Goal: Task Accomplishment & Management: Manage account settings

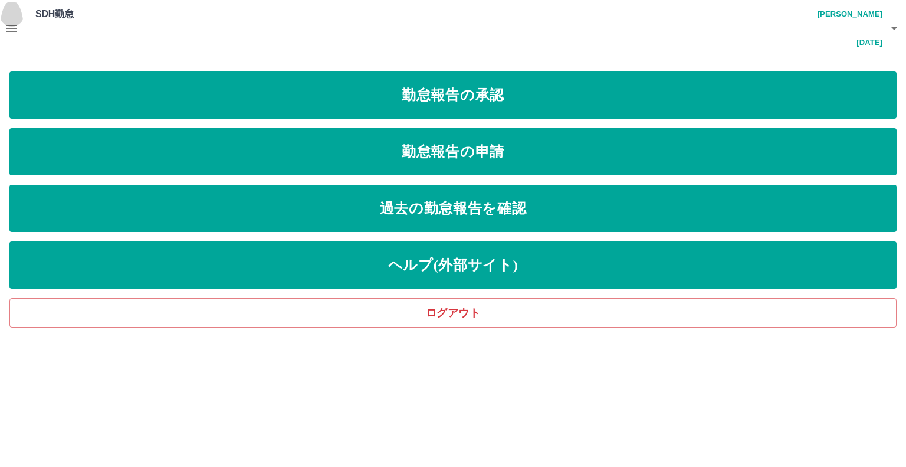
click at [7, 21] on icon "button" at bounding box center [12, 28] width 14 height 14
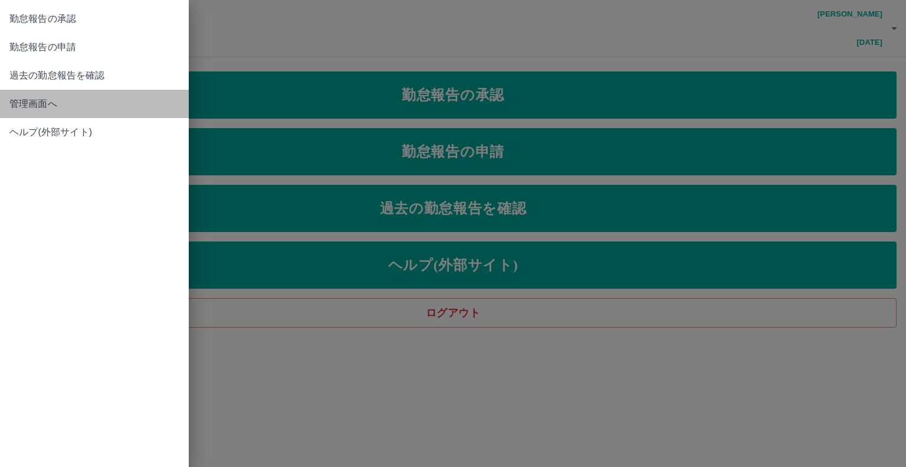
click at [71, 104] on span "管理画面へ" at bounding box center [94, 104] width 170 height 14
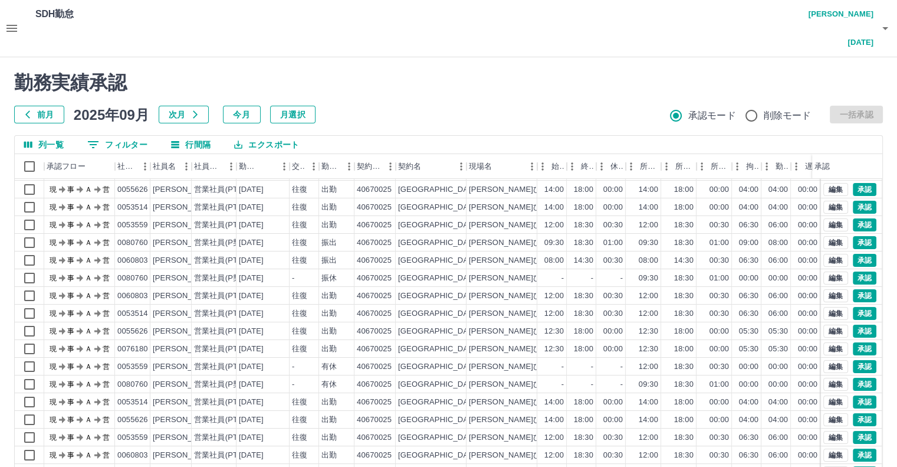
scroll to position [32, 0]
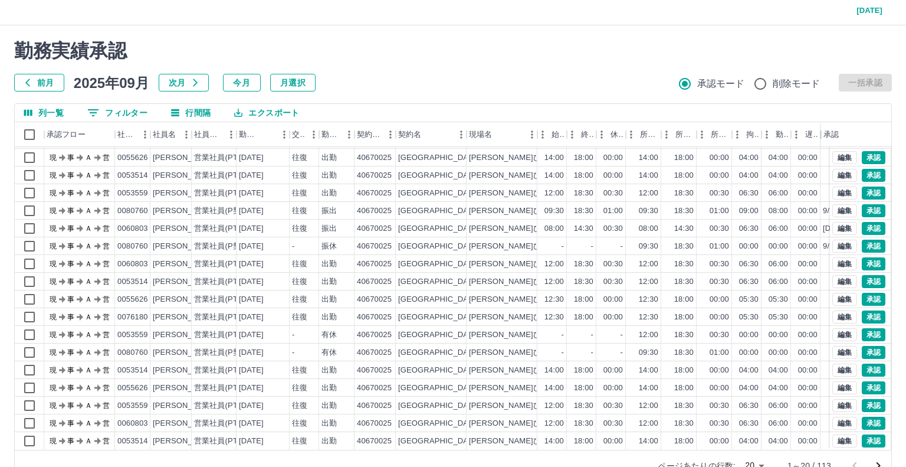
click at [751, 436] on body "SDH勤怠 宮澤　明日夢 勤務実績承認 前月 2025年09月 次月 今月 月選択 承認モード 削除モード 一括承認 列一覧 0 フィルター 行間隔 エクスポ…" at bounding box center [453, 231] width 906 height 527
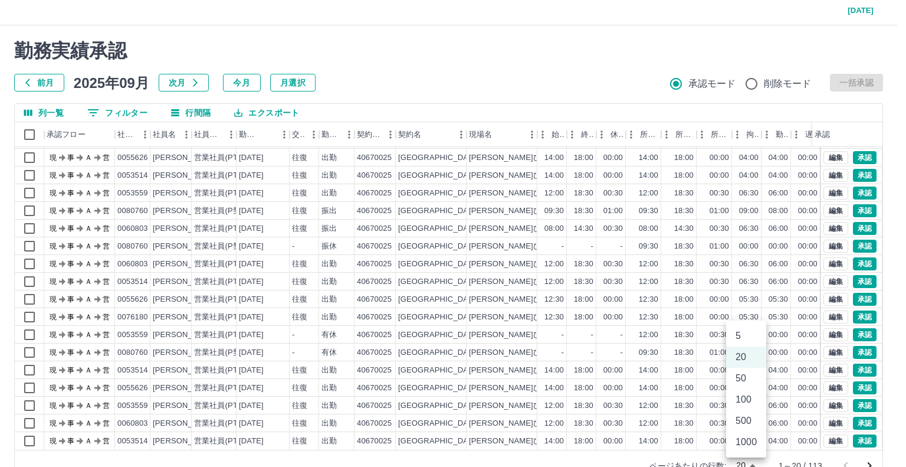
click at [754, 394] on li "100" at bounding box center [746, 399] width 40 height 21
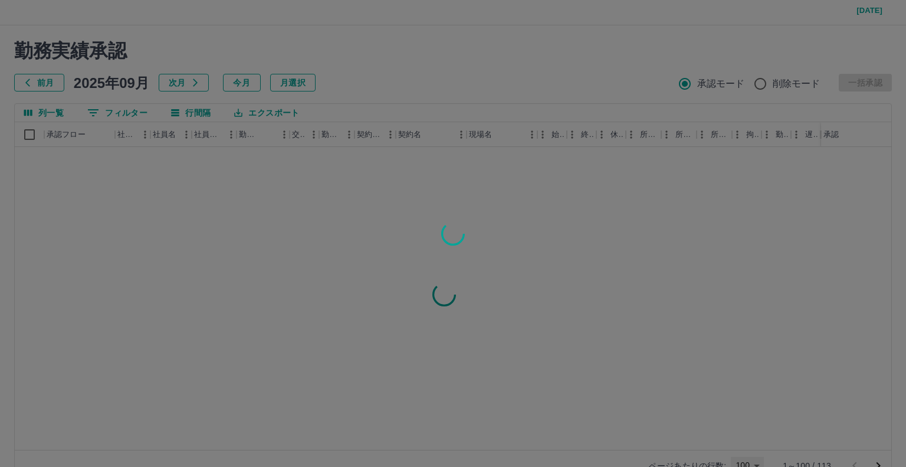
type input "***"
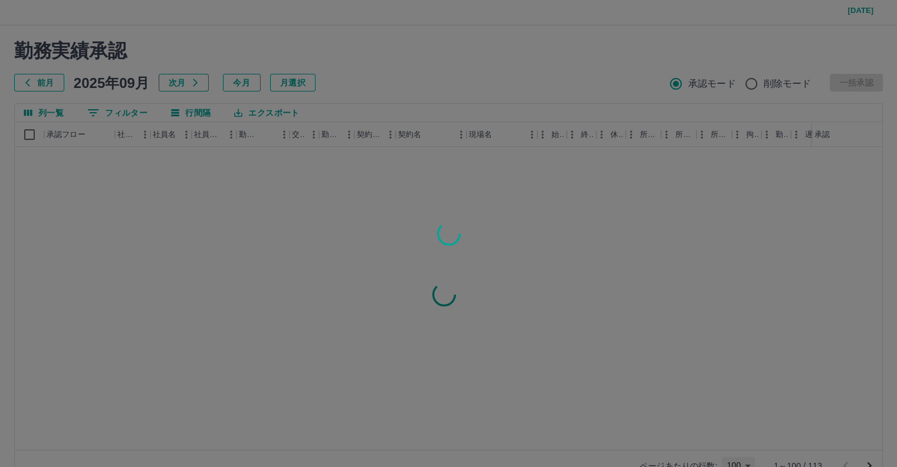
scroll to position [0, 0]
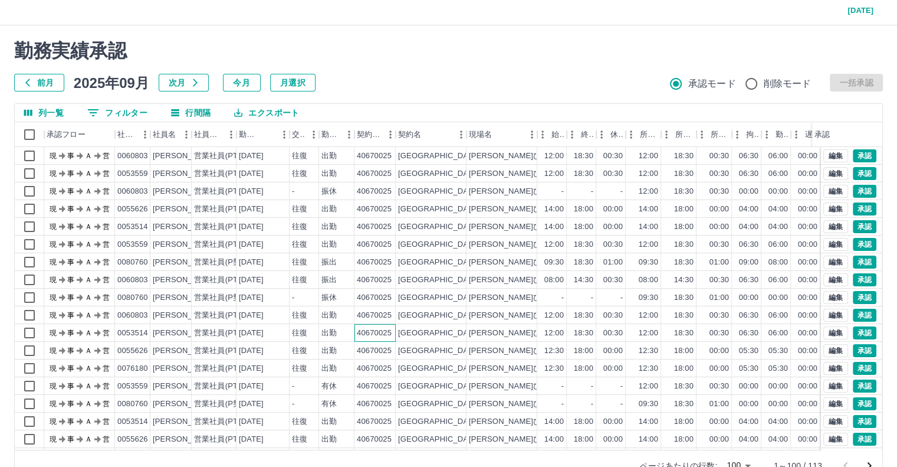
click at [367, 324] on div "40670025" at bounding box center [374, 333] width 41 height 18
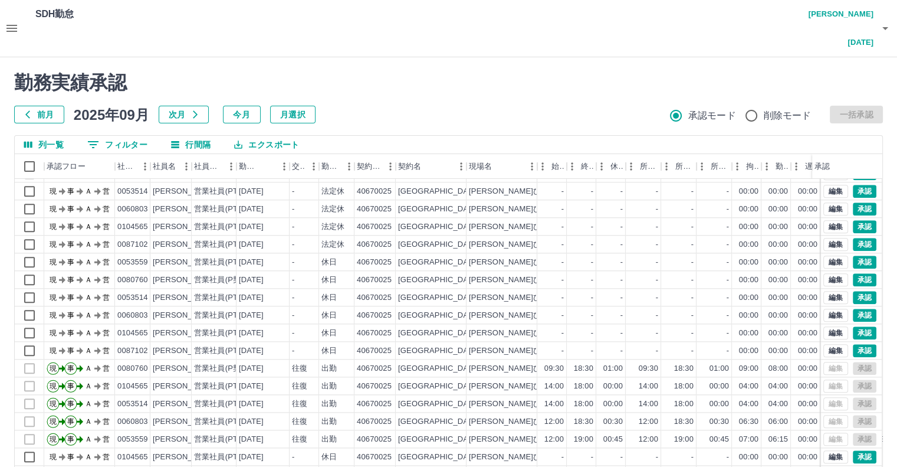
scroll to position [1325, 0]
click at [512, 273] on div "[PERSON_NAME]ひまわりクラブ第3" at bounding box center [534, 278] width 130 height 11
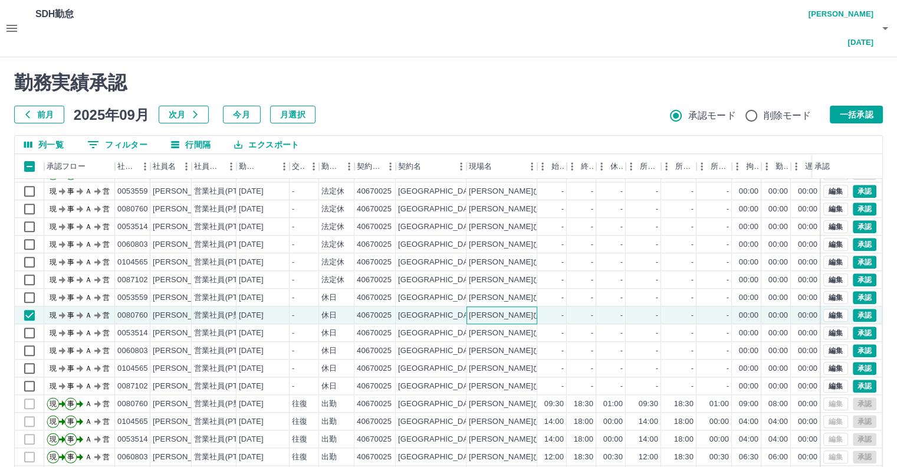
scroll to position [1287, 0]
click at [621, 258] on div "-" at bounding box center [622, 263] width 2 height 11
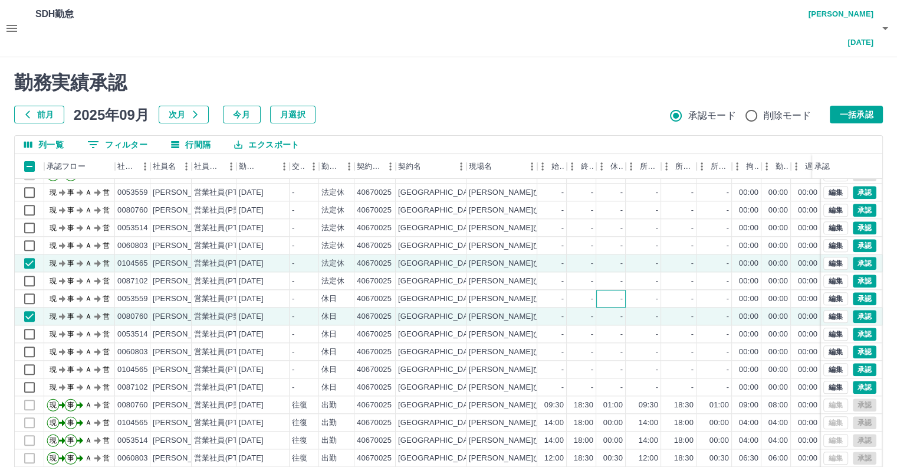
click at [602, 290] on div "-" at bounding box center [610, 299] width 29 height 18
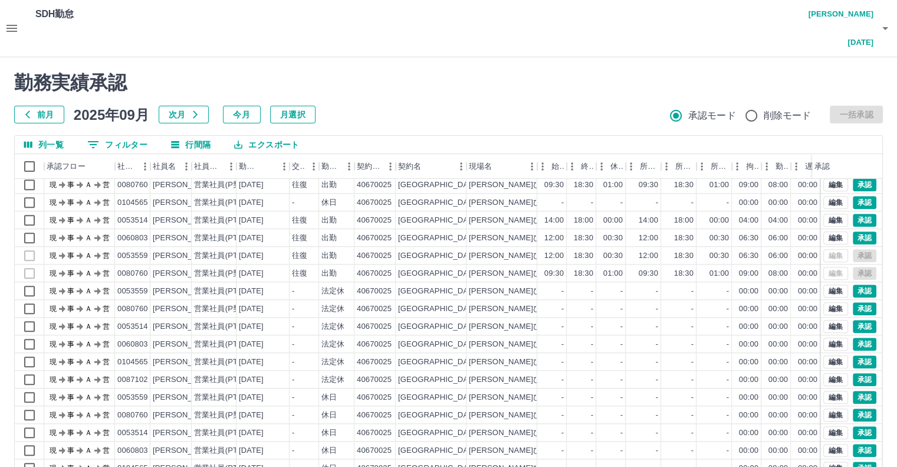
scroll to position [1180, 0]
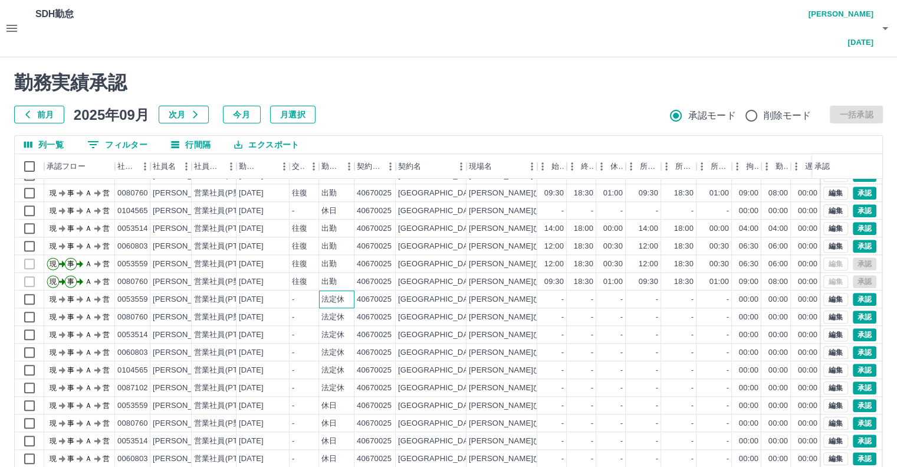
drag, startPoint x: 352, startPoint y: 264, endPoint x: 351, endPoint y: 280, distance: 15.9
click at [352, 290] on div "法定休" at bounding box center [336, 299] width 35 height 18
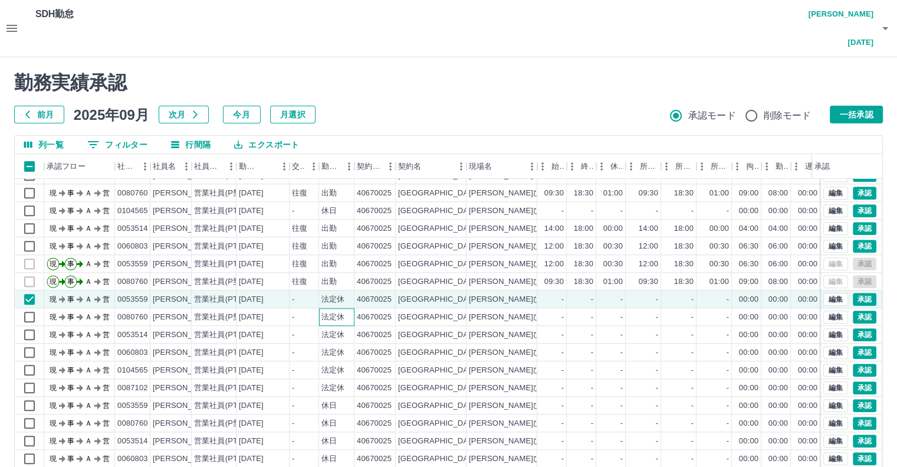
click at [350, 308] on div "法定休" at bounding box center [336, 317] width 35 height 18
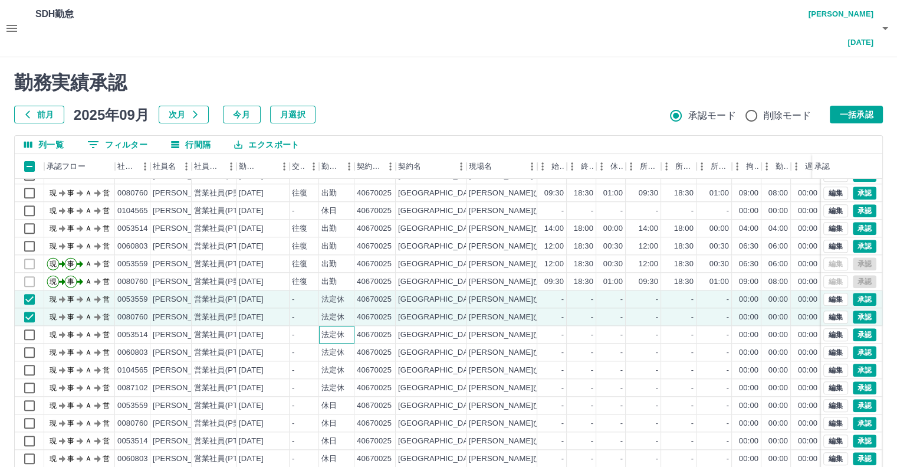
drag, startPoint x: 354, startPoint y: 299, endPoint x: 357, endPoint y: 310, distance: 11.6
click at [353, 326] on div "法定休" at bounding box center [336, 335] width 35 height 18
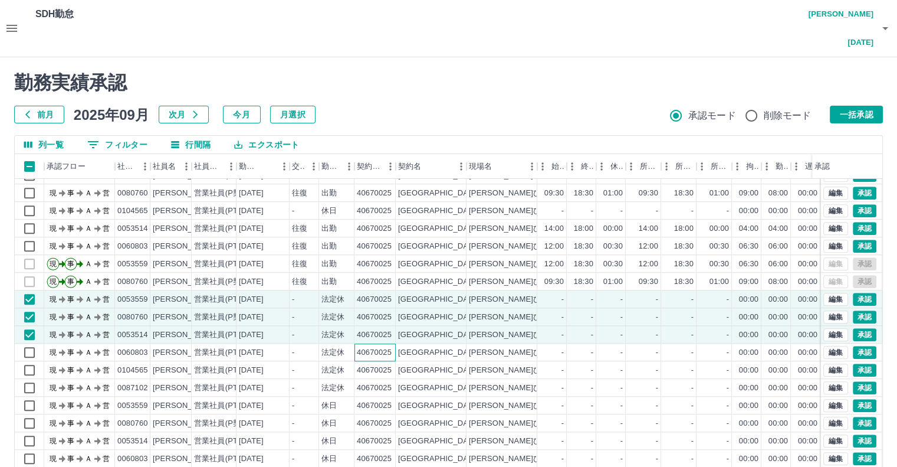
click at [359, 347] on div "40670025" at bounding box center [374, 352] width 35 height 11
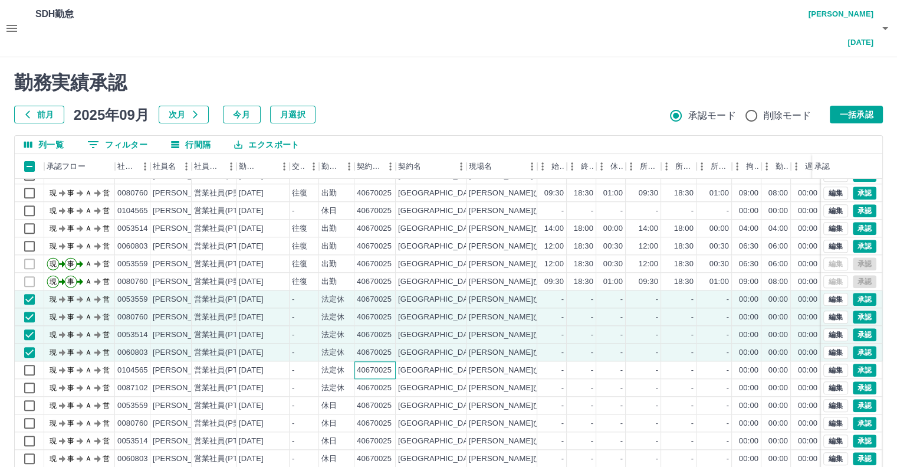
click at [366, 361] on div "40670025" at bounding box center [374, 370] width 41 height 18
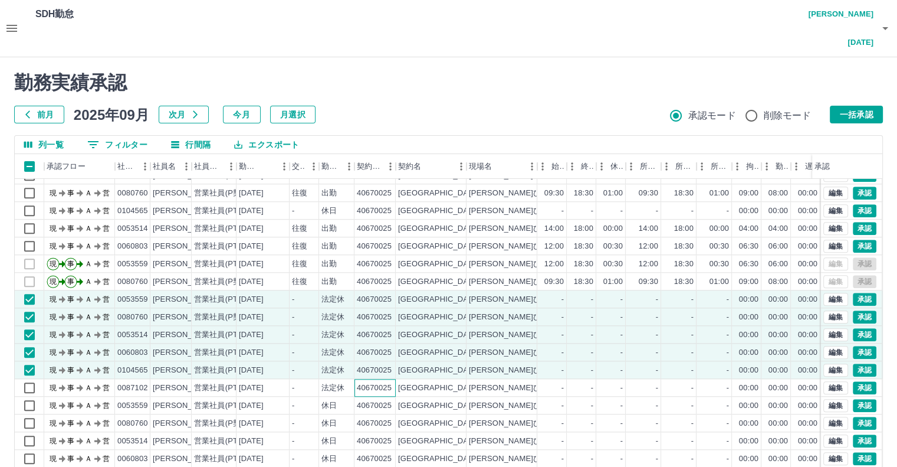
click at [372, 382] on div "40670025" at bounding box center [374, 387] width 35 height 11
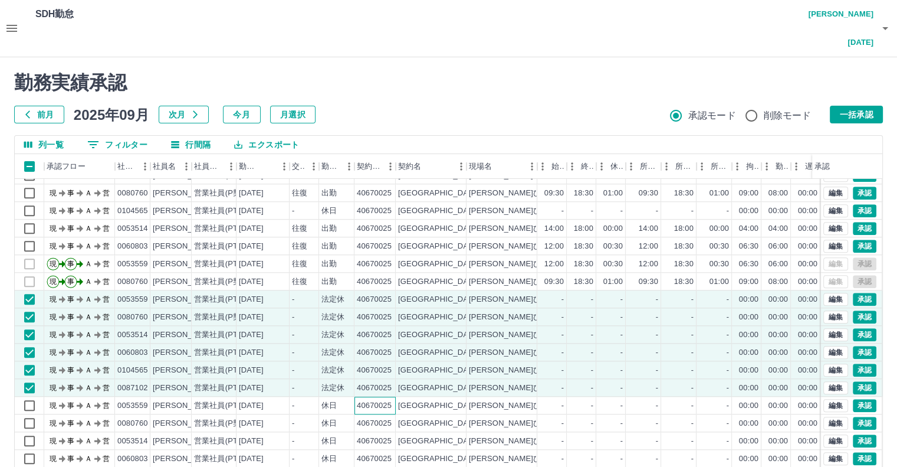
click at [368, 400] on div "40670025" at bounding box center [374, 405] width 35 height 11
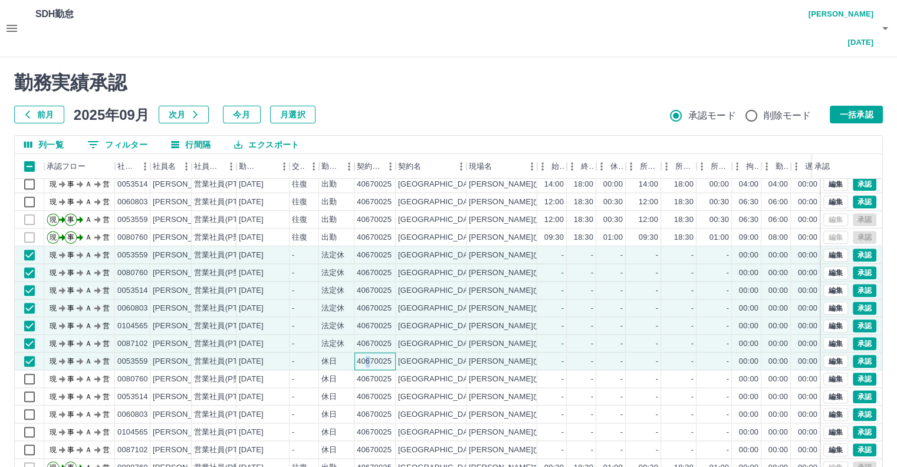
scroll to position [1239, 0]
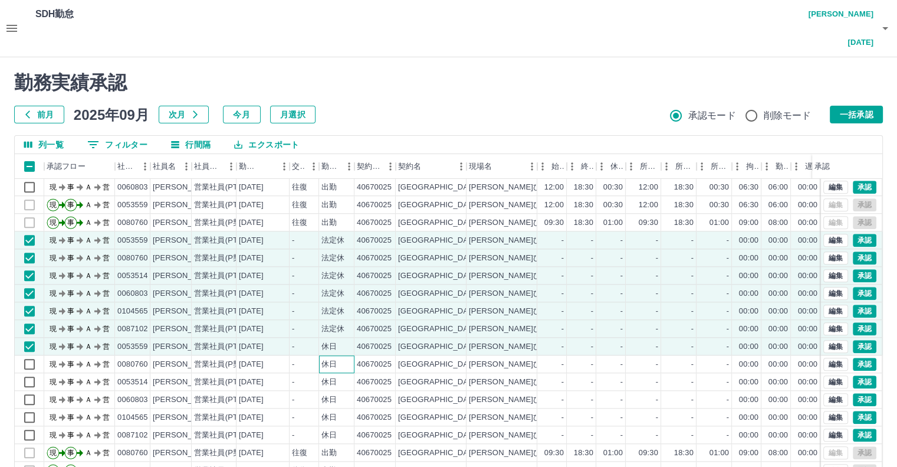
click at [344, 355] on div "休日" at bounding box center [336, 364] width 35 height 18
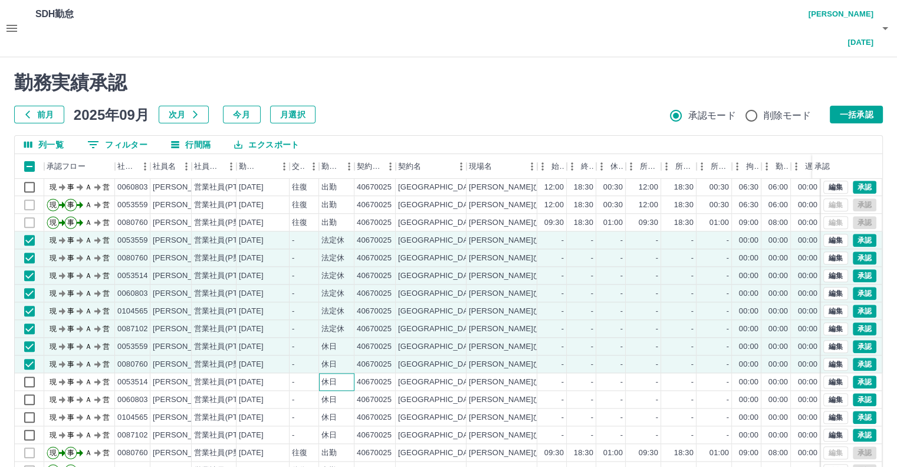
click at [342, 373] on div "休日" at bounding box center [336, 382] width 35 height 18
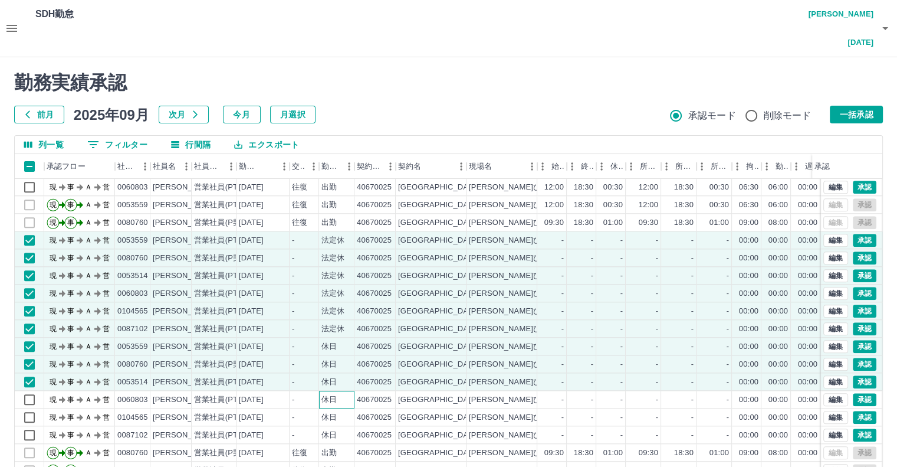
click at [350, 390] on div "休日" at bounding box center [336, 399] width 35 height 18
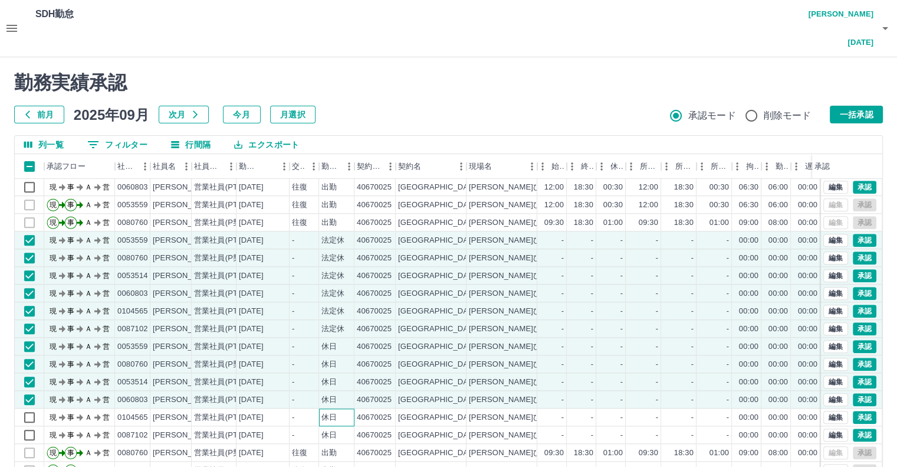
click at [352, 408] on div "休日" at bounding box center [336, 417] width 35 height 18
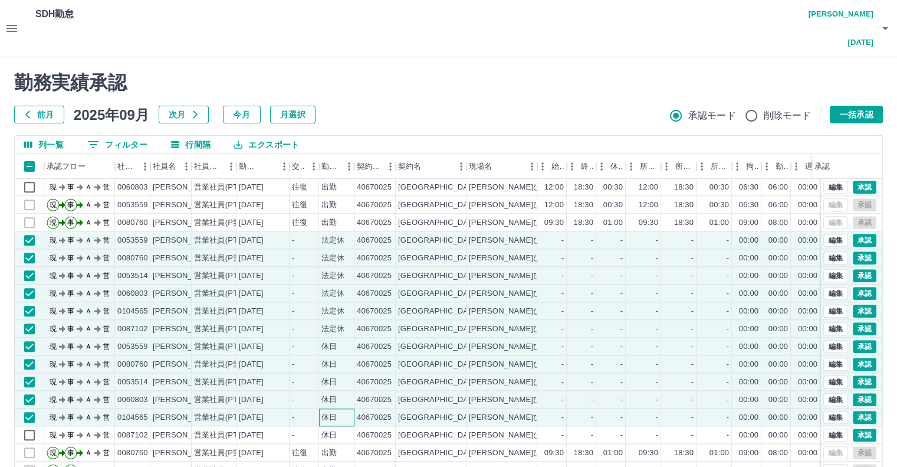
click at [354, 408] on div "休日" at bounding box center [336, 417] width 35 height 18
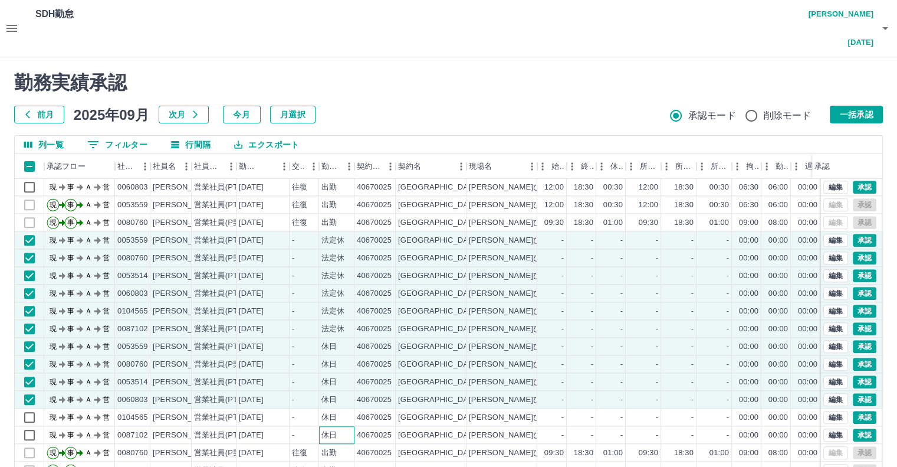
click at [340, 426] on div "休日" at bounding box center [336, 435] width 35 height 18
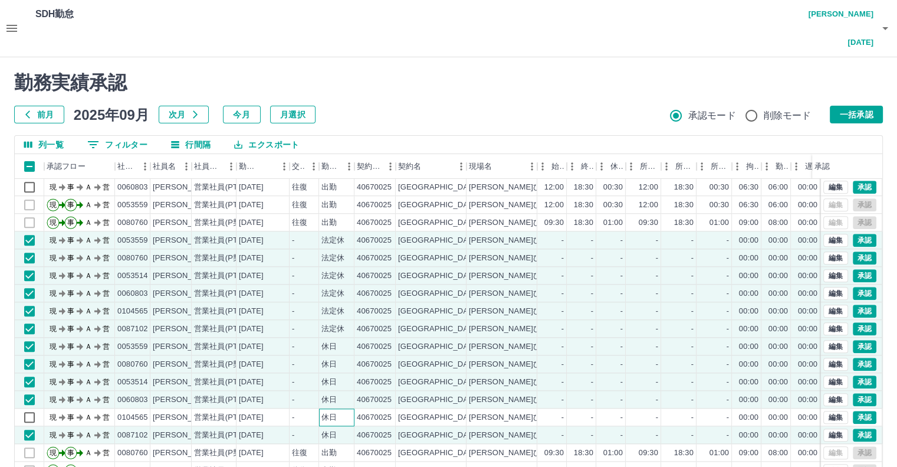
click at [337, 408] on div "休日" at bounding box center [336, 417] width 35 height 18
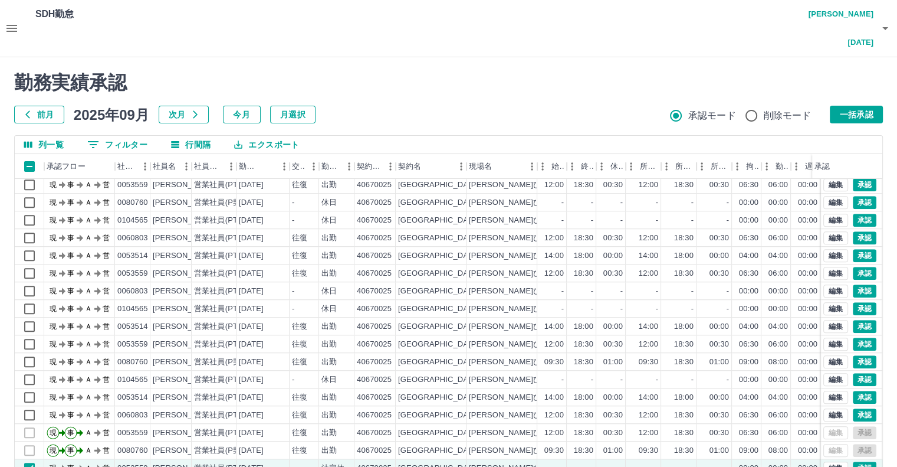
scroll to position [1003, 0]
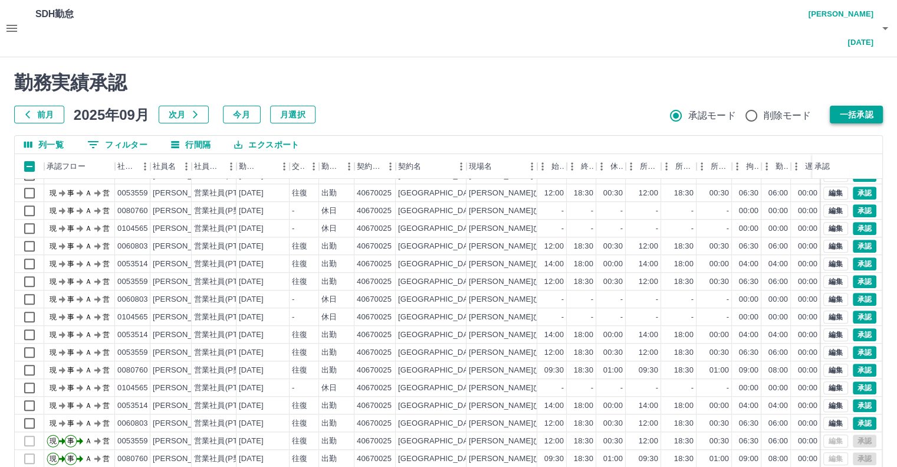
click at [843, 106] on button "一括承認" at bounding box center [856, 115] width 53 height 18
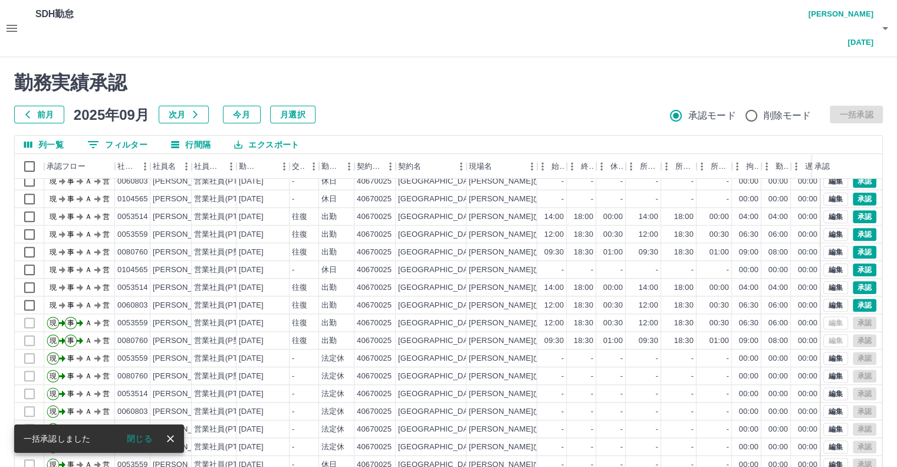
scroll to position [1080, 0]
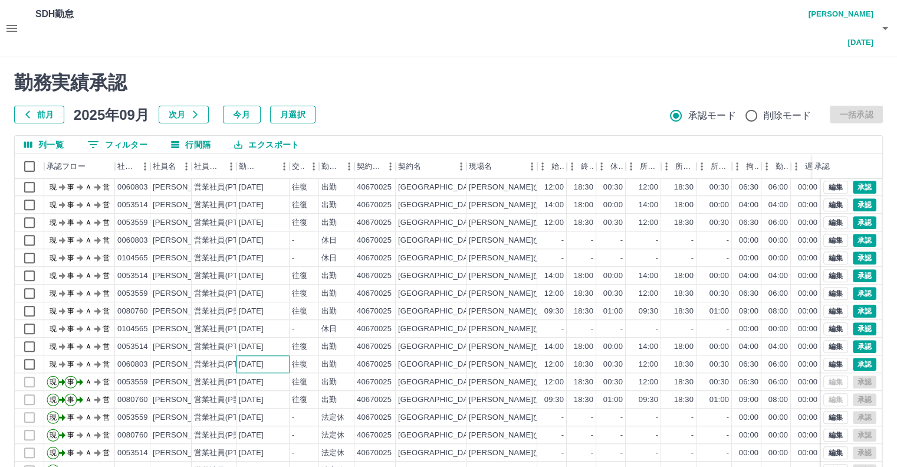
click at [264, 359] on div "2025-09-08" at bounding box center [251, 364] width 25 height 11
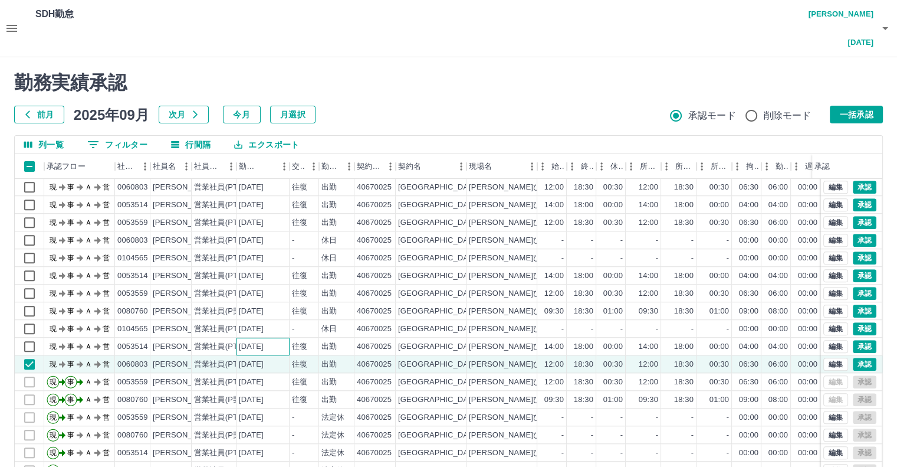
click at [272, 337] on div "2025-09-08" at bounding box center [263, 346] width 53 height 18
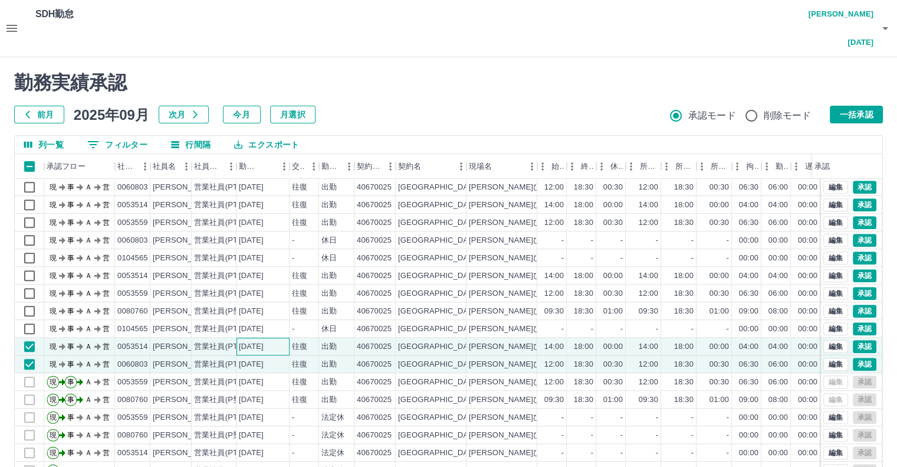
click at [278, 337] on div "2025-09-08" at bounding box center [263, 346] width 53 height 18
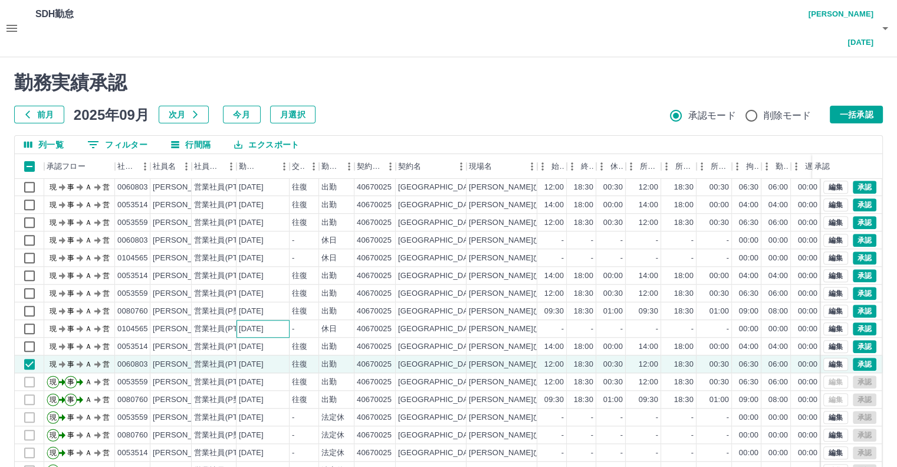
click at [278, 320] on div "2025-09-08" at bounding box center [263, 329] width 53 height 18
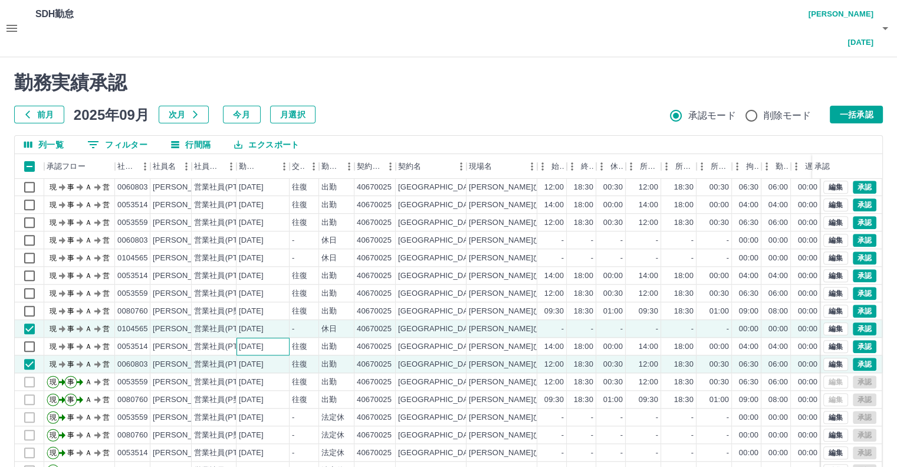
click at [279, 337] on div "2025-09-08" at bounding box center [263, 346] width 53 height 18
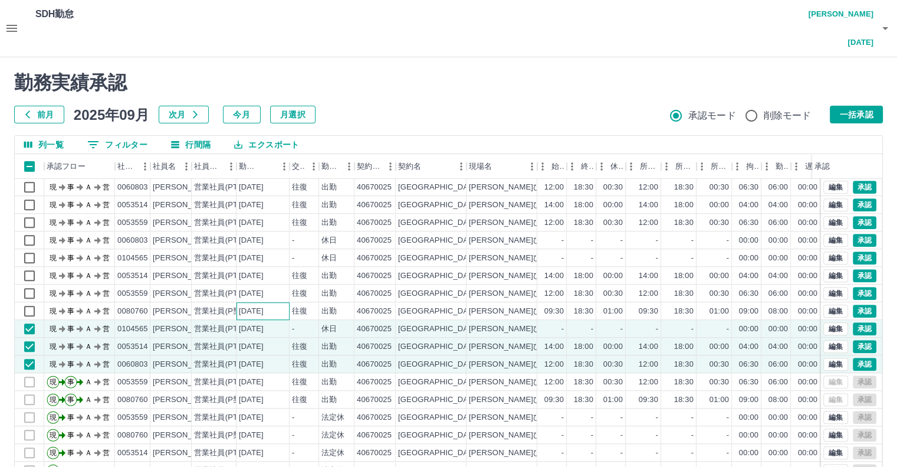
click at [258, 306] on div "2025-09-09" at bounding box center [251, 311] width 25 height 11
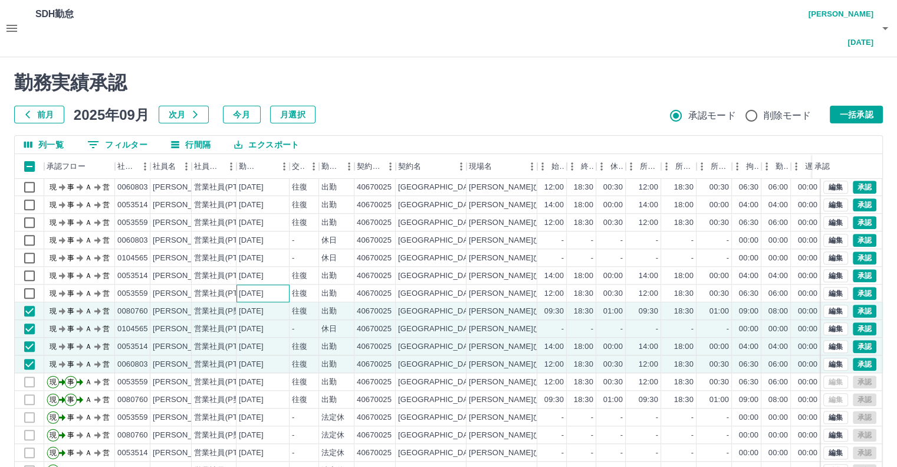
click at [264, 288] on div "2025-09-09" at bounding box center [251, 293] width 25 height 11
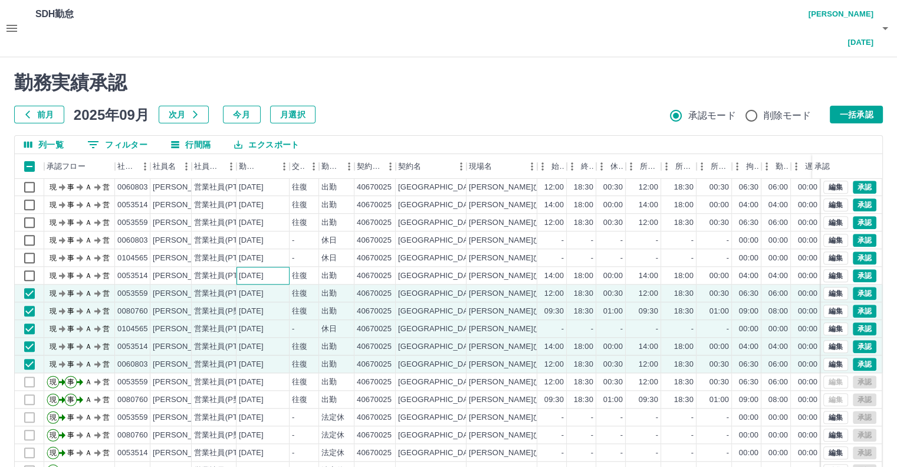
click at [264, 270] on div "2025-09-09" at bounding box center [251, 275] width 25 height 11
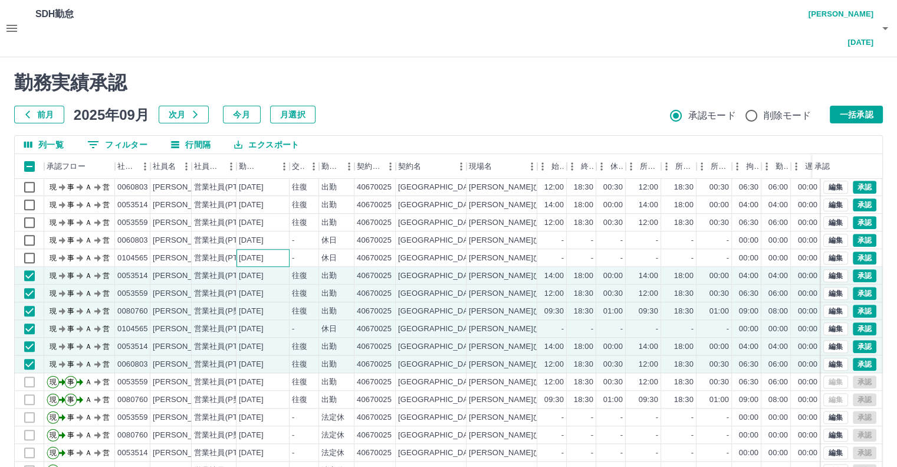
drag, startPoint x: 271, startPoint y: 231, endPoint x: 272, endPoint y: 221, distance: 10.6
click at [264, 252] on div "2025-09-09" at bounding box center [251, 257] width 25 height 11
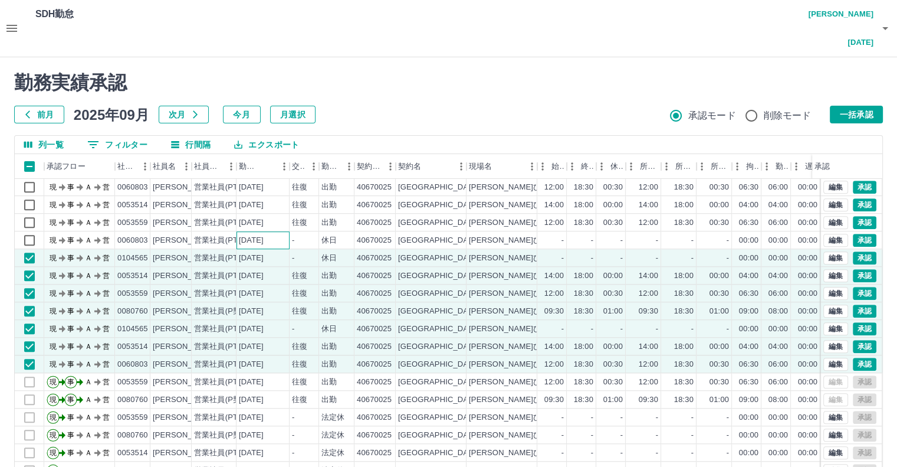
click at [264, 235] on div "2025-09-09" at bounding box center [251, 240] width 25 height 11
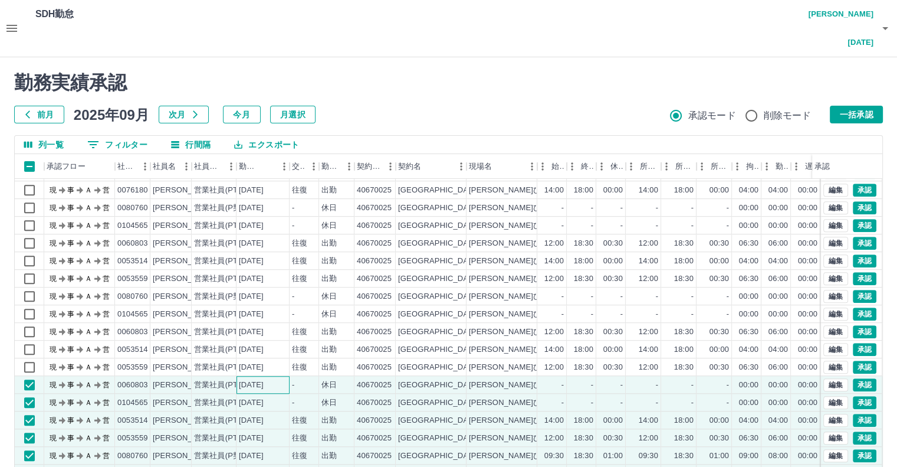
scroll to position [903, 0]
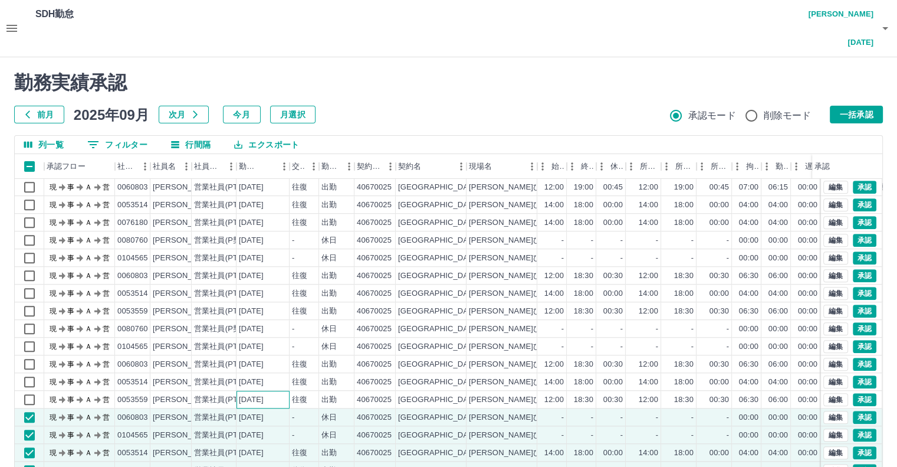
click at [264, 394] on div "2025-09-10" at bounding box center [251, 399] width 25 height 11
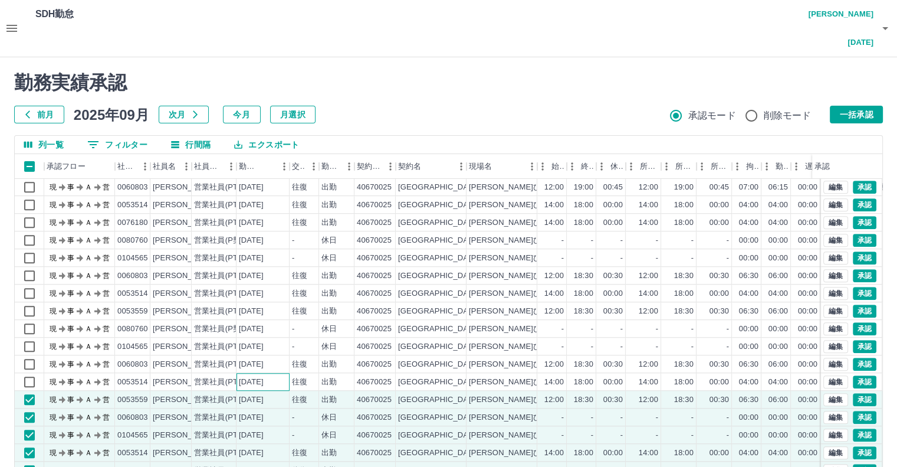
click at [264, 376] on div "2025-09-10" at bounding box center [251, 381] width 25 height 11
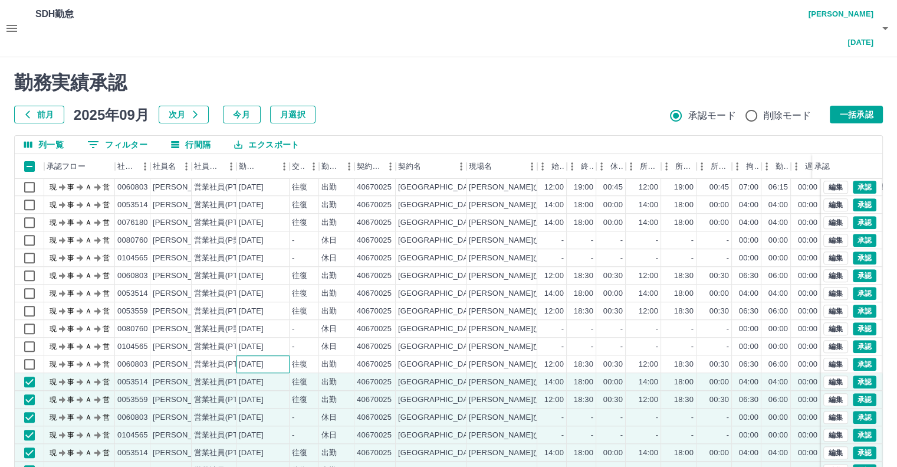
click at [264, 359] on div "2025-09-10" at bounding box center [251, 364] width 25 height 11
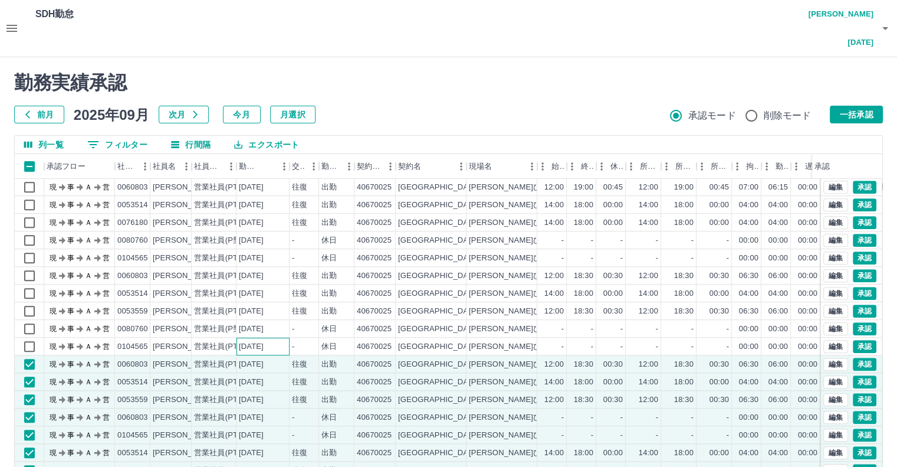
click at [264, 341] on div "2025-09-10" at bounding box center [251, 346] width 25 height 11
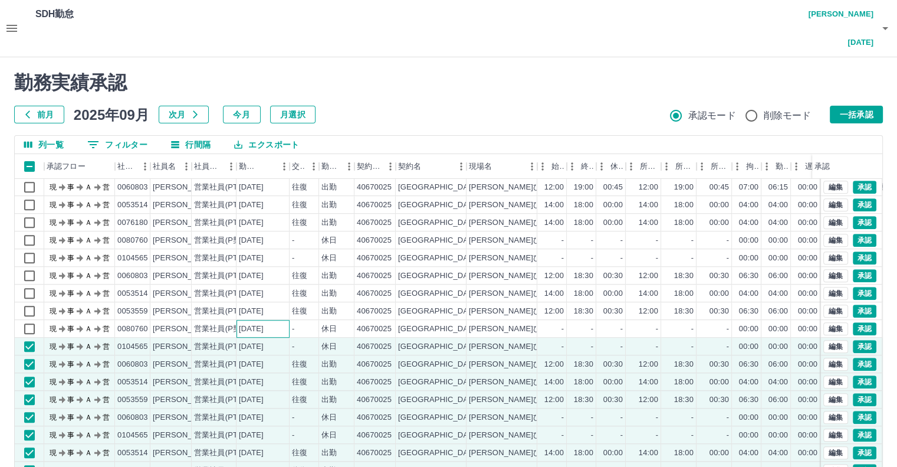
click at [273, 320] on div "2025-09-10" at bounding box center [263, 329] width 53 height 18
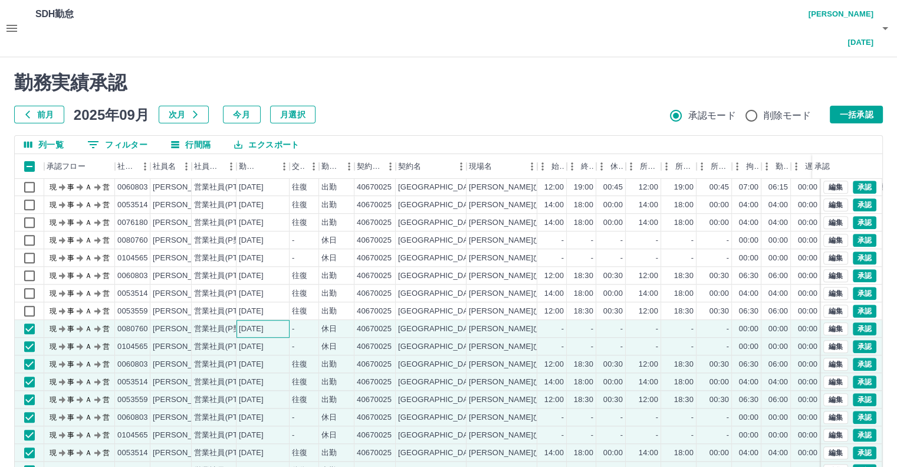
click at [264, 323] on div "2025-09-10" at bounding box center [251, 328] width 25 height 11
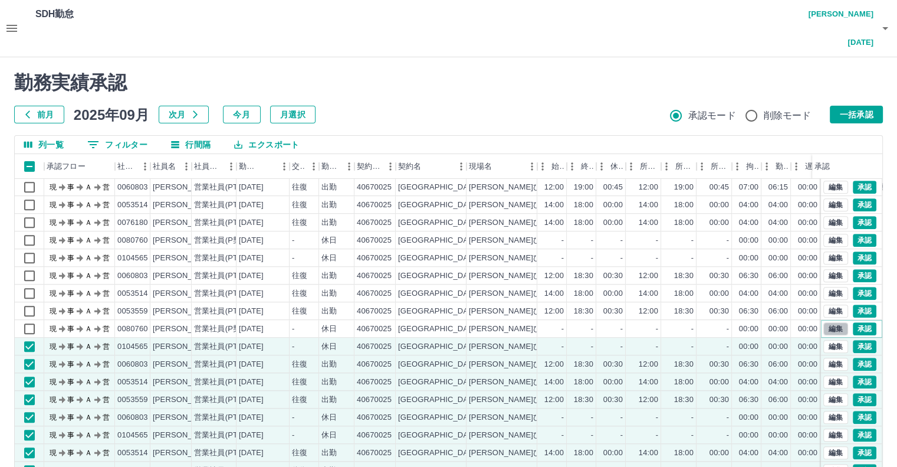
click at [827, 322] on button "編集" at bounding box center [835, 328] width 25 height 13
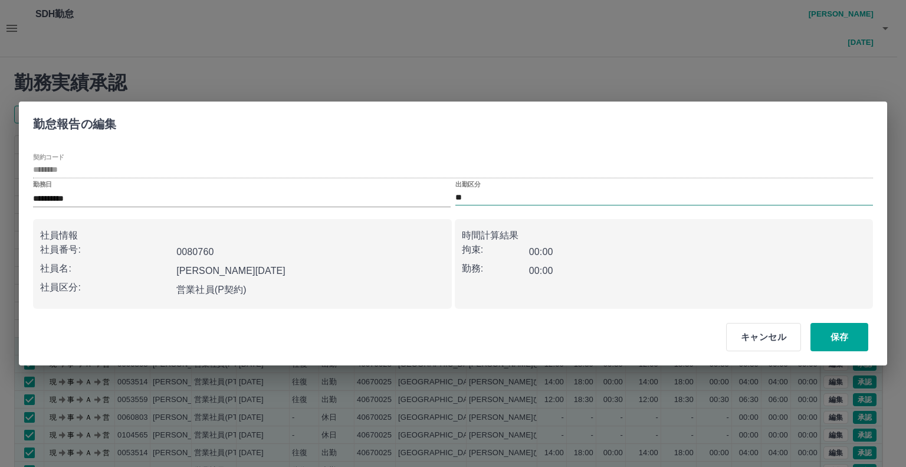
click at [501, 194] on input "**" at bounding box center [664, 197] width 418 height 15
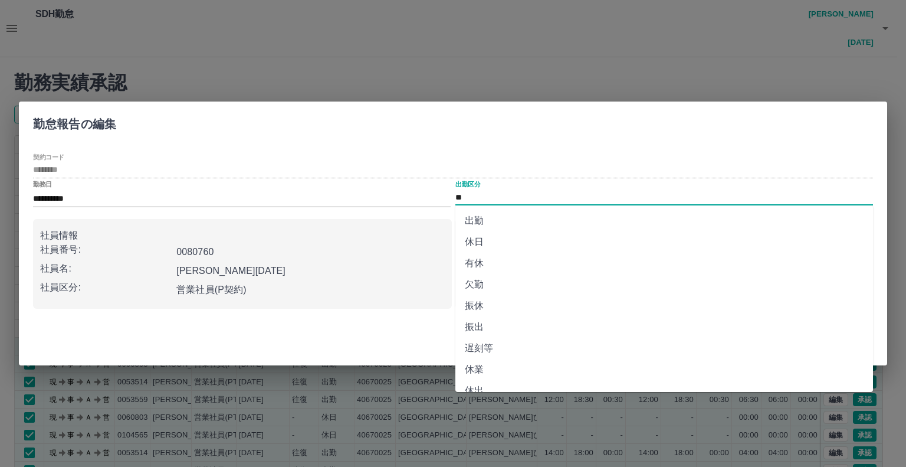
click at [514, 221] on li "出勤" at bounding box center [664, 220] width 418 height 21
type input "**"
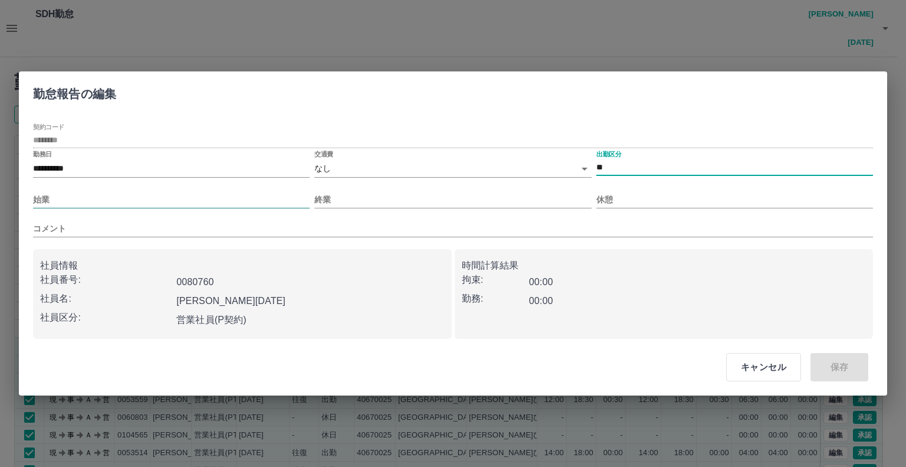
click at [242, 207] on input "始業" at bounding box center [171, 199] width 277 height 17
type input "****"
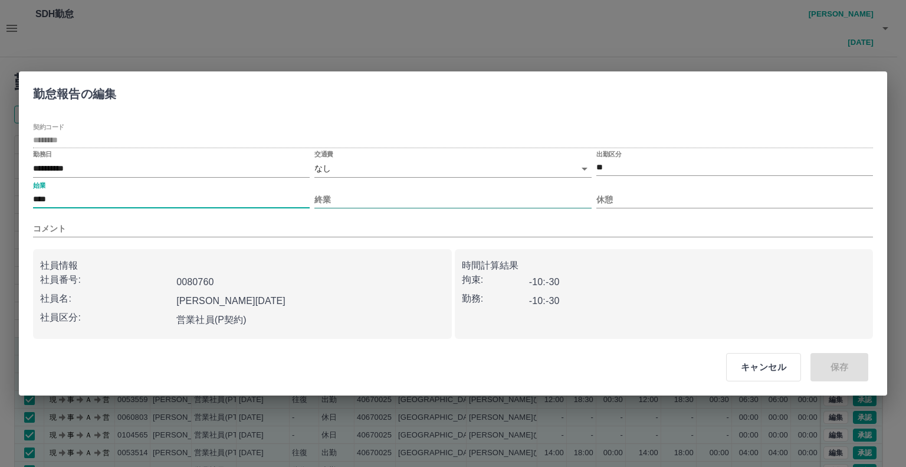
click at [405, 192] on input "終業" at bounding box center [452, 199] width 277 height 17
type input "****"
click at [379, 167] on body "SDH勤怠 宮澤　明日夢 勤務実績承認 前月 2025年09月 次月 今月 月選択 承認モード 削除モード 一括承認 列一覧 0 フィルター 行間隔 エクスポ…" at bounding box center [453, 263] width 906 height 527
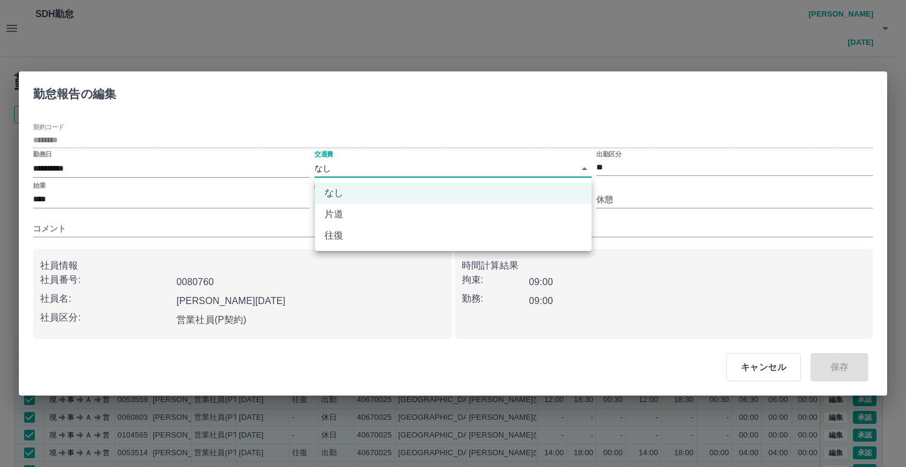
click at [382, 233] on li "往復" at bounding box center [453, 235] width 277 height 21
type input "******"
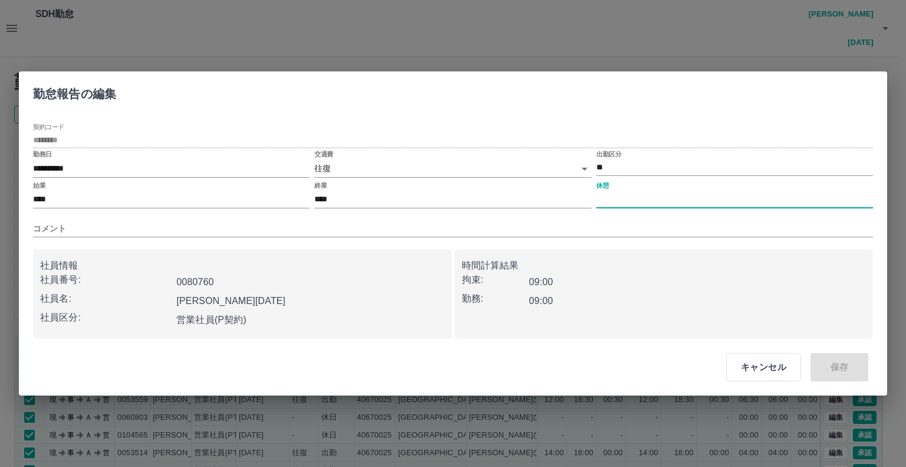
click at [627, 200] on input "休憩" at bounding box center [734, 199] width 277 height 17
type input "****"
click at [847, 366] on button "保存" at bounding box center [839, 367] width 58 height 28
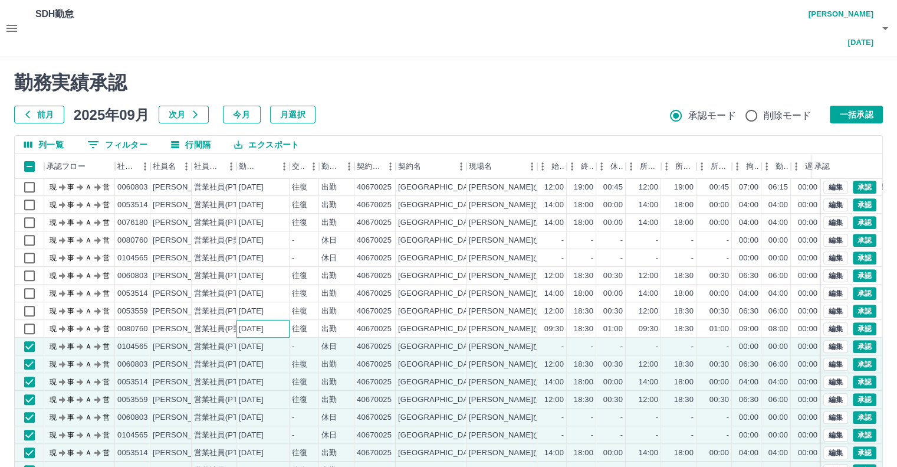
click at [264, 323] on div "2025-09-10" at bounding box center [251, 328] width 25 height 11
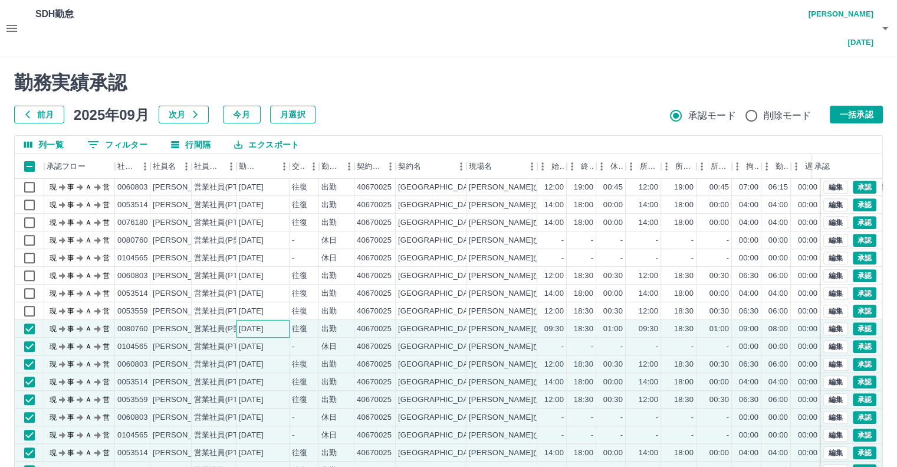
scroll to position [962, 0]
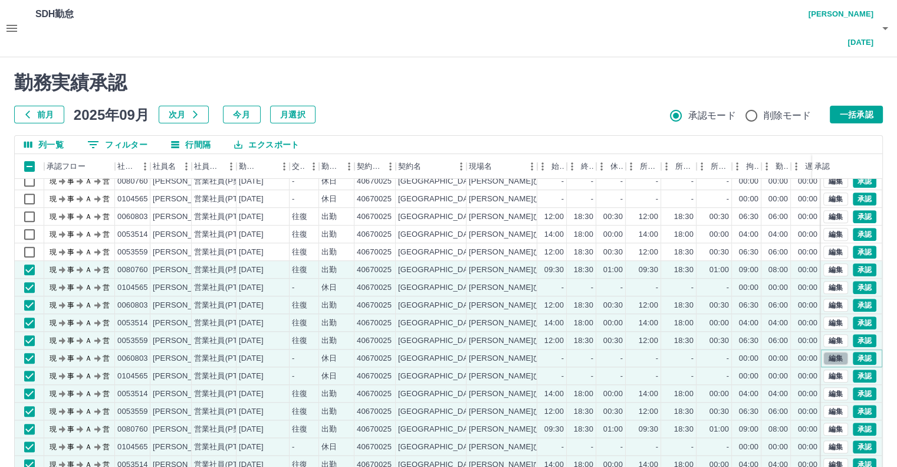
click at [833, 352] on button "編集" at bounding box center [835, 358] width 25 height 13
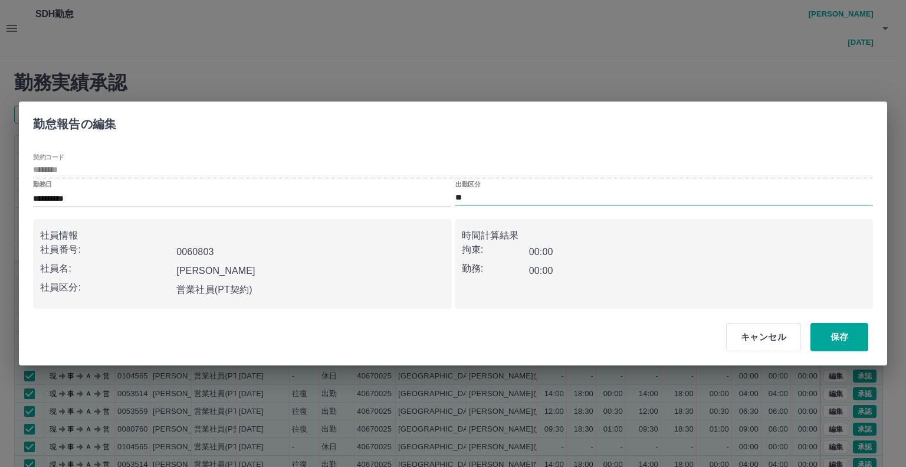
click at [514, 195] on input "**" at bounding box center [664, 197] width 418 height 15
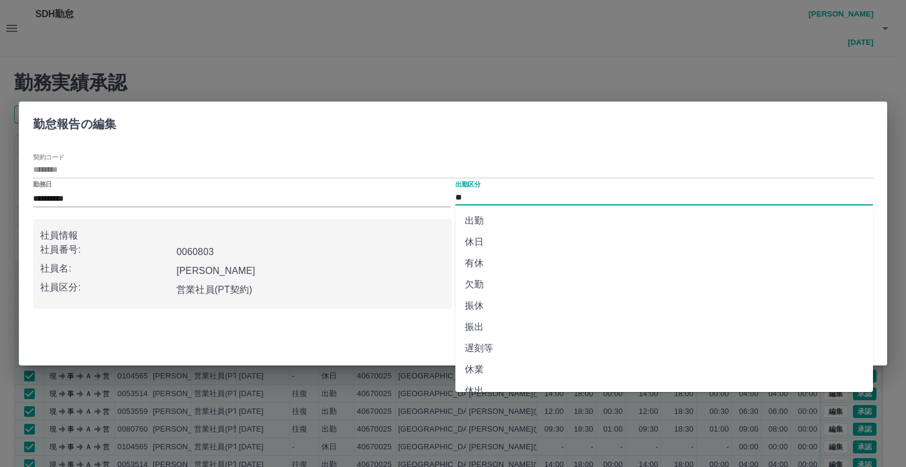
click at [517, 224] on li "出勤" at bounding box center [664, 220] width 418 height 21
type input "**"
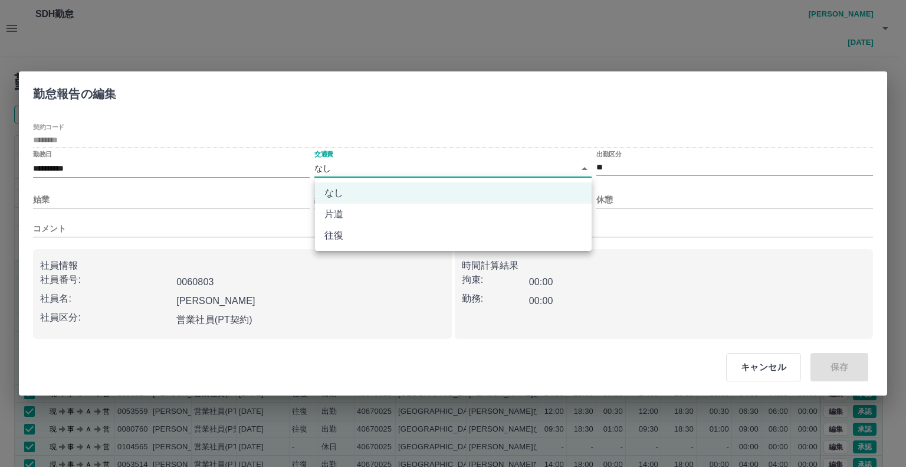
click at [432, 161] on body "SDH勤怠 宮澤　明日夢 勤務実績承認 前月 2025年09月 次月 今月 月選択 承認モード 削除モード 一括承認 列一覧 0 フィルター 行間隔 エクスポ…" at bounding box center [453, 263] width 906 height 527
drag, startPoint x: 342, startPoint y: 163, endPoint x: 333, endPoint y: 166, distance: 9.5
click at [343, 163] on div at bounding box center [453, 233] width 906 height 467
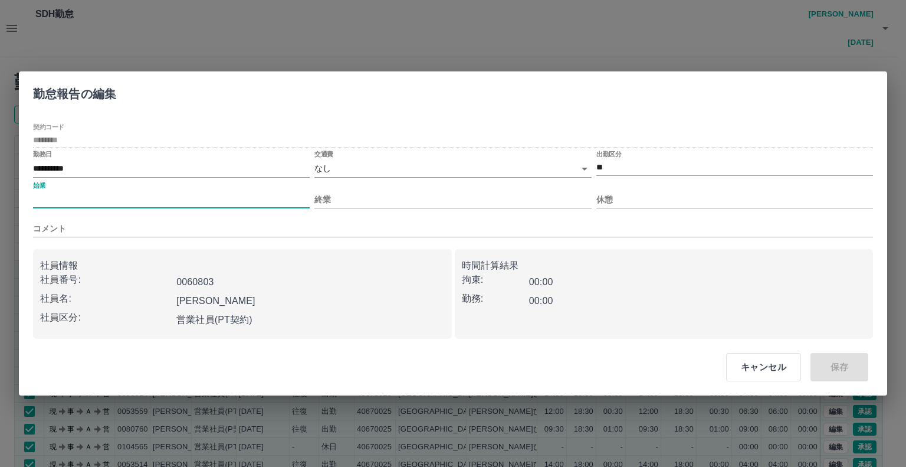
click at [206, 198] on input "始業" at bounding box center [171, 199] width 277 height 17
type input "****"
click at [394, 202] on input "終業" at bounding box center [452, 199] width 277 height 17
type input "****"
click at [639, 201] on input "休憩" at bounding box center [734, 199] width 277 height 17
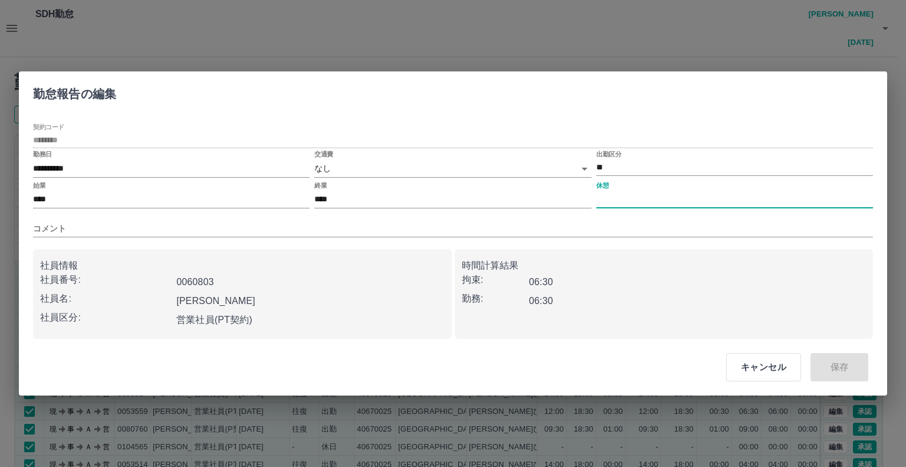
type input "****"
click at [393, 166] on body "SDH勤怠 宮澤　明日夢 勤務実績承認 前月 2025年09月 次月 今月 月選択 承認モード 削除モード 一括承認 列一覧 0 フィルター 行間隔 エクスポ…" at bounding box center [453, 263] width 906 height 527
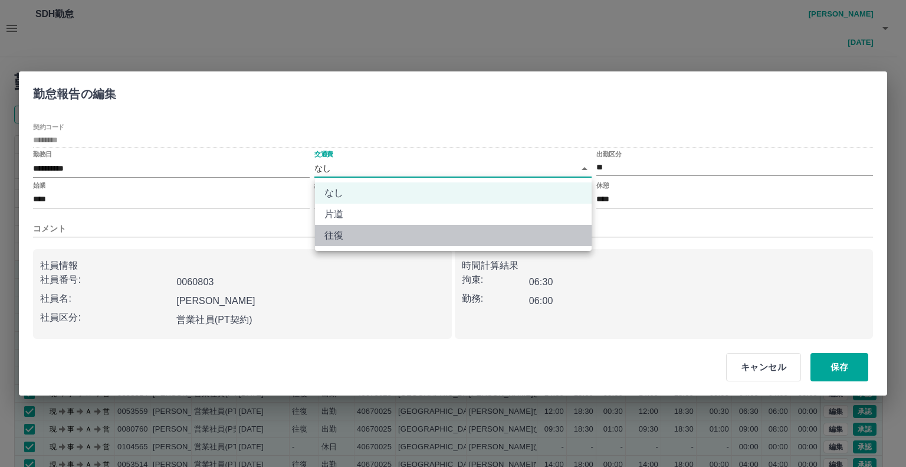
drag, startPoint x: 387, startPoint y: 237, endPoint x: 436, endPoint y: 237, distance: 49.0
click at [388, 237] on li "往復" at bounding box center [453, 235] width 277 height 21
type input "******"
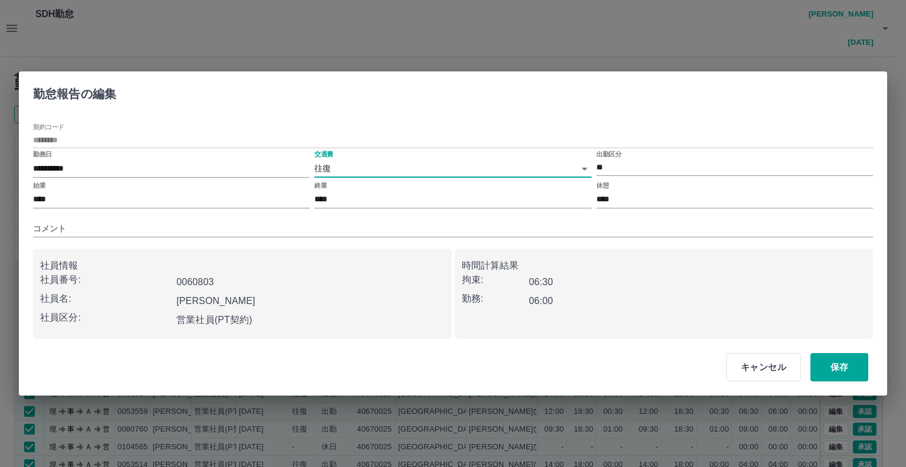
drag, startPoint x: 835, startPoint y: 365, endPoint x: 802, endPoint y: 357, distance: 34.0
click at [835, 365] on button "保存" at bounding box center [839, 367] width 58 height 28
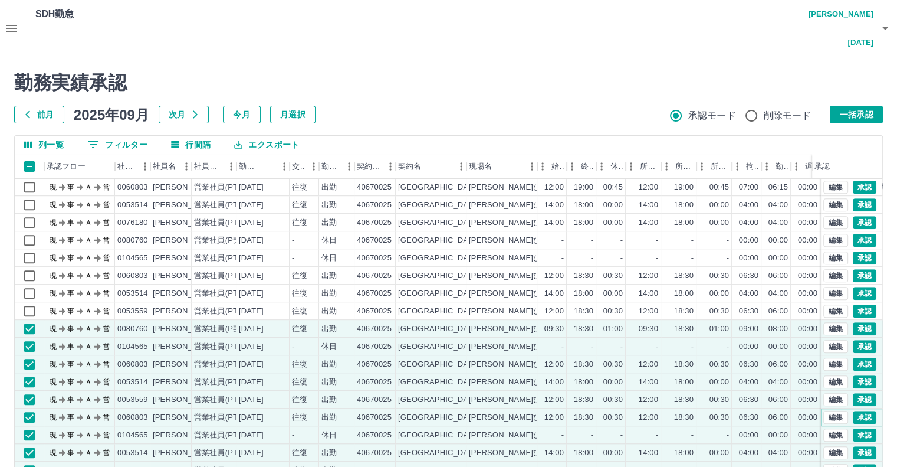
scroll to position [844, 0]
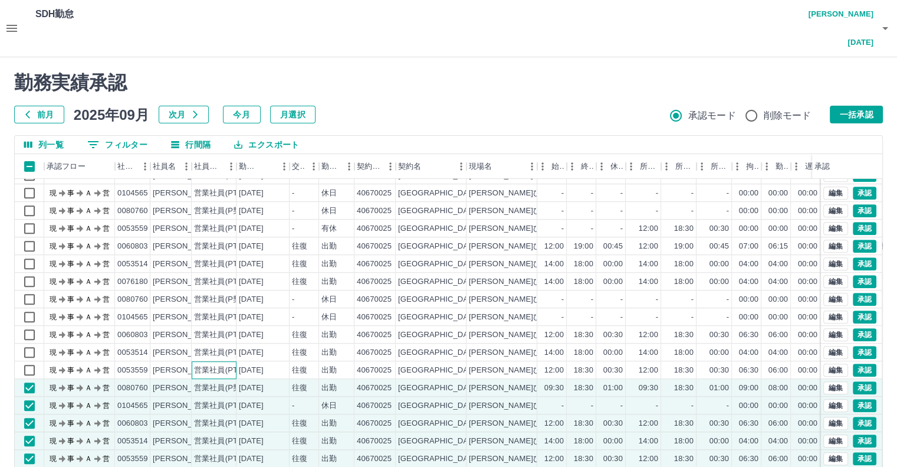
drag, startPoint x: 229, startPoint y: 339, endPoint x: 231, endPoint y: 332, distance: 6.7
click at [229, 365] on div "営業社員(PT契約)" at bounding box center [225, 370] width 62 height 11
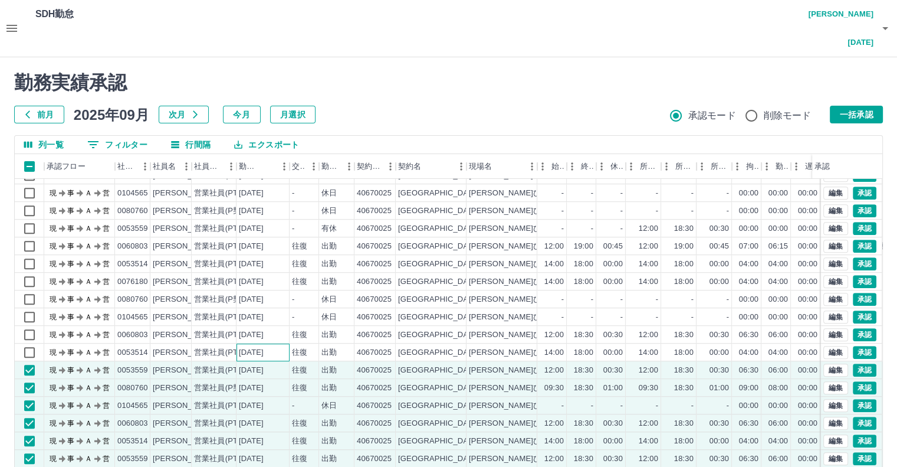
click at [237, 343] on div "2025-09-11" at bounding box center [263, 352] width 53 height 18
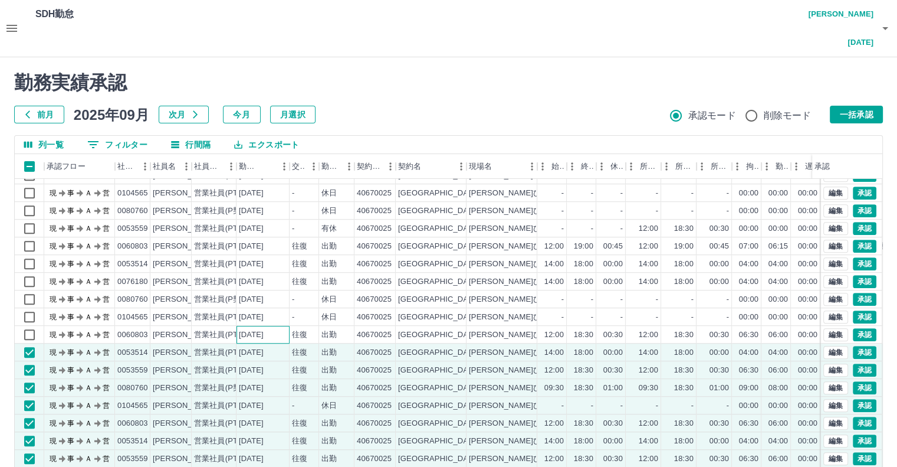
click at [248, 329] on div "2025-09-11" at bounding box center [251, 334] width 25 height 11
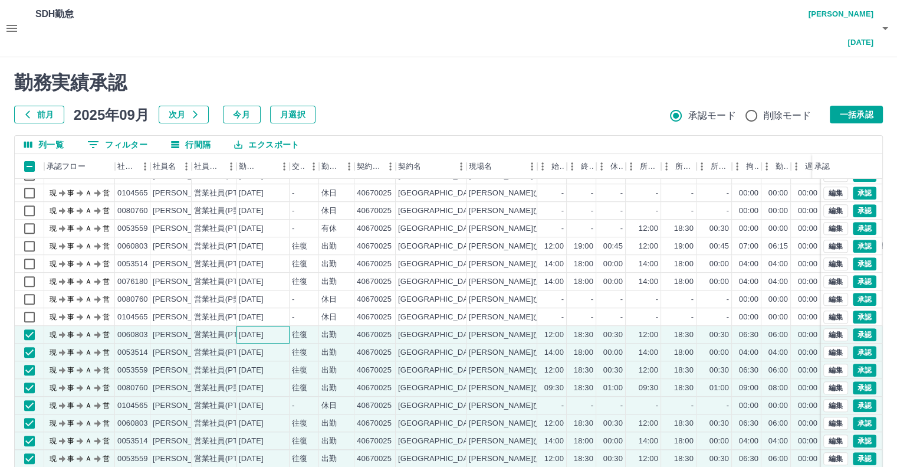
click at [249, 326] on div "2025-09-11" at bounding box center [263, 335] width 53 height 18
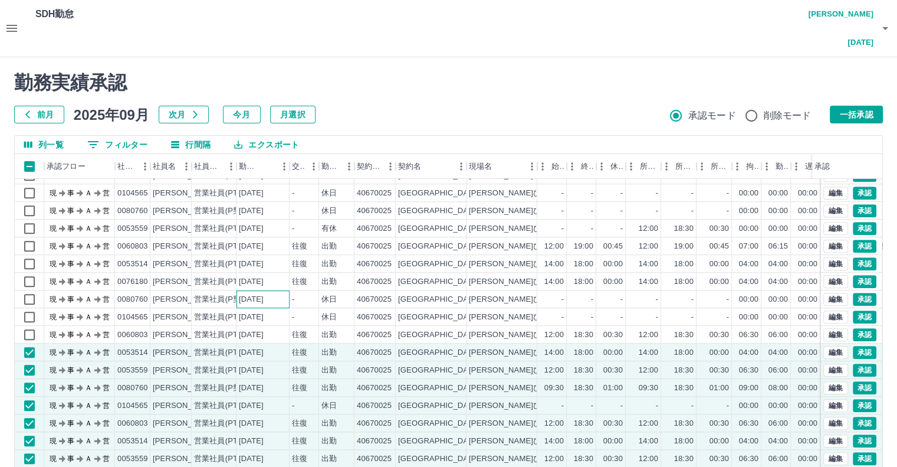
click at [255, 290] on div "2025-09-11" at bounding box center [263, 299] width 53 height 18
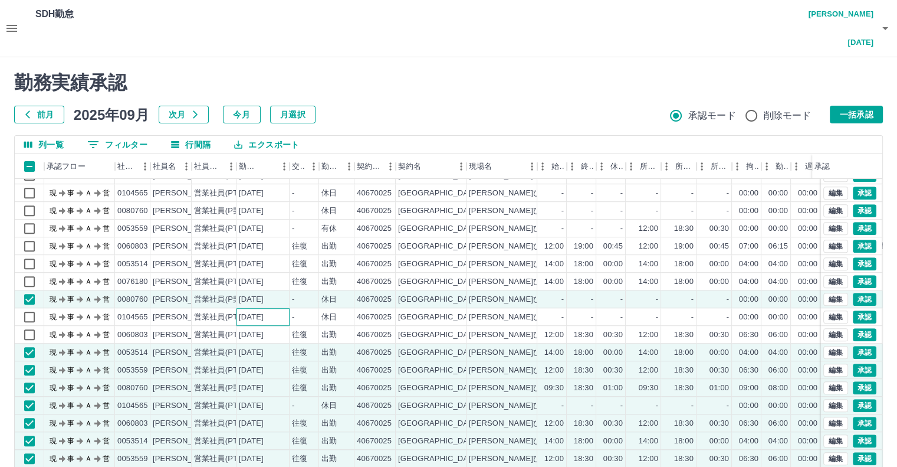
click at [256, 311] on div "2025-09-11" at bounding box center [251, 316] width 25 height 11
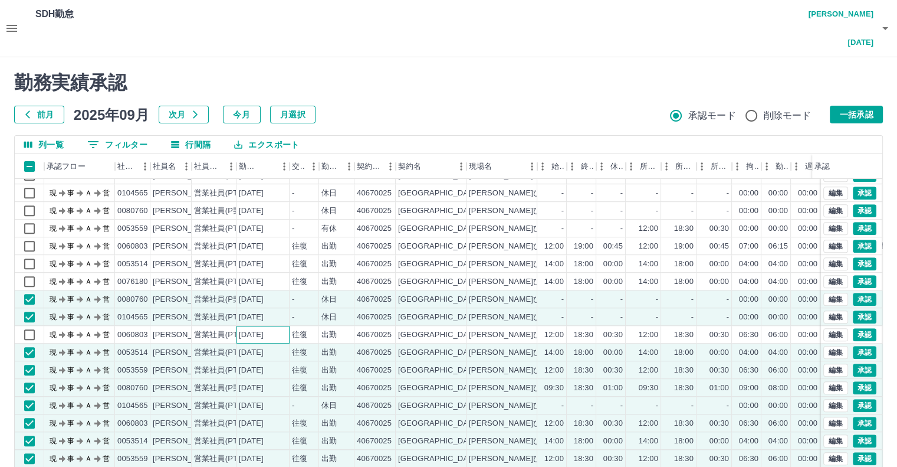
drag, startPoint x: 256, startPoint y: 297, endPoint x: 255, endPoint y: 280, distance: 17.7
click at [255, 326] on div "2025-09-11" at bounding box center [263, 335] width 53 height 18
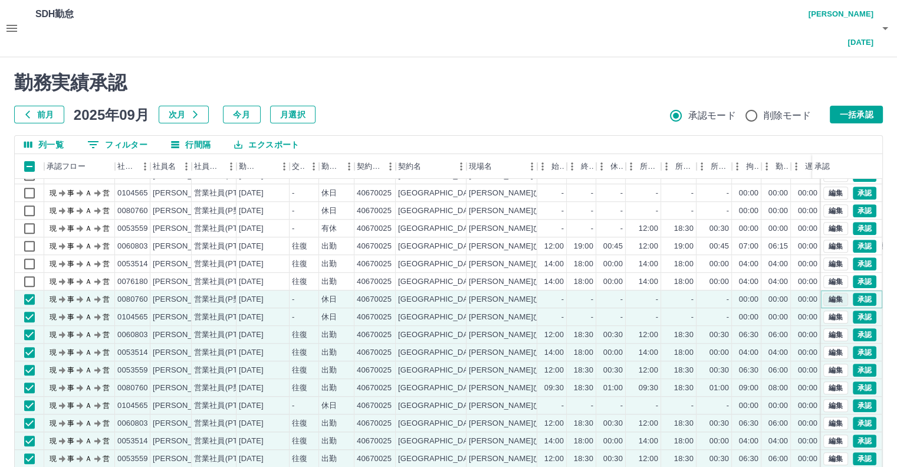
click at [826, 293] on button "編集" at bounding box center [835, 299] width 25 height 13
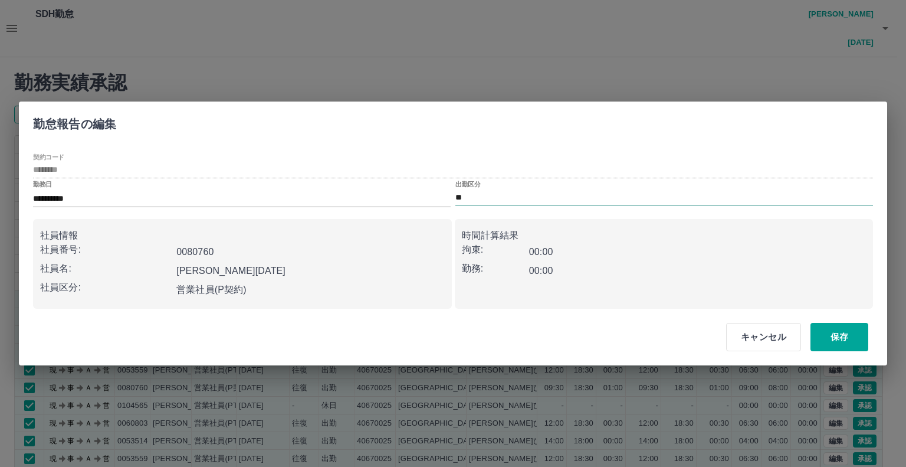
click at [517, 199] on input "**" at bounding box center [664, 197] width 418 height 15
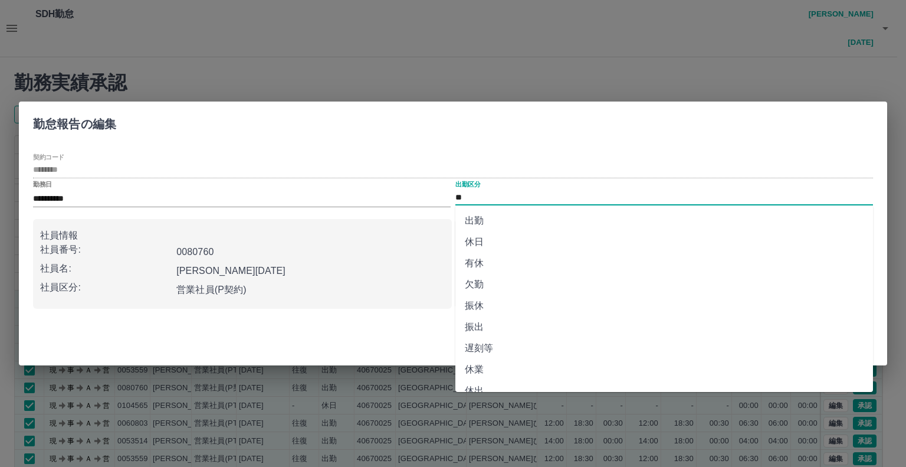
click at [524, 226] on li "出勤" at bounding box center [664, 220] width 418 height 21
type input "**"
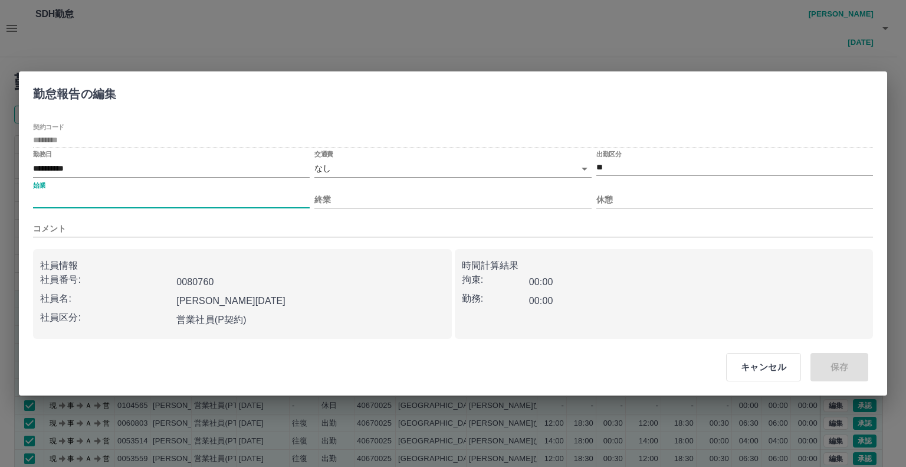
click at [231, 202] on input "始業" at bounding box center [171, 199] width 277 height 17
type input "****"
click at [360, 201] on input "終業" at bounding box center [452, 199] width 277 height 17
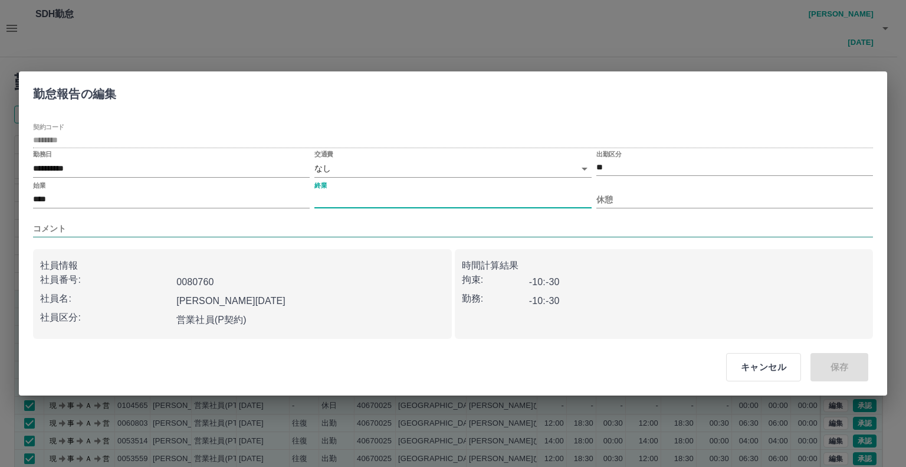
type input "****"
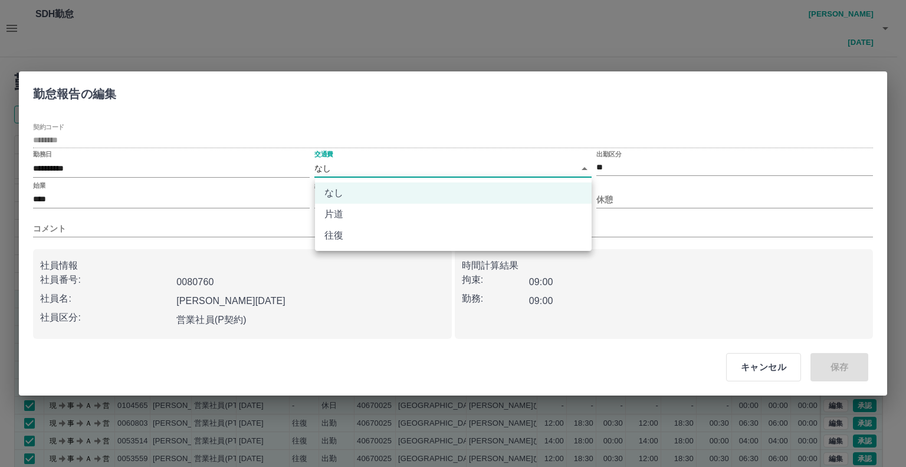
click at [399, 170] on body "SDH勤怠 宮澤　明日夢 勤務実績承認 前月 2025年09月 次月 今月 月選択 承認モード 削除モード 一括承認 列一覧 0 フィルター 行間隔 エクスポ…" at bounding box center [453, 263] width 906 height 527
click at [408, 234] on li "往復" at bounding box center [453, 235] width 277 height 21
type input "******"
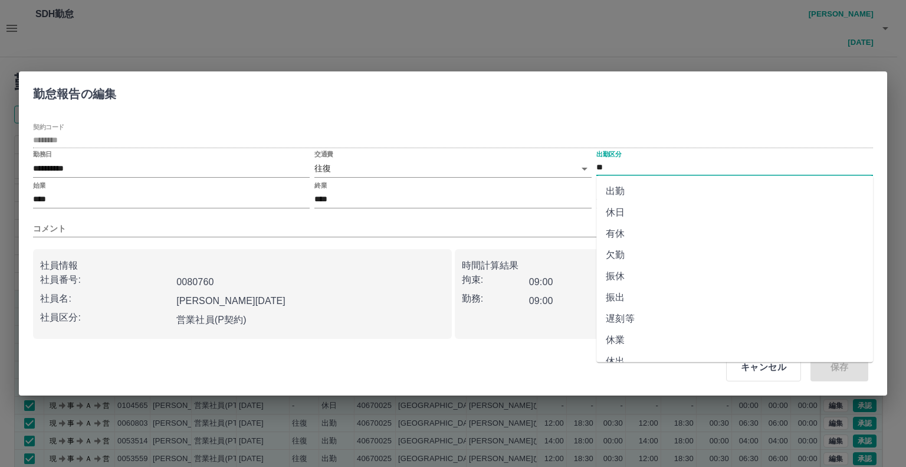
click at [646, 167] on input "**" at bounding box center [734, 167] width 277 height 15
click at [637, 195] on li "出勤" at bounding box center [734, 190] width 277 height 21
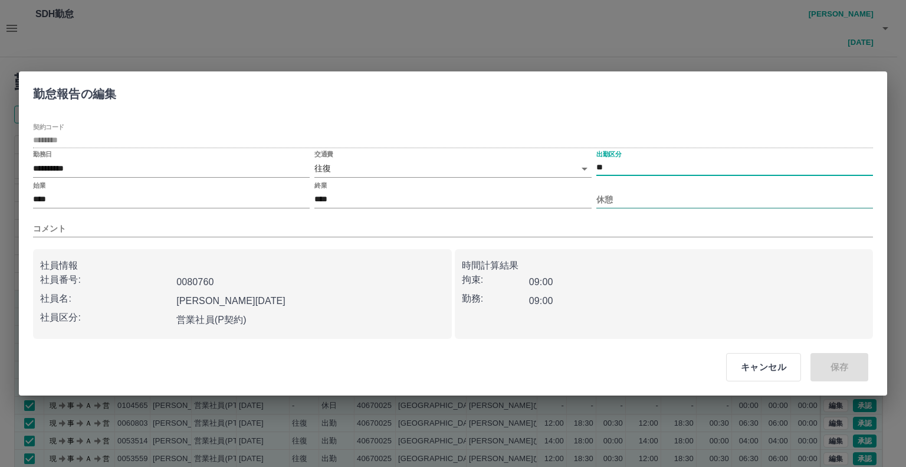
click at [636, 199] on input "休憩" at bounding box center [734, 199] width 277 height 17
type input "****"
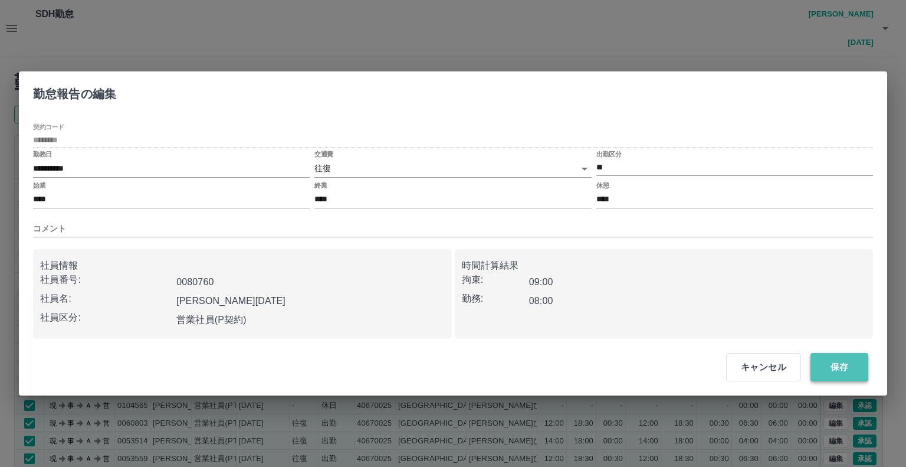
click at [856, 370] on button "保存" at bounding box center [839, 367] width 58 height 28
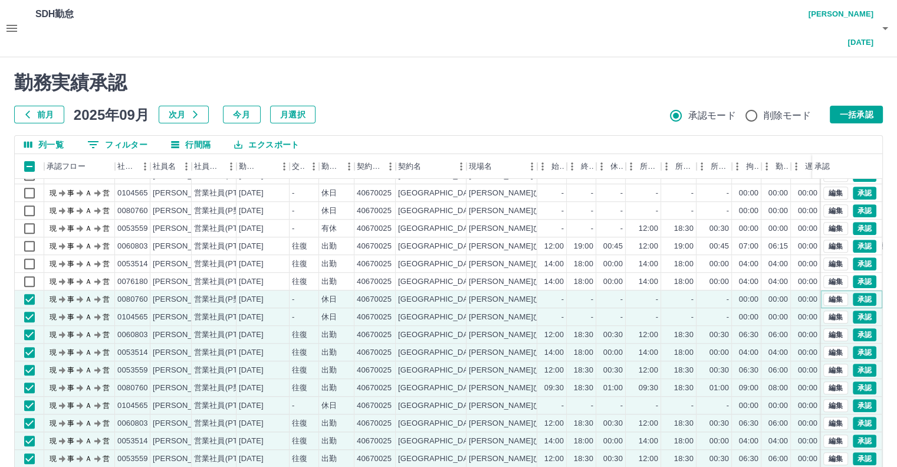
scroll to position [785, 0]
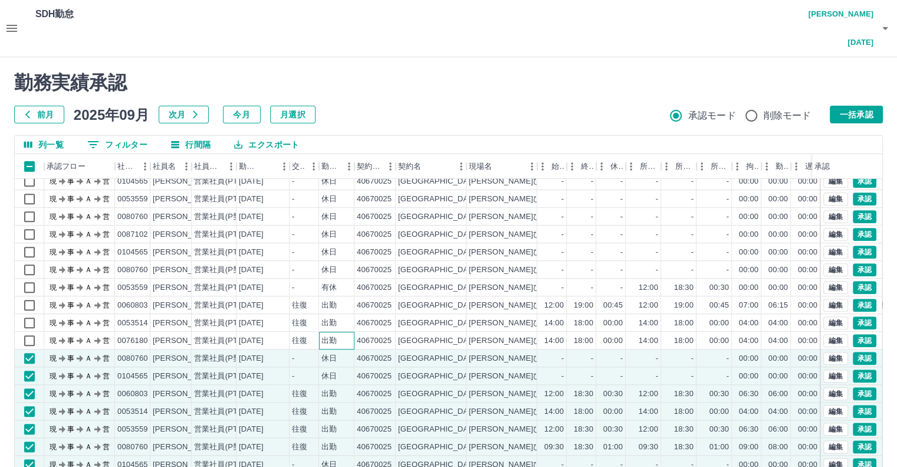
click at [352, 331] on div "出勤" at bounding box center [336, 340] width 35 height 18
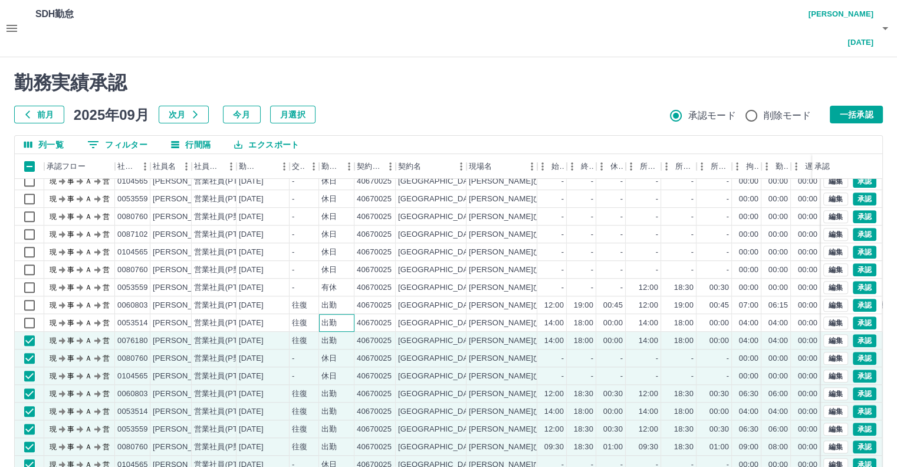
click at [352, 314] on div "出勤" at bounding box center [336, 323] width 35 height 18
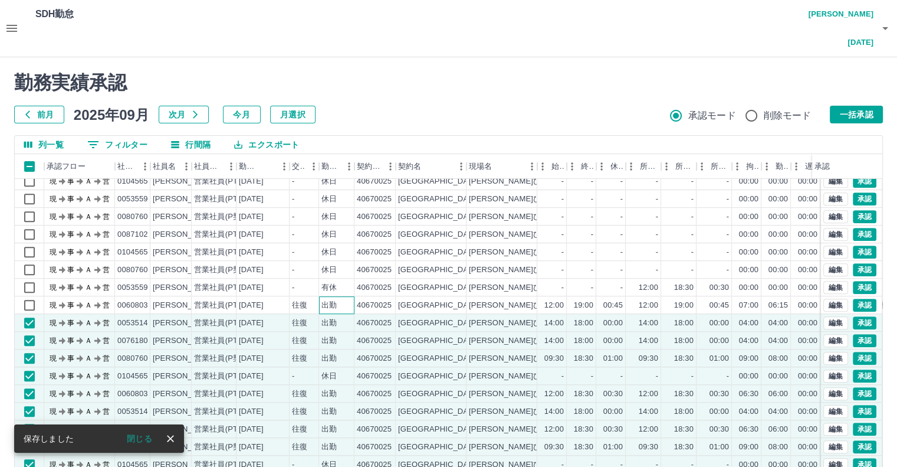
click at [347, 296] on div "出勤" at bounding box center [336, 305] width 35 height 18
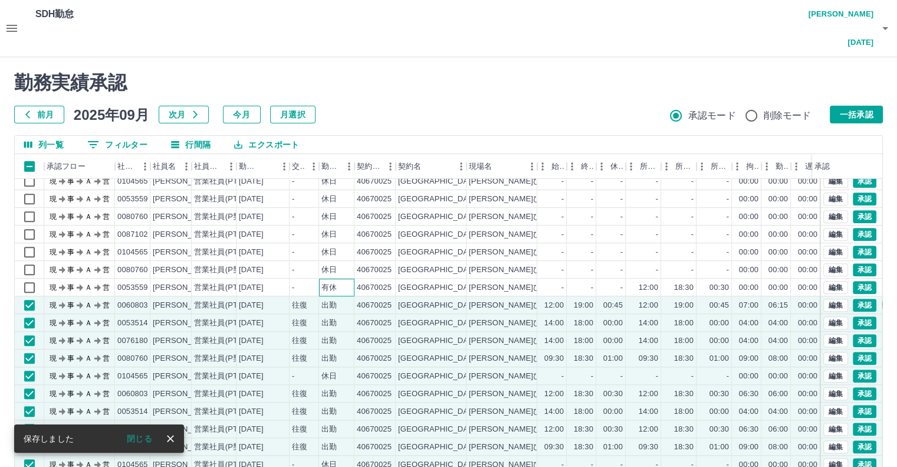
click at [348, 278] on div "有休" at bounding box center [336, 287] width 35 height 18
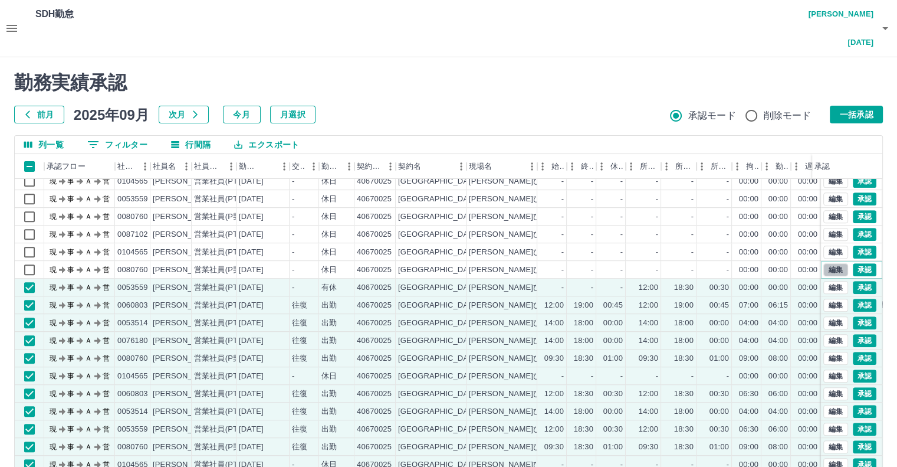
click at [823, 263] on button "編集" at bounding box center [835, 269] width 25 height 13
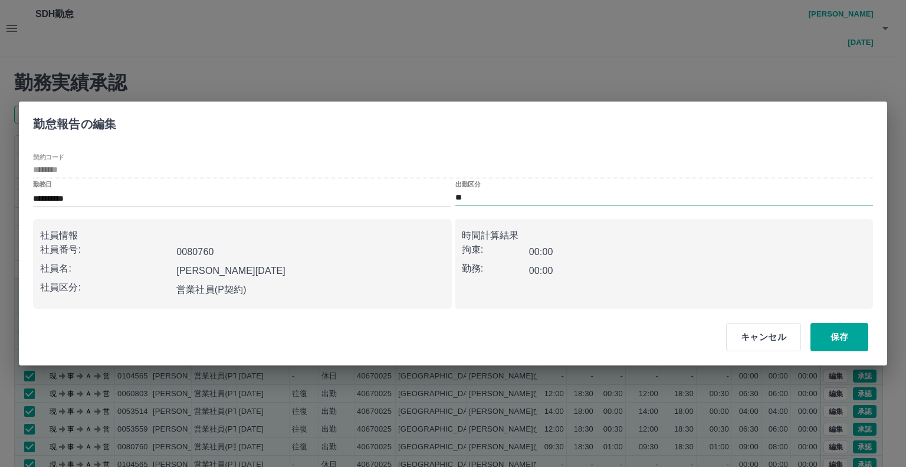
click at [500, 196] on input "**" at bounding box center [664, 197] width 418 height 15
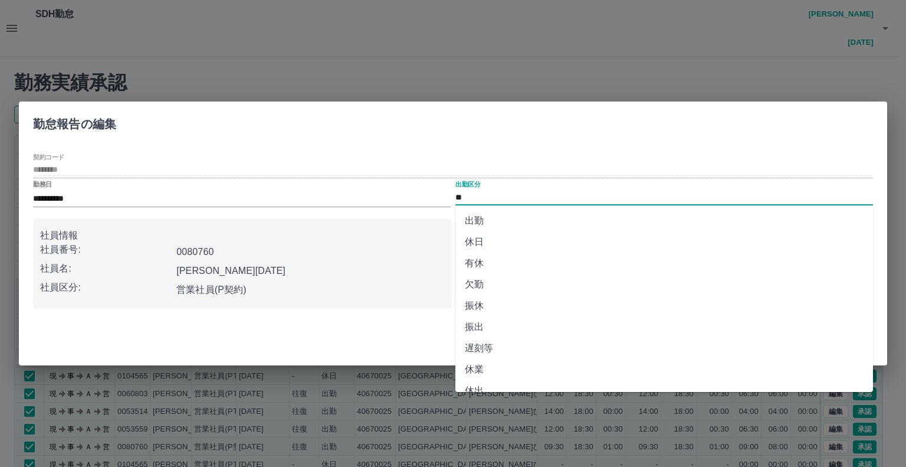
click at [500, 226] on li "出勤" at bounding box center [664, 220] width 418 height 21
type input "**"
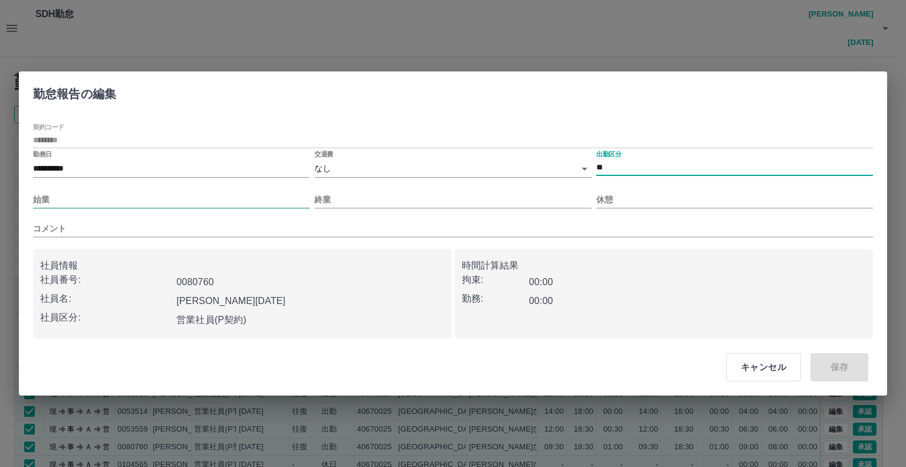
click at [196, 193] on input "始業" at bounding box center [171, 199] width 277 height 17
type input "****"
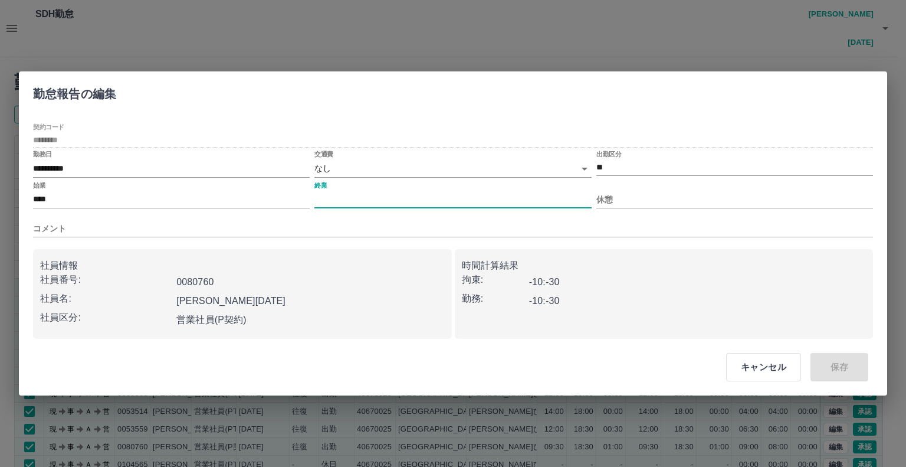
click at [382, 195] on input "終業" at bounding box center [452, 199] width 277 height 17
type input "****"
click at [682, 198] on input "休憩" at bounding box center [734, 199] width 277 height 17
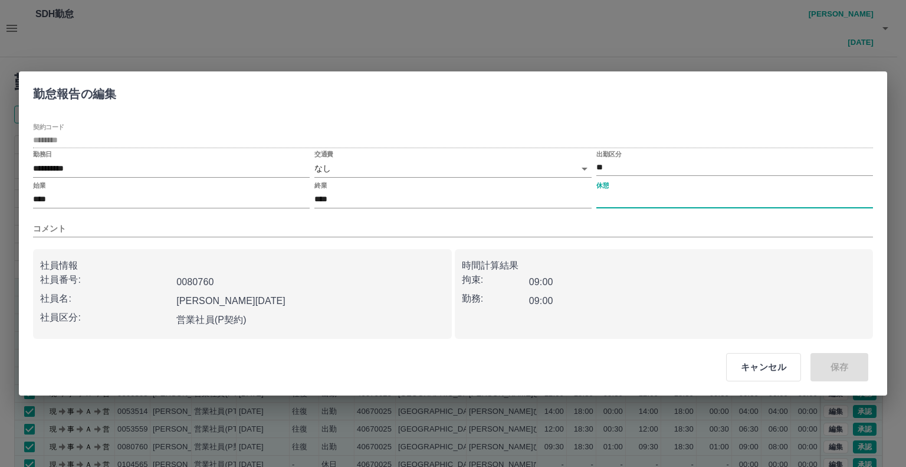
type input "****"
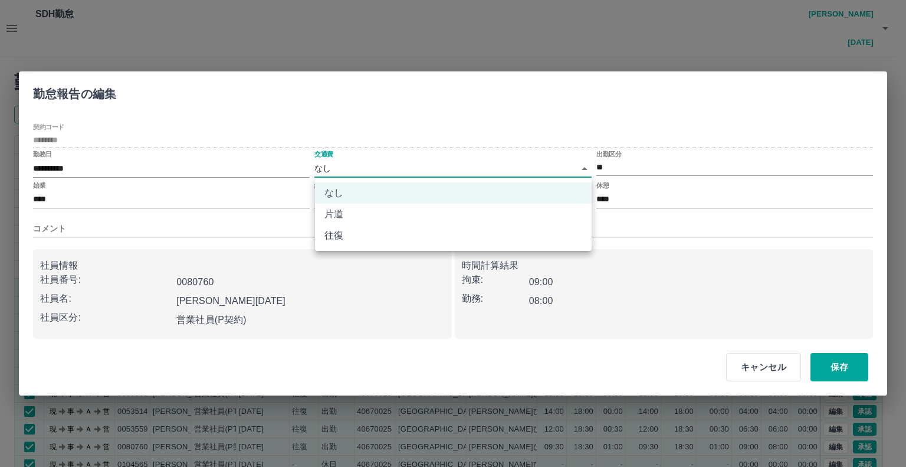
click at [359, 173] on body "SDH勤怠 宮澤　明日夢 勤務実績承認 前月 2025年09月 次月 今月 月選択 承認モード 削除モード 一括承認 列一覧 0 フィルター 行間隔 エクスポ…" at bounding box center [453, 263] width 906 height 527
click at [357, 228] on li "往復" at bounding box center [453, 235] width 277 height 21
type input "******"
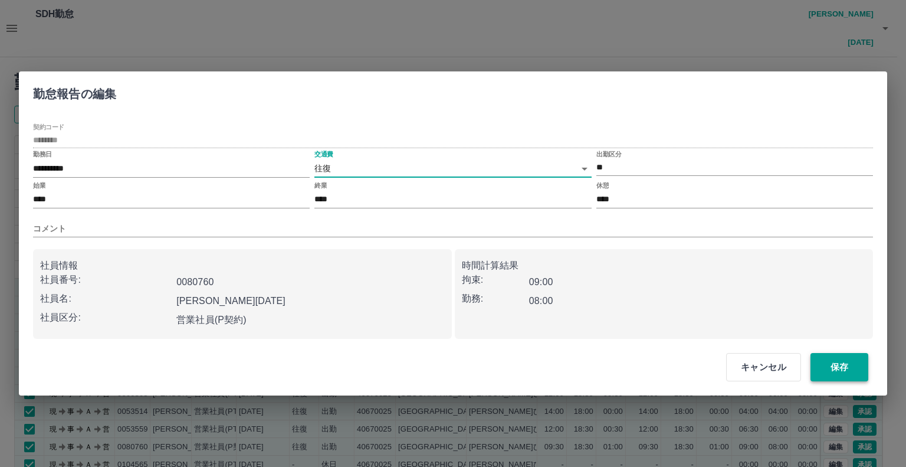
click at [830, 367] on button "保存" at bounding box center [839, 367] width 58 height 28
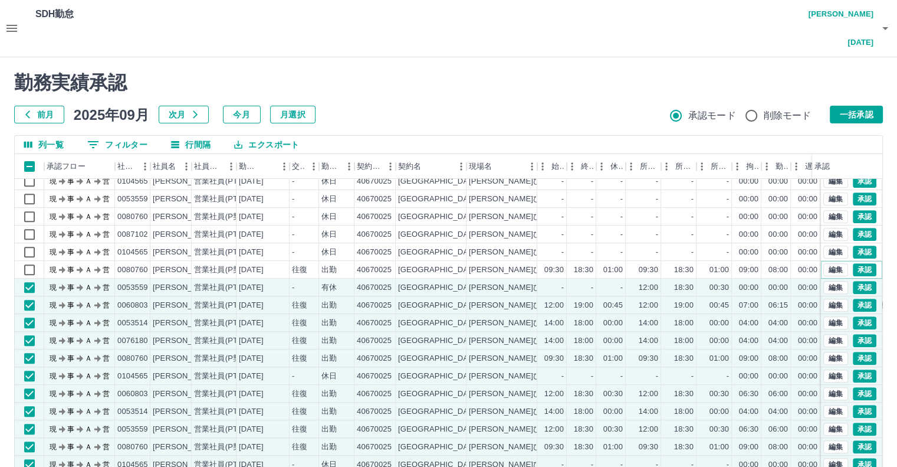
scroll to position [726, 0]
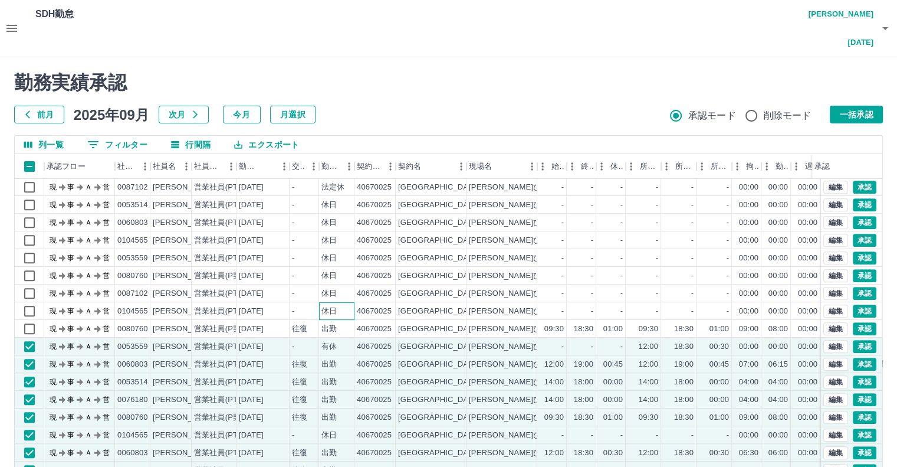
click at [333, 306] on div "休日" at bounding box center [328, 311] width 15 height 11
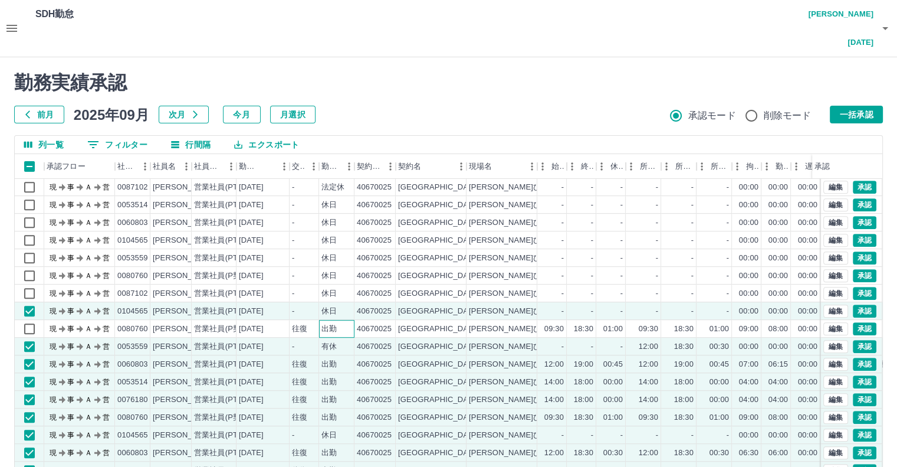
click at [323, 323] on div "出勤" at bounding box center [328, 328] width 15 height 11
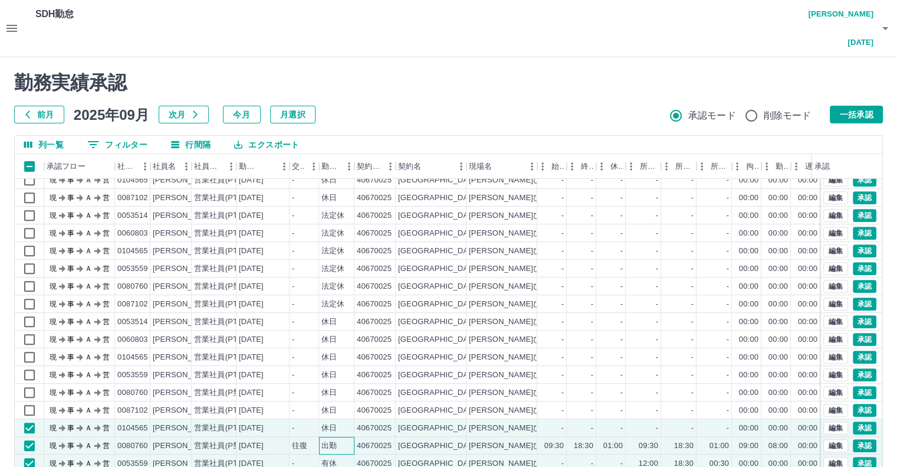
scroll to position [608, 0]
click at [326, 317] on div "休日" at bounding box center [328, 322] width 15 height 11
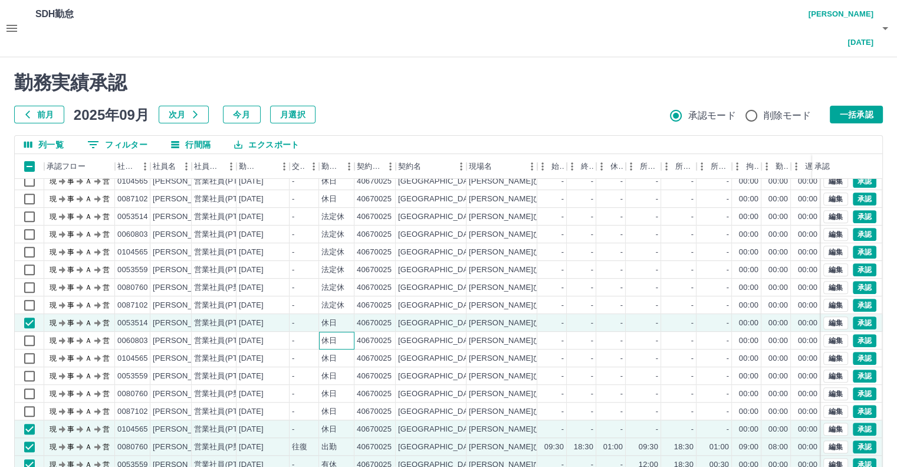
drag, startPoint x: 323, startPoint y: 311, endPoint x: 326, endPoint y: 320, distance: 9.3
click at [323, 335] on div "休日" at bounding box center [328, 340] width 15 height 11
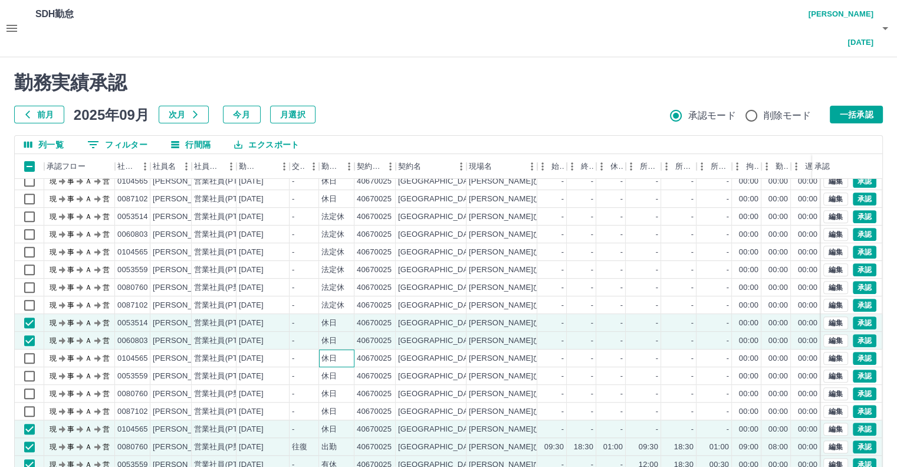
click at [327, 353] on div "休日" at bounding box center [328, 358] width 15 height 11
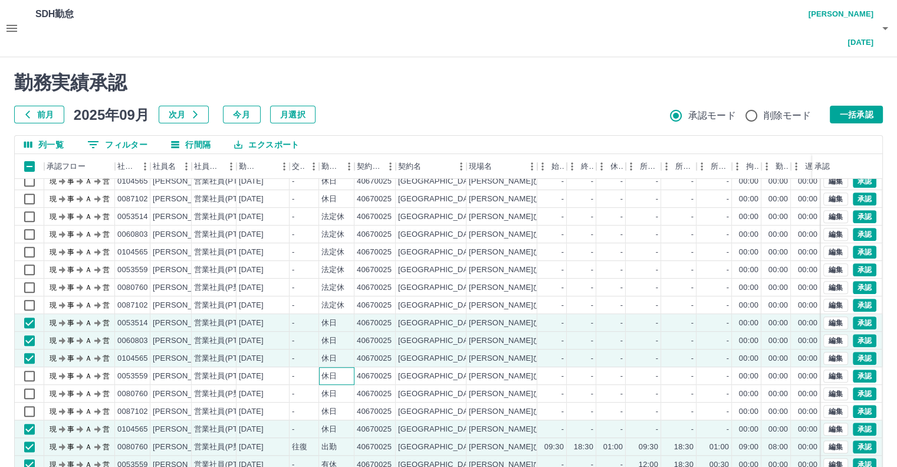
click at [327, 370] on div "休日" at bounding box center [328, 375] width 15 height 11
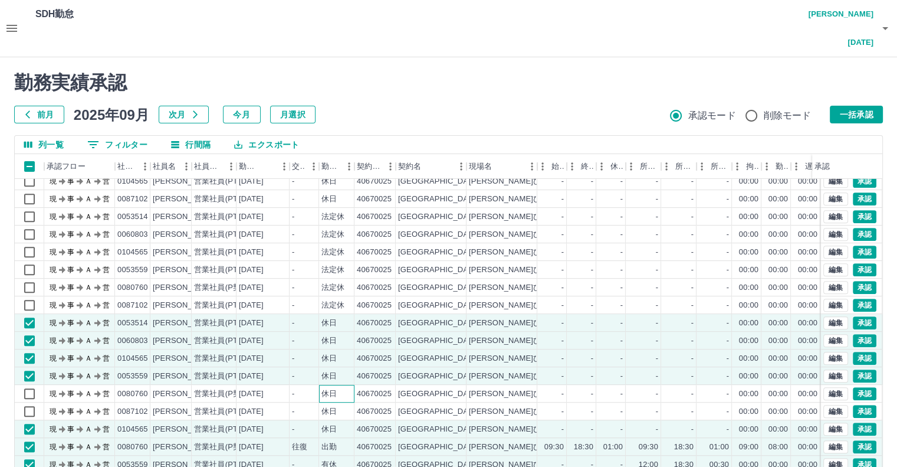
drag, startPoint x: 335, startPoint y: 366, endPoint x: 330, endPoint y: 382, distance: 16.8
click at [336, 388] on div "休日" at bounding box center [328, 393] width 15 height 11
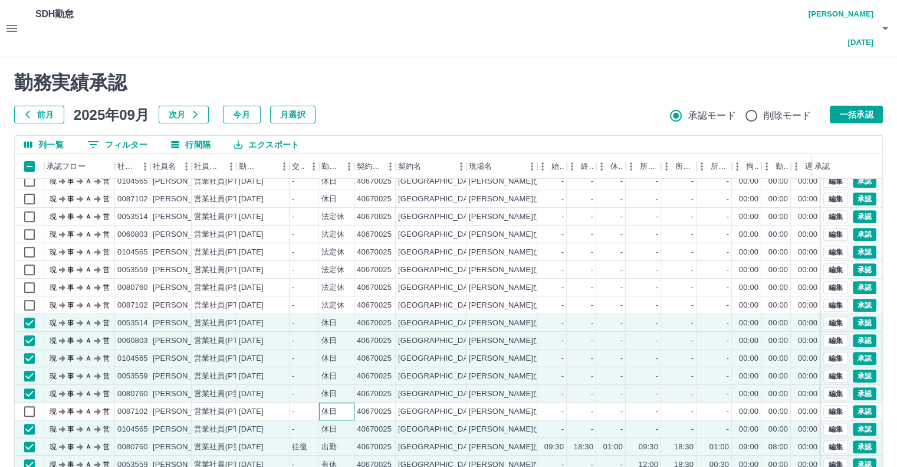
click at [330, 406] on div "休日" at bounding box center [328, 411] width 15 height 11
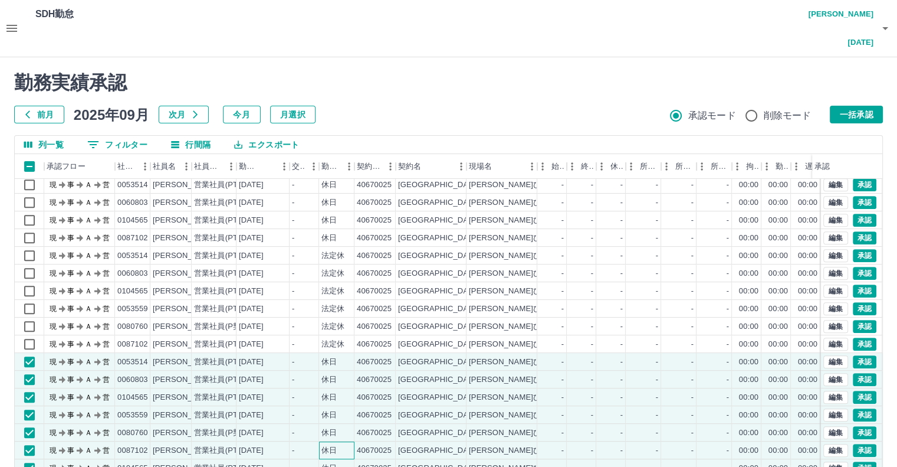
scroll to position [549, 0]
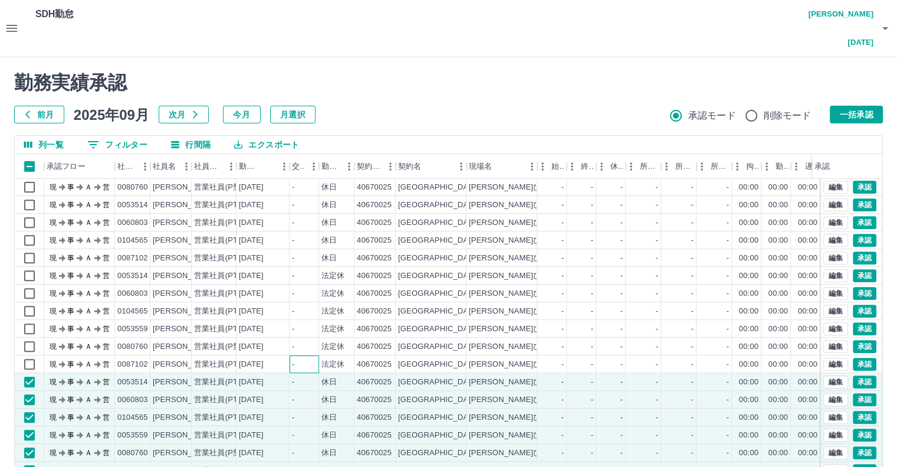
drag, startPoint x: 302, startPoint y: 334, endPoint x: 303, endPoint y: 328, distance: 6.5
click at [302, 355] on div "-" at bounding box center [304, 364] width 29 height 18
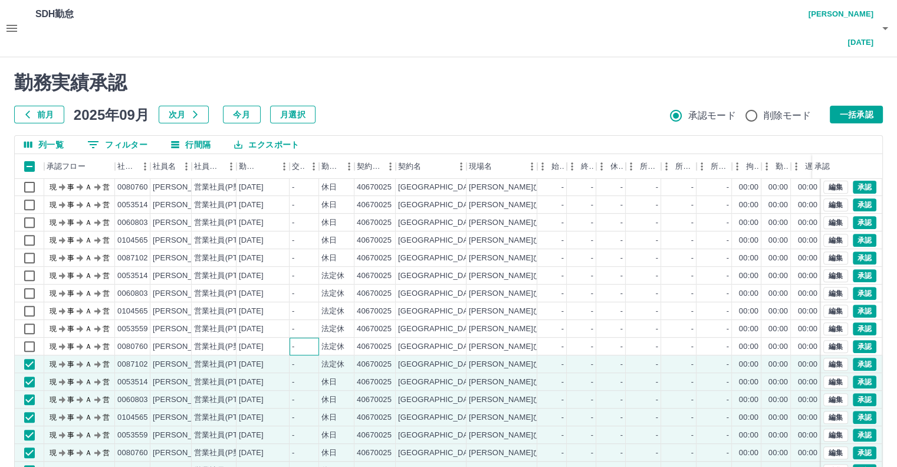
click at [306, 337] on div "-" at bounding box center [304, 346] width 29 height 18
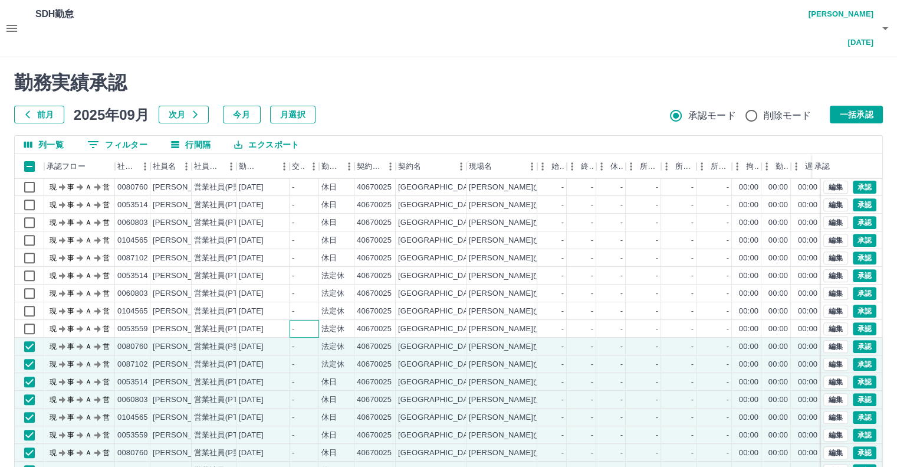
click at [311, 320] on div "-" at bounding box center [304, 329] width 29 height 18
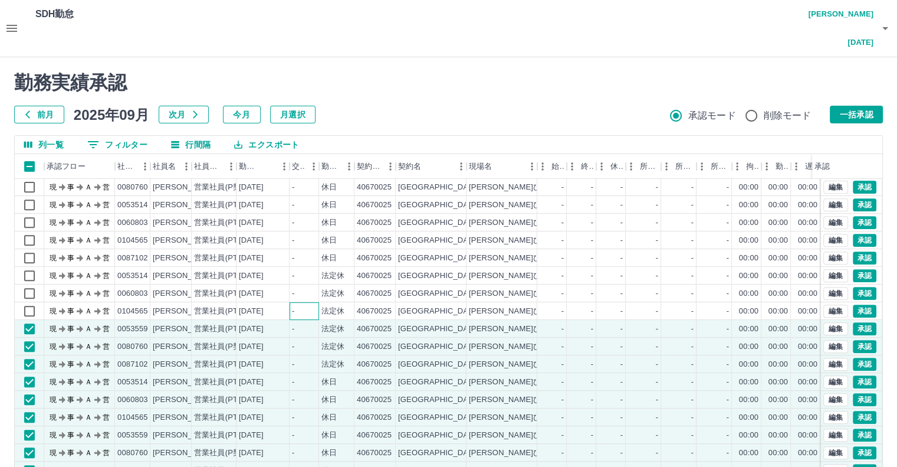
click at [307, 302] on div "-" at bounding box center [304, 311] width 29 height 18
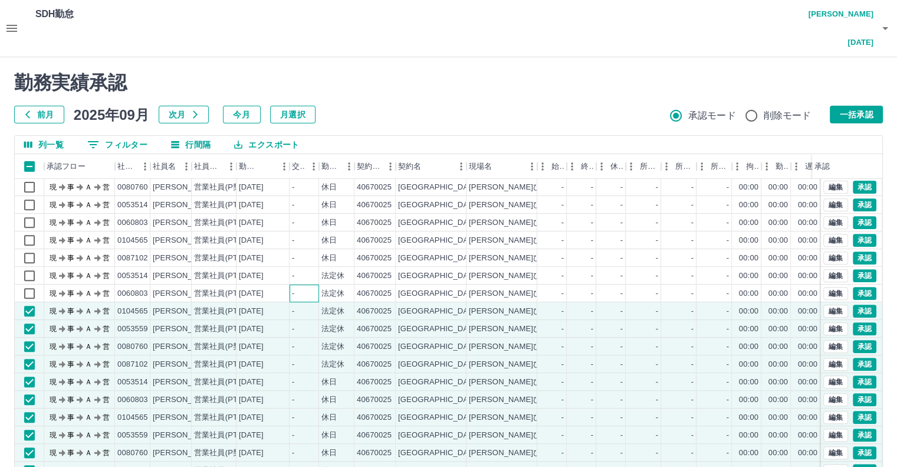
click at [307, 284] on div "-" at bounding box center [304, 293] width 29 height 18
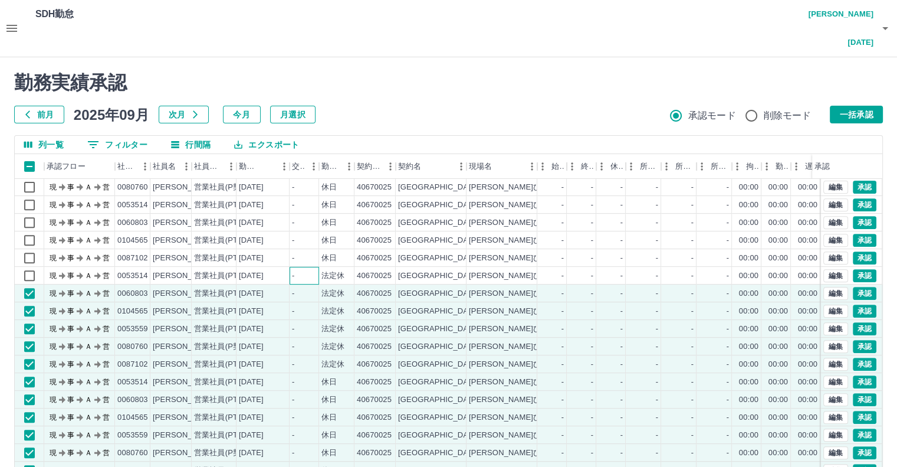
click at [303, 267] on div "-" at bounding box center [304, 276] width 29 height 18
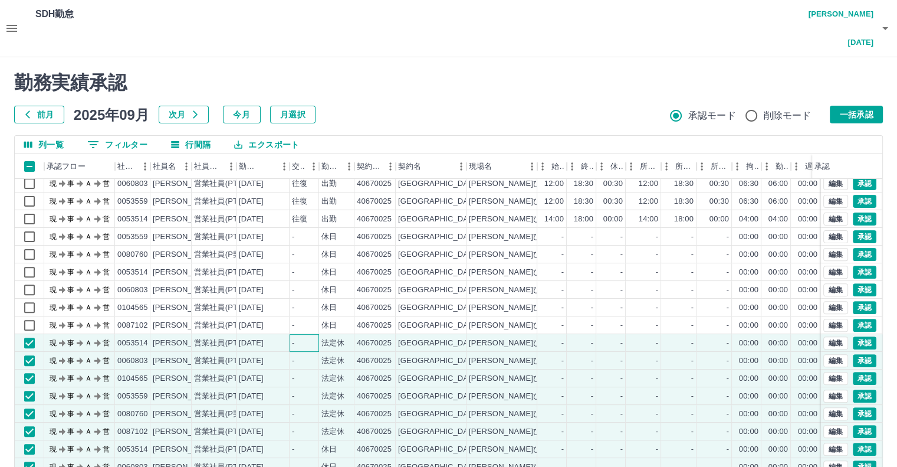
scroll to position [431, 0]
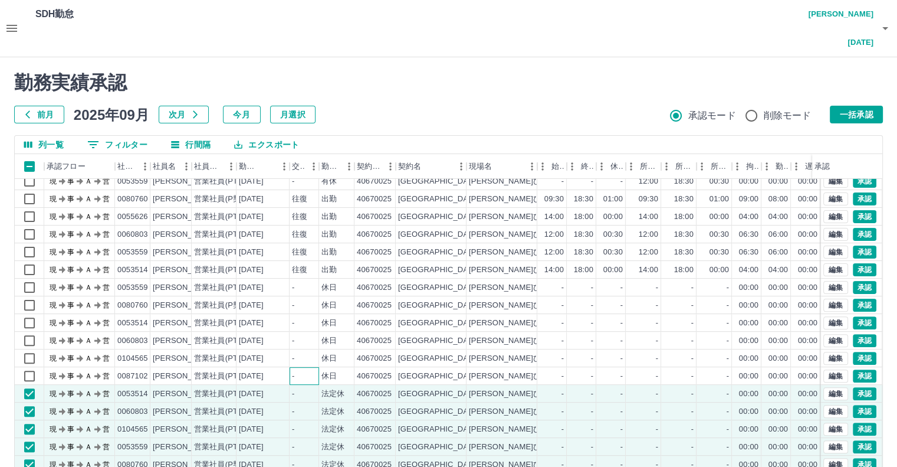
click at [295, 367] on div "-" at bounding box center [304, 376] width 29 height 18
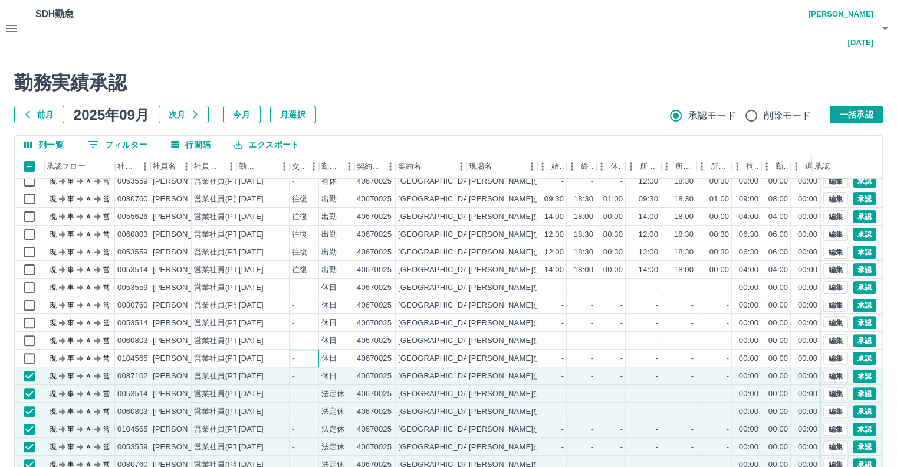
click at [302, 349] on div "-" at bounding box center [304, 358] width 29 height 18
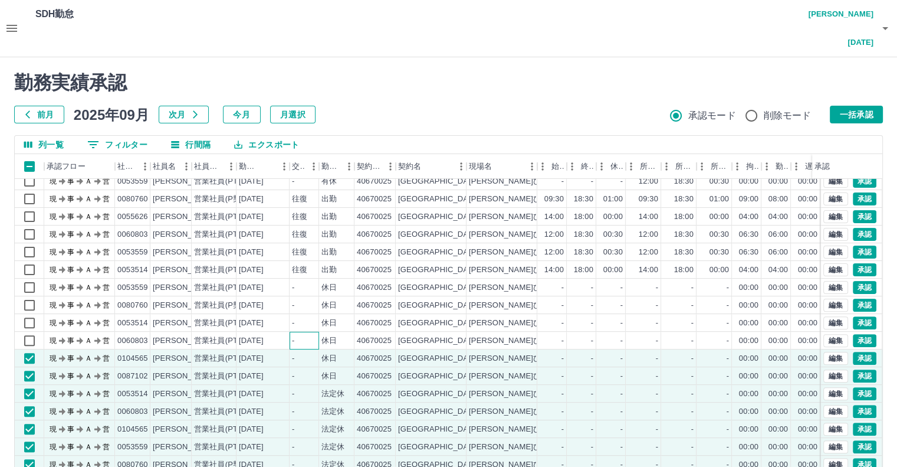
click at [308, 331] on div "-" at bounding box center [304, 340] width 29 height 18
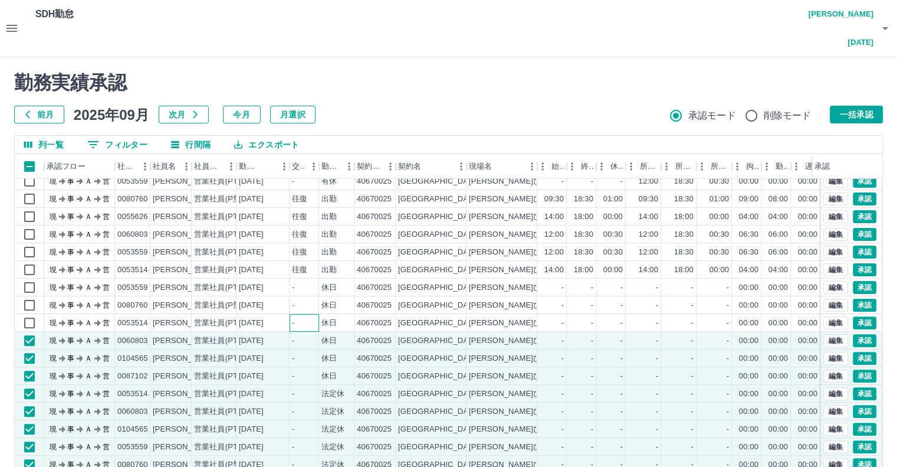
click at [309, 314] on div "-" at bounding box center [304, 323] width 29 height 18
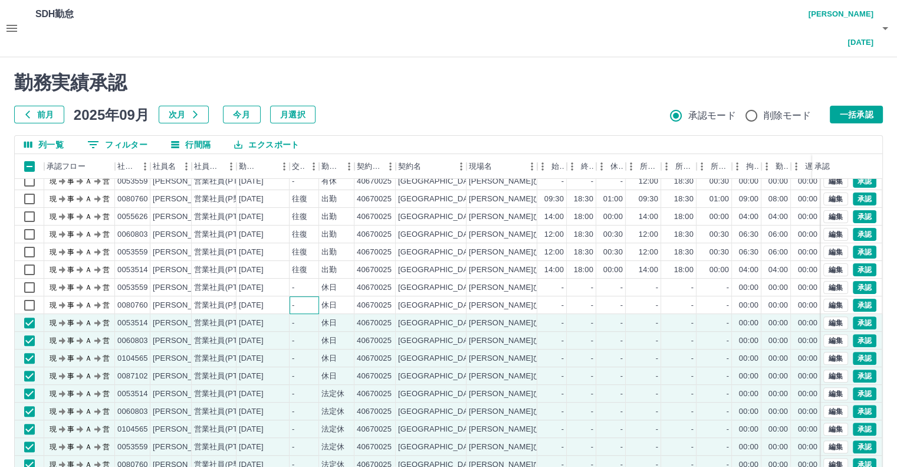
click at [310, 296] on div "-" at bounding box center [304, 305] width 29 height 18
click at [314, 278] on div "-" at bounding box center [304, 287] width 29 height 18
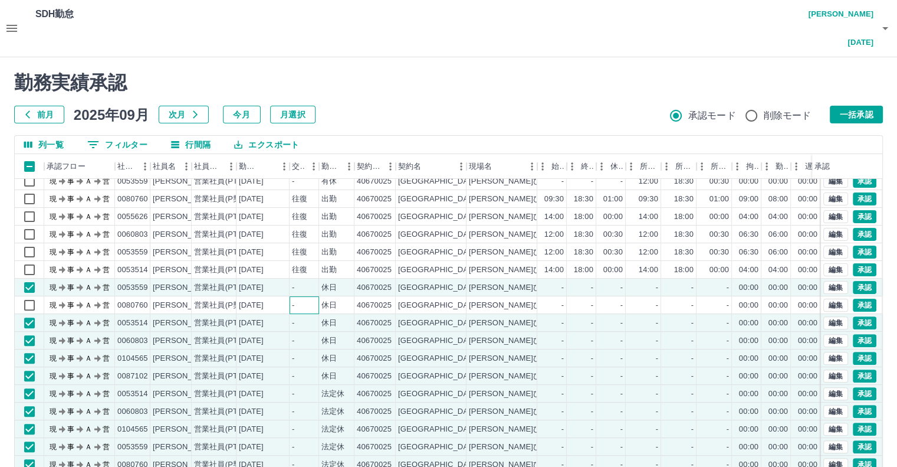
click at [297, 296] on div "-" at bounding box center [304, 305] width 29 height 18
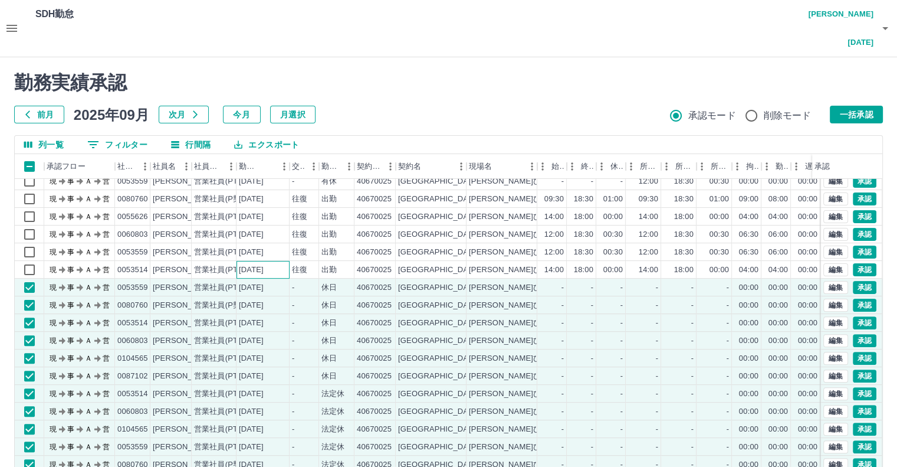
click at [264, 264] on div "2025-09-16" at bounding box center [251, 269] width 25 height 11
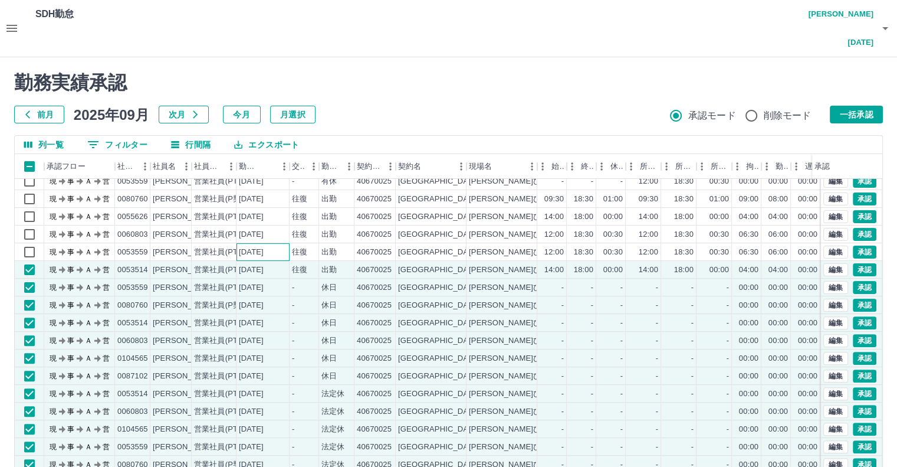
click at [264, 247] on div "2025-09-16" at bounding box center [251, 252] width 25 height 11
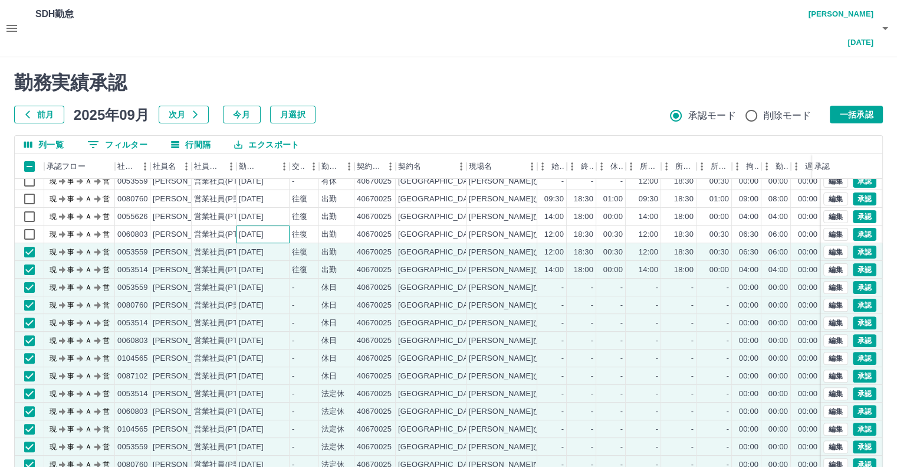
click at [264, 229] on div "2025-09-16" at bounding box center [251, 234] width 25 height 11
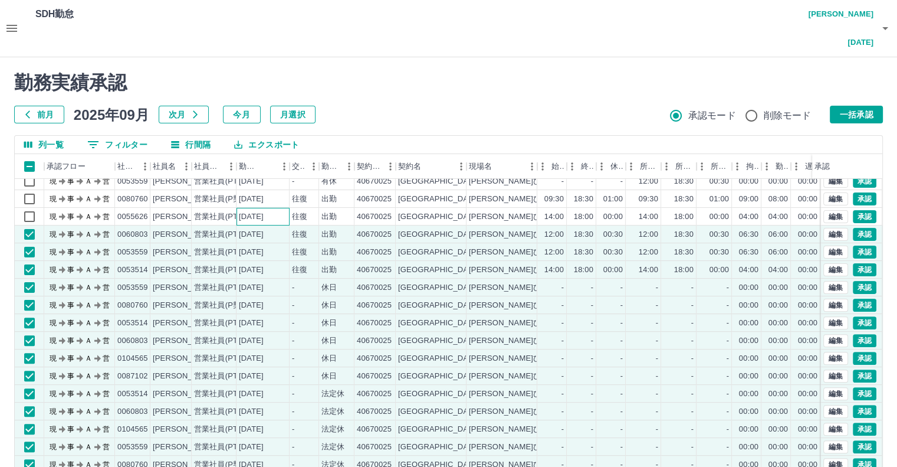
click at [264, 211] on div "2025-09-16" at bounding box center [251, 216] width 25 height 11
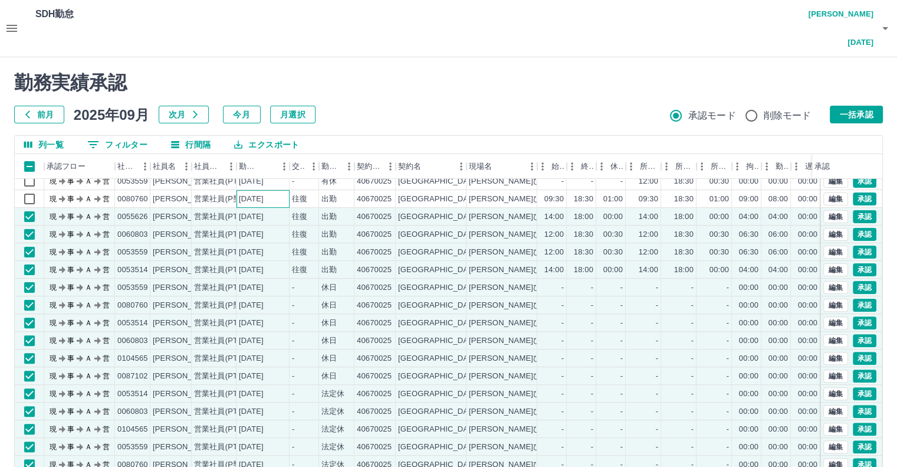
click at [264, 193] on div "2025-09-16" at bounding box center [251, 198] width 25 height 11
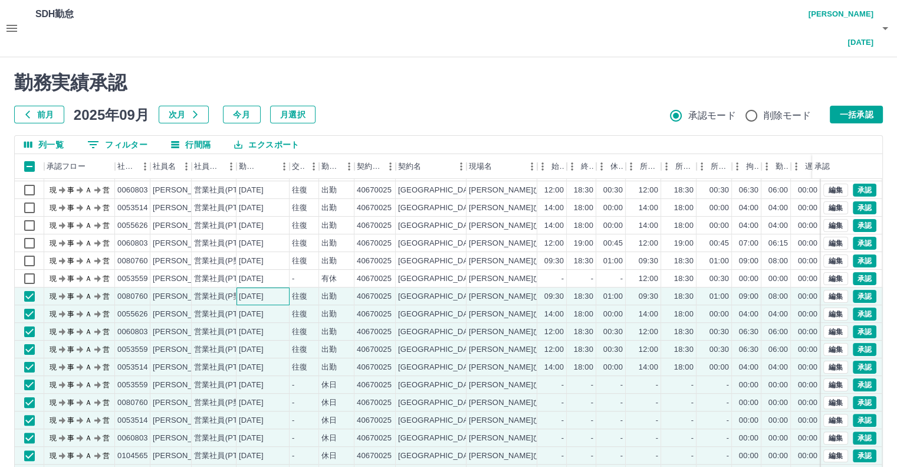
scroll to position [313, 0]
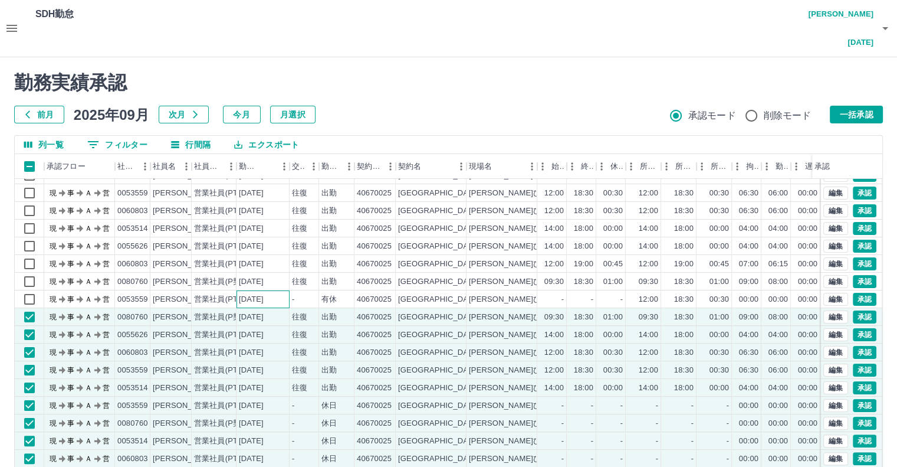
click at [264, 294] on div "2025-09-17" at bounding box center [251, 299] width 25 height 11
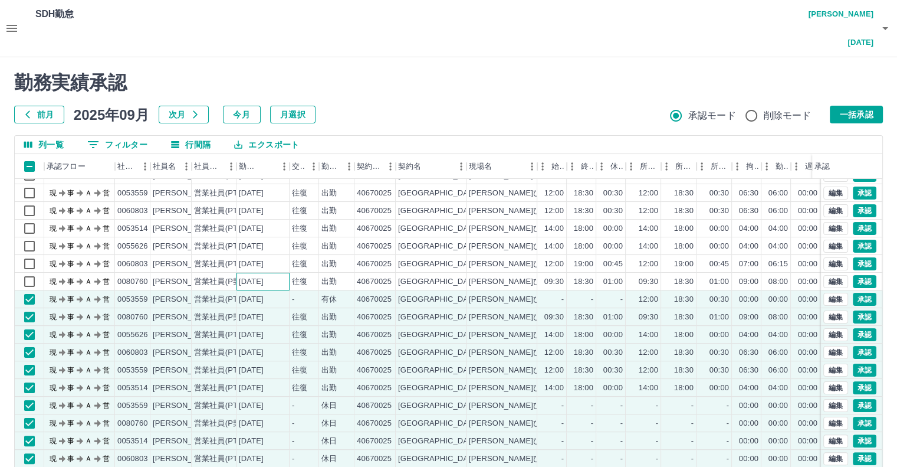
click at [264, 276] on div "2025-09-17" at bounding box center [251, 281] width 25 height 11
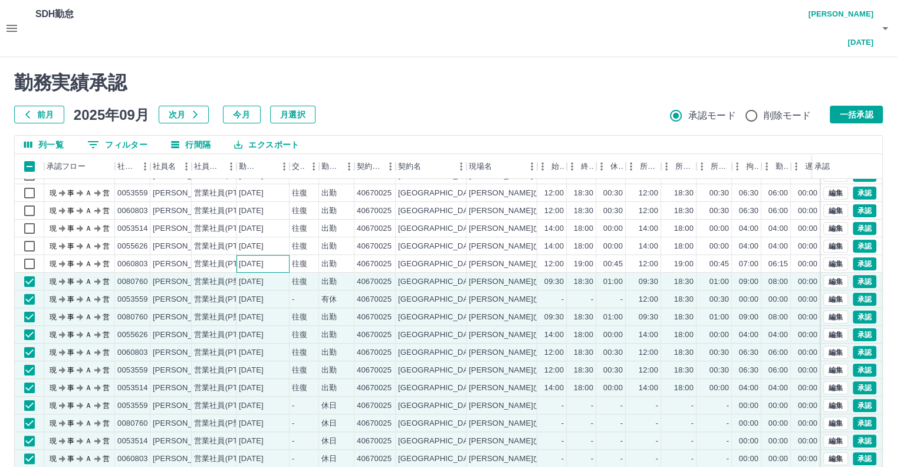
click at [280, 255] on div "2025-09-17" at bounding box center [263, 264] width 53 height 18
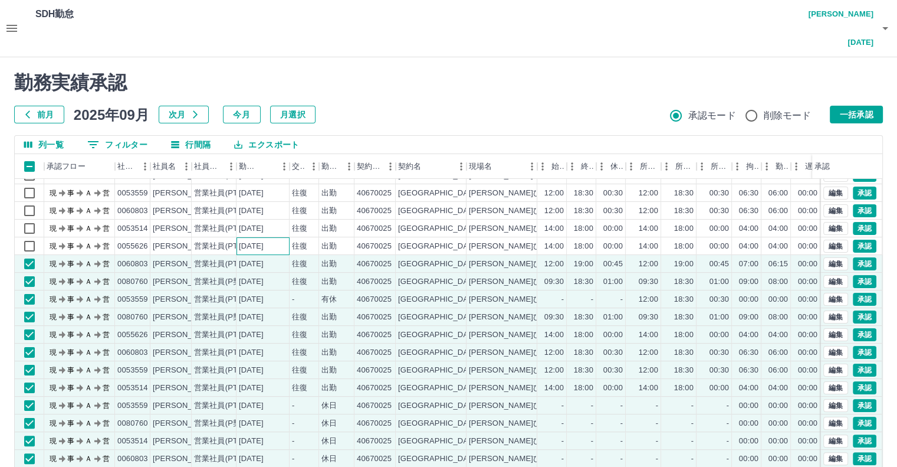
click at [285, 237] on div "2025-09-17" at bounding box center [263, 246] width 53 height 18
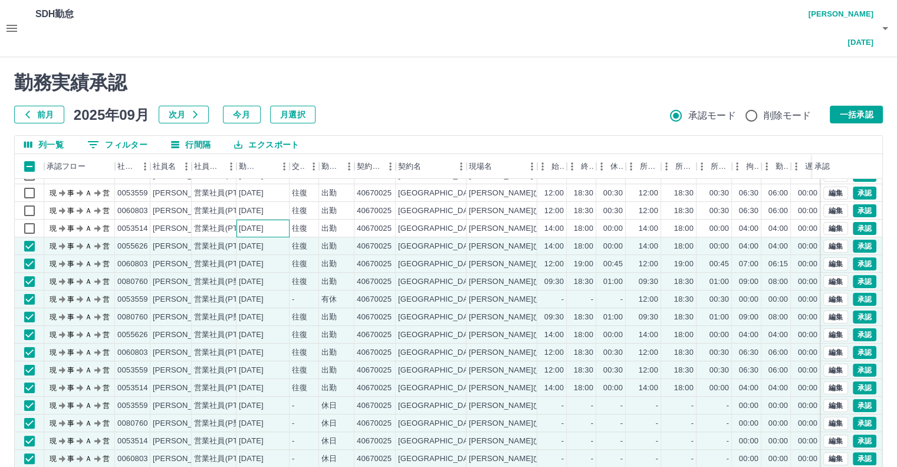
click at [284, 219] on div "2025-09-17" at bounding box center [263, 228] width 53 height 18
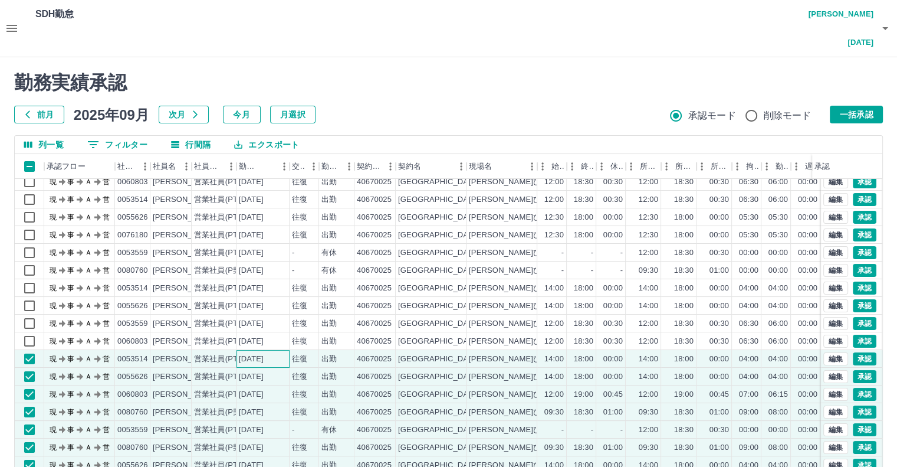
scroll to position [136, 0]
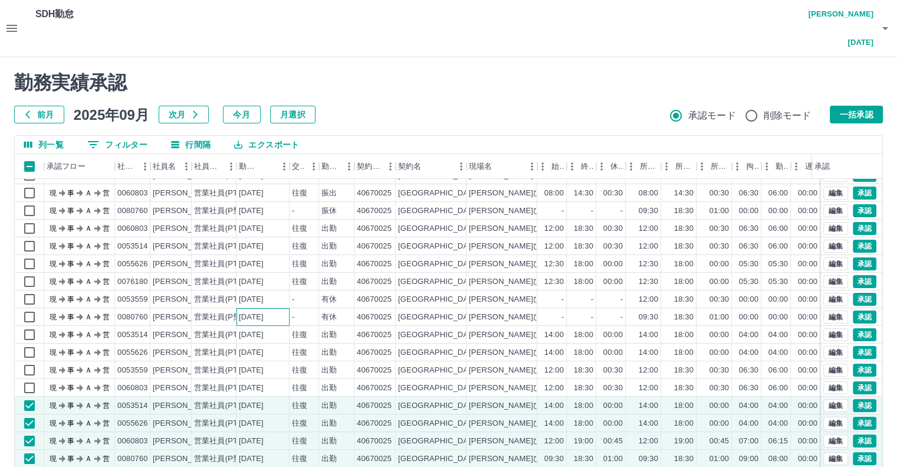
click at [256, 311] on div "[DATE]" at bounding box center [251, 316] width 25 height 11
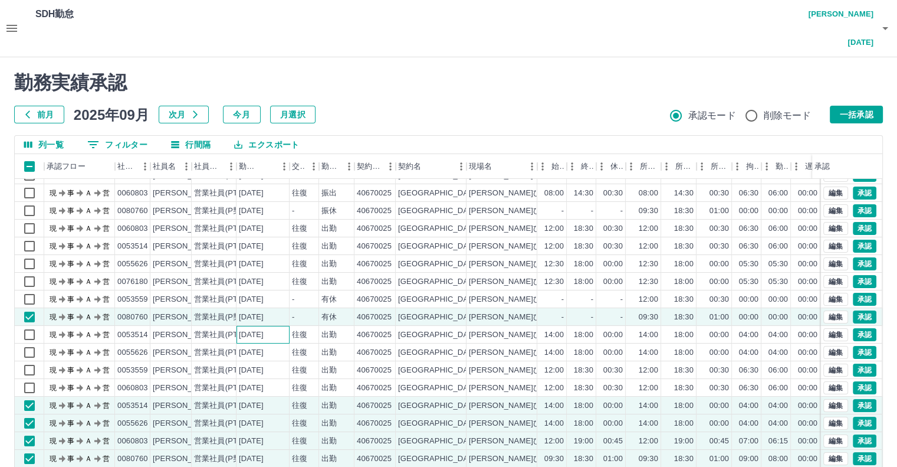
drag, startPoint x: 257, startPoint y: 304, endPoint x: 257, endPoint y: 313, distance: 8.3
click at [257, 329] on div "[DATE]" at bounding box center [251, 334] width 25 height 11
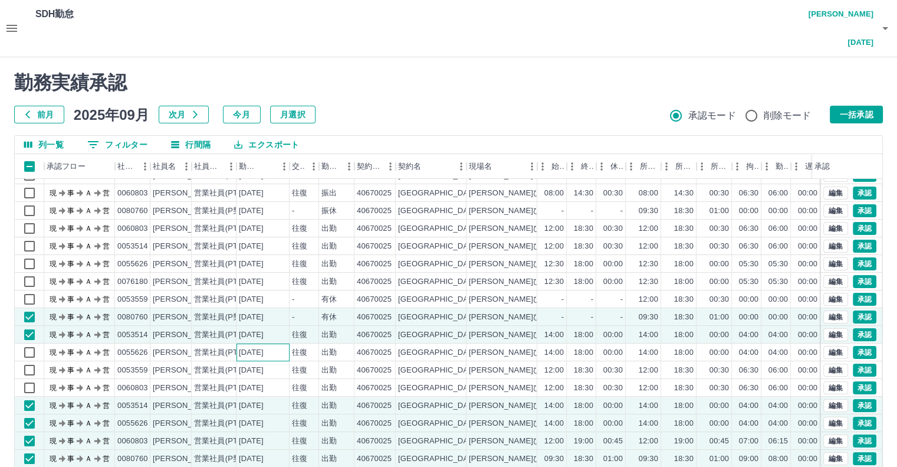
click at [257, 343] on div "[DATE]" at bounding box center [263, 352] width 53 height 18
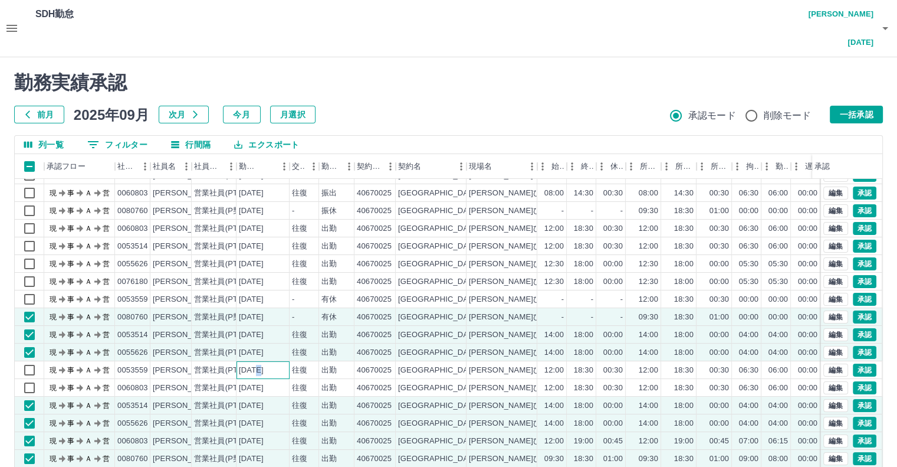
drag, startPoint x: 257, startPoint y: 335, endPoint x: 257, endPoint y: 351, distance: 15.9
click at [257, 361] on div "[DATE]" at bounding box center [263, 370] width 53 height 18
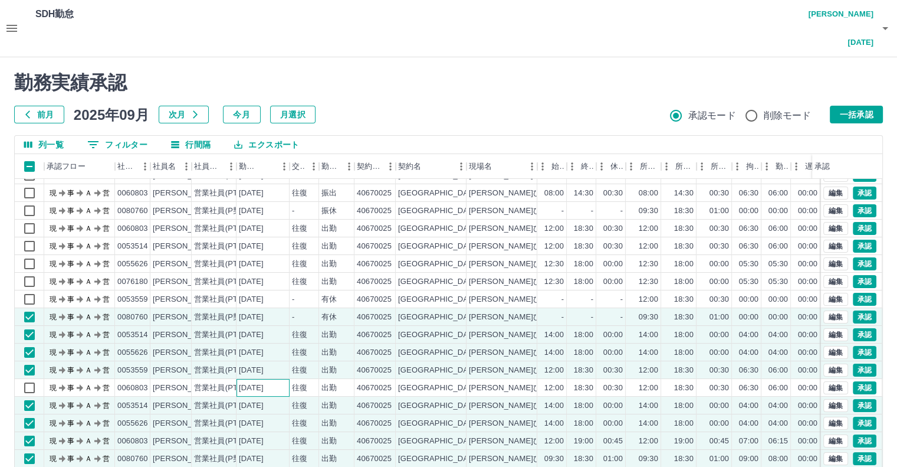
click at [257, 379] on div "[DATE]" at bounding box center [263, 388] width 53 height 18
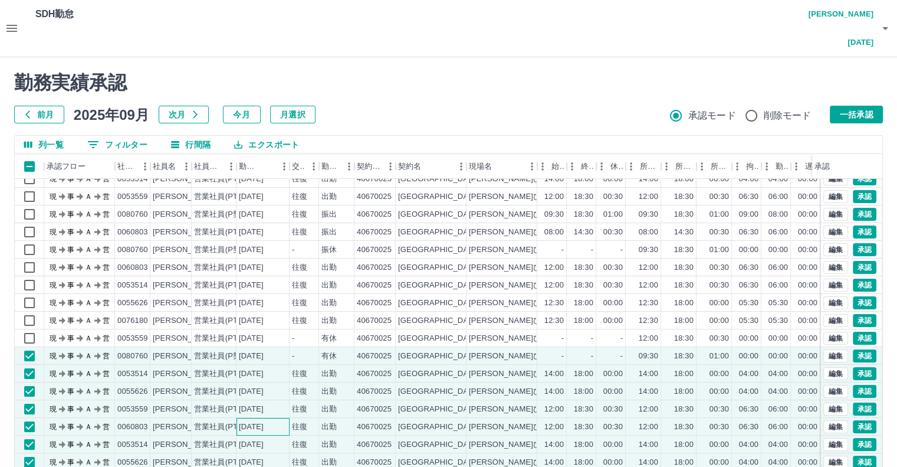
scroll to position [77, 0]
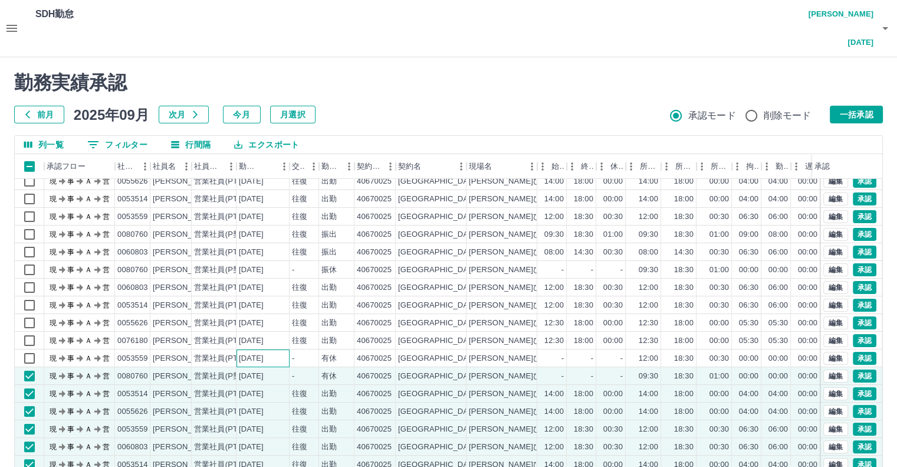
click at [264, 353] on div "[DATE]" at bounding box center [251, 358] width 25 height 11
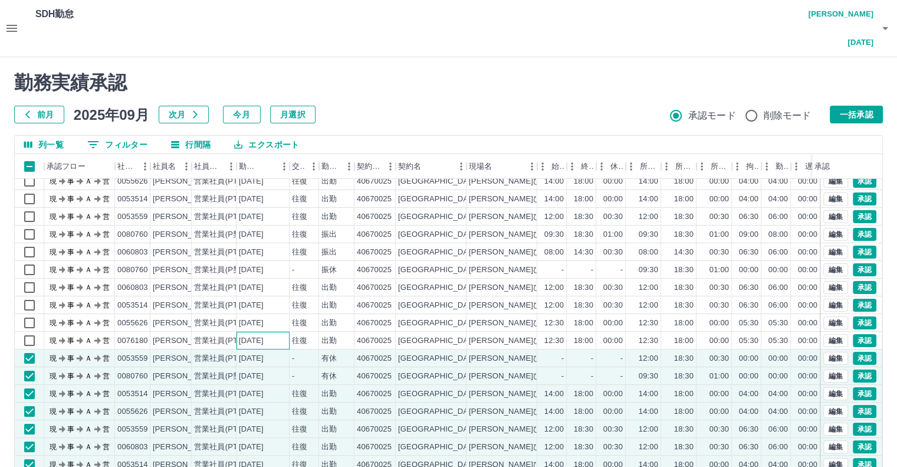
click at [274, 331] on div "[DATE]" at bounding box center [263, 340] width 53 height 18
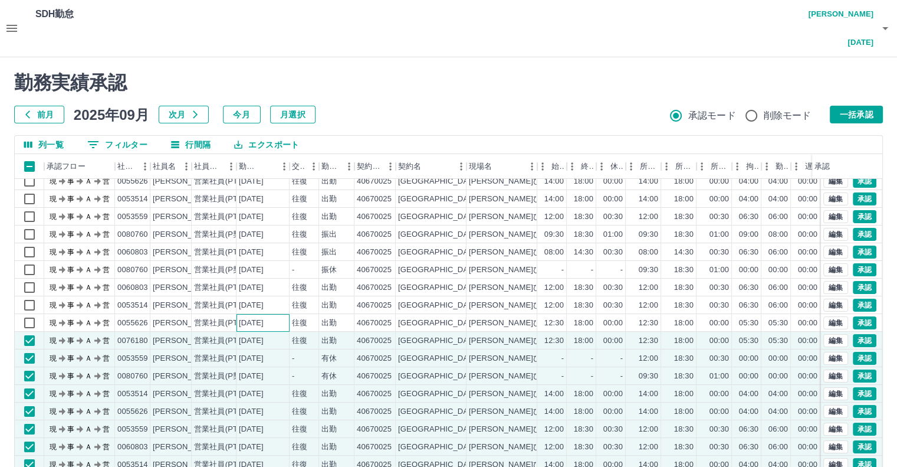
click at [276, 314] on div "[DATE]" at bounding box center [263, 323] width 53 height 18
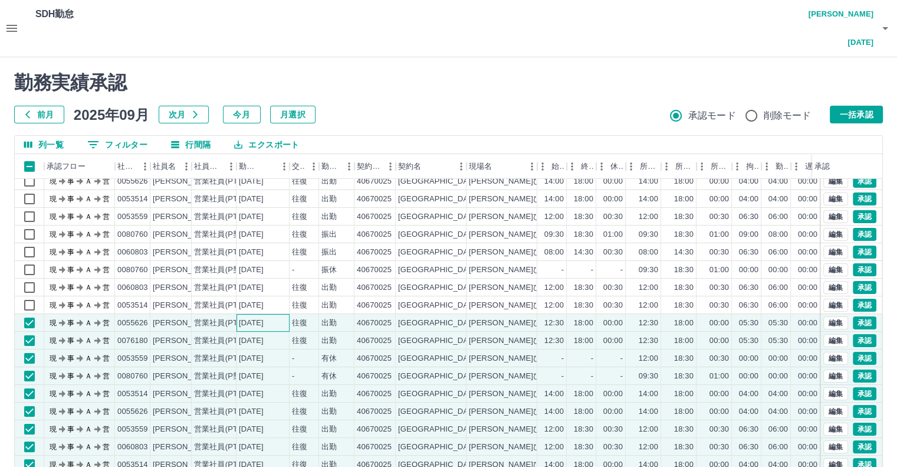
click at [283, 284] on div "現 事 Ａ 営 0053559 豊島　優子 営業社員(PT契約) 2025-09-24 往復 出勤 40670025 新潟市 真砂ひまわりクラブ第3 12:0…" at bounding box center [499, 331] width 969 height 389
click at [286, 278] on div "[DATE]" at bounding box center [263, 287] width 53 height 18
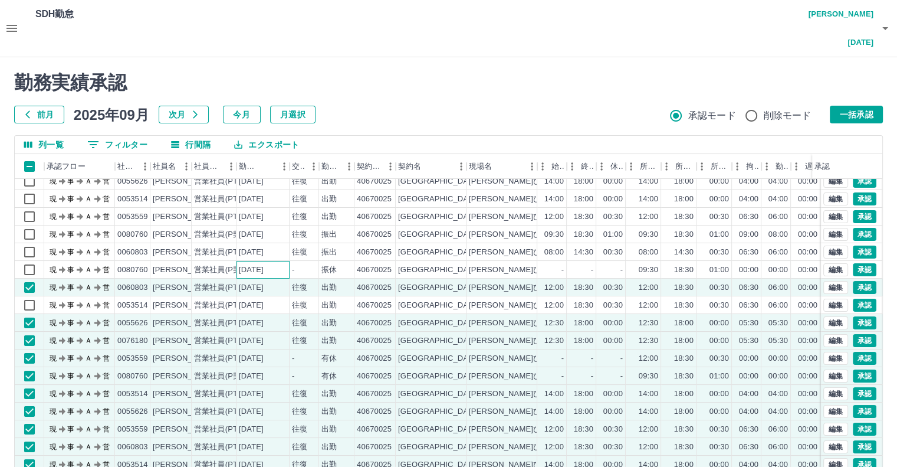
click at [282, 261] on div "[DATE]" at bounding box center [263, 270] width 53 height 18
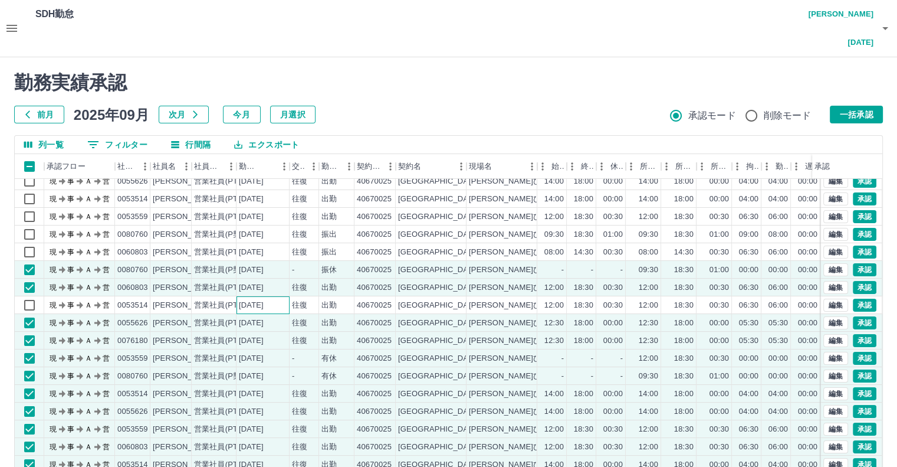
click at [264, 300] on div "[DATE]" at bounding box center [251, 305] width 25 height 11
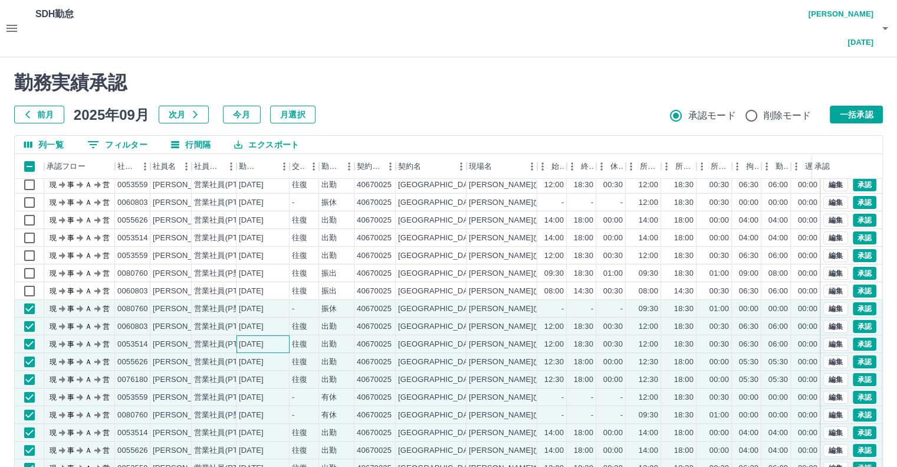
scroll to position [18, 0]
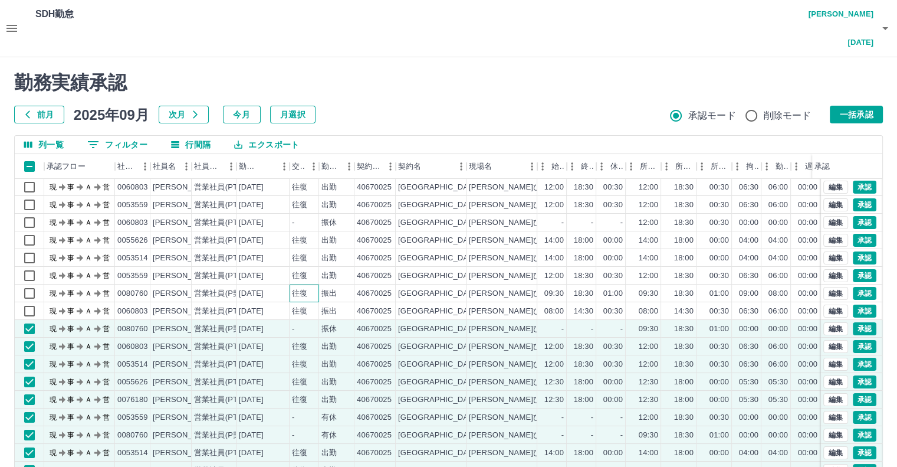
click at [294, 288] on div "往復" at bounding box center [299, 293] width 15 height 11
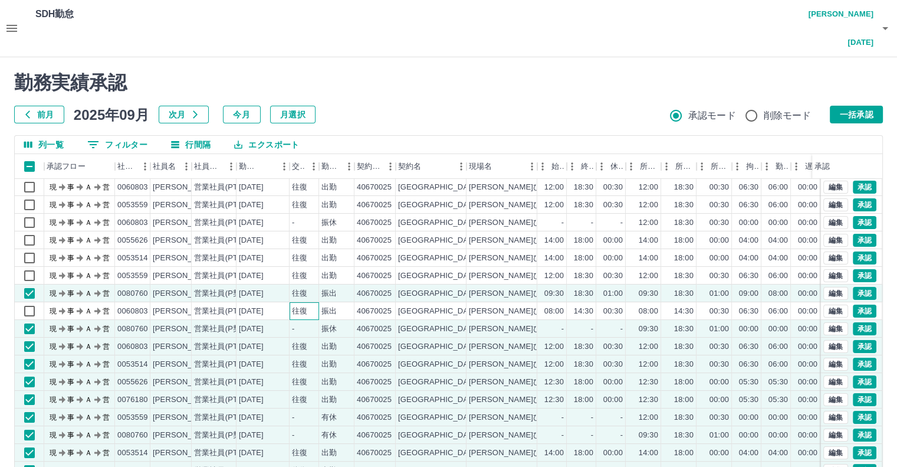
click at [293, 302] on div "往復" at bounding box center [304, 311] width 29 height 18
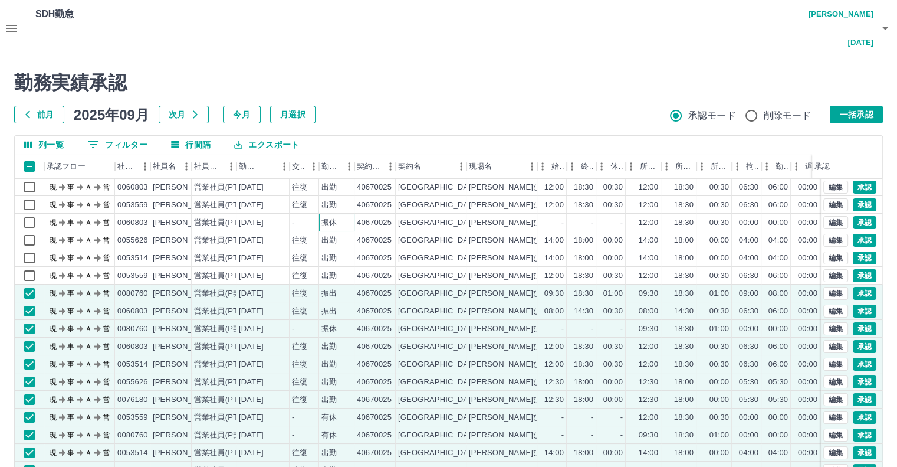
click at [319, 214] on div "振休" at bounding box center [336, 223] width 35 height 18
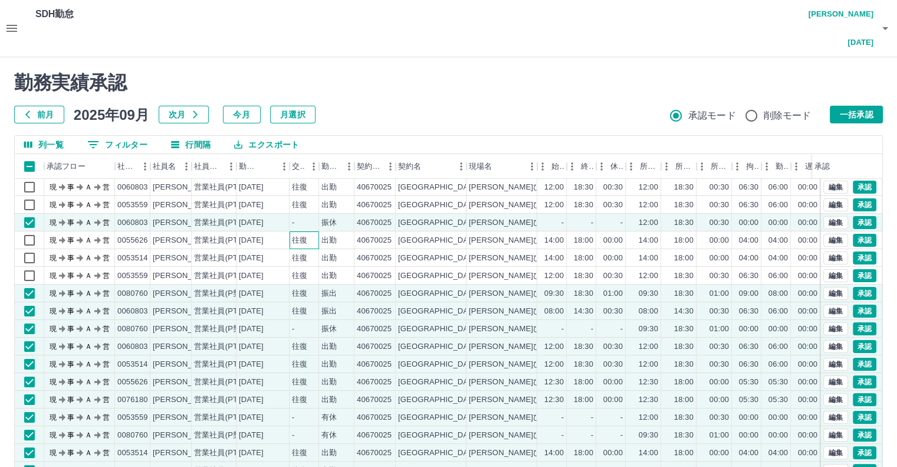
click at [313, 231] on div "往復" at bounding box center [304, 240] width 29 height 18
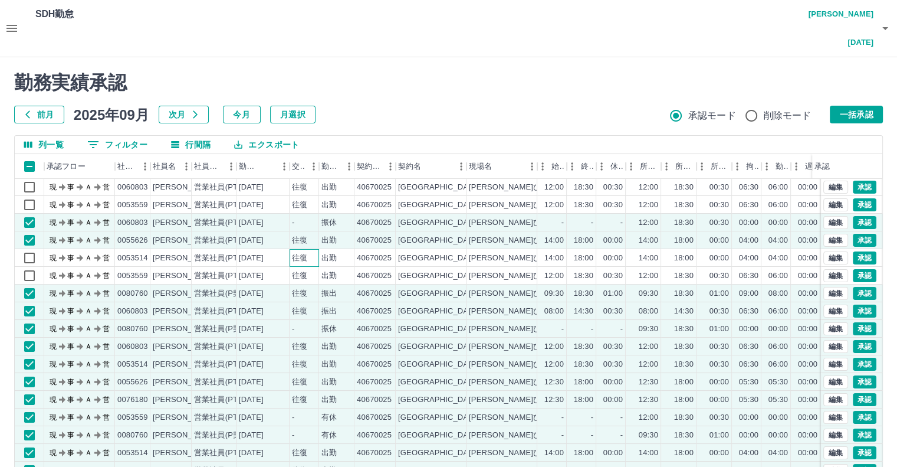
drag, startPoint x: 308, startPoint y: 225, endPoint x: 306, endPoint y: 241, distance: 16.0
click at [308, 249] on div "往復" at bounding box center [304, 258] width 29 height 18
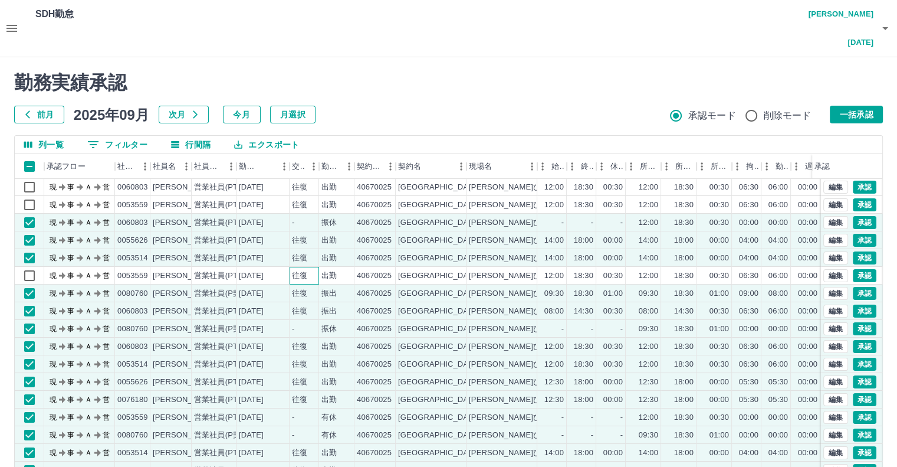
click at [303, 270] on div "往復" at bounding box center [299, 275] width 15 height 11
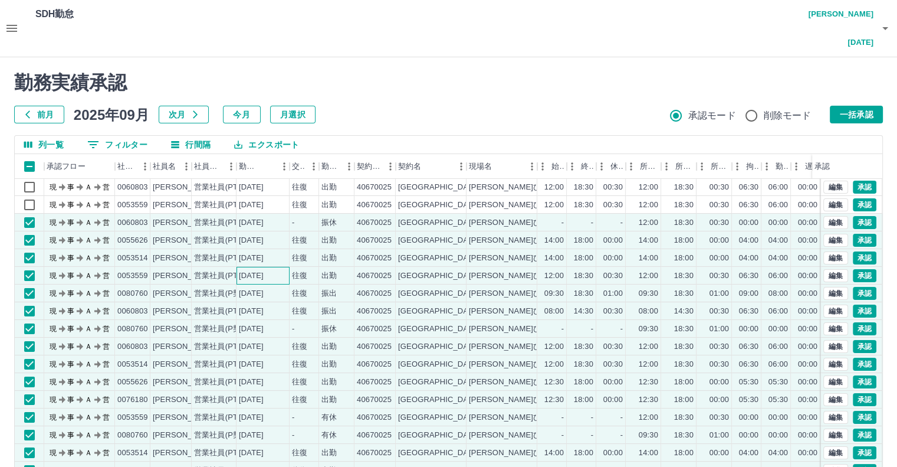
click at [280, 267] on div "[DATE]" at bounding box center [263, 276] width 53 height 18
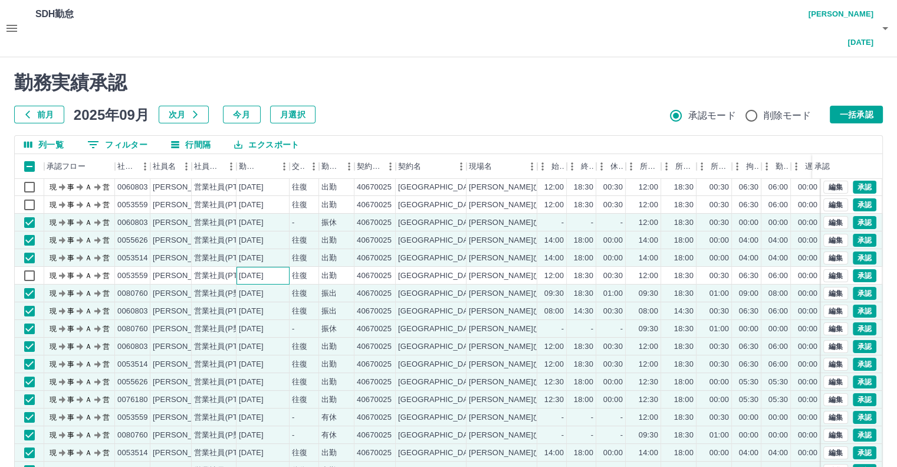
click at [279, 267] on div "[DATE]" at bounding box center [263, 276] width 53 height 18
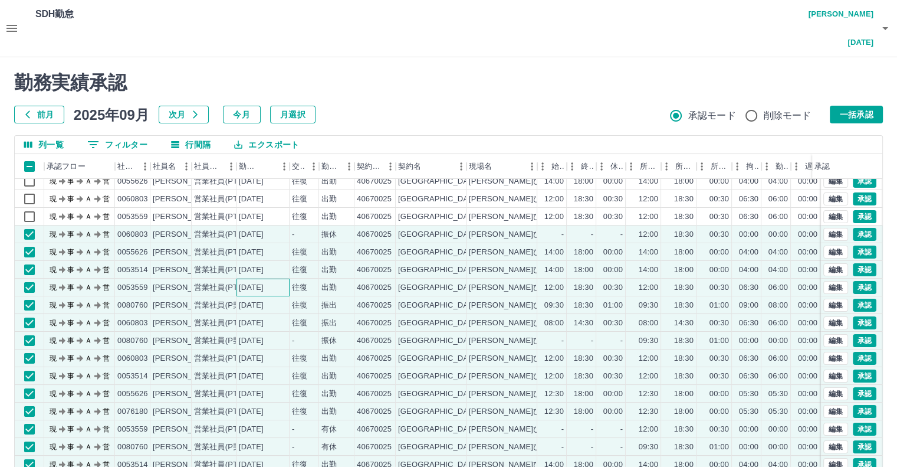
scroll to position [0, 0]
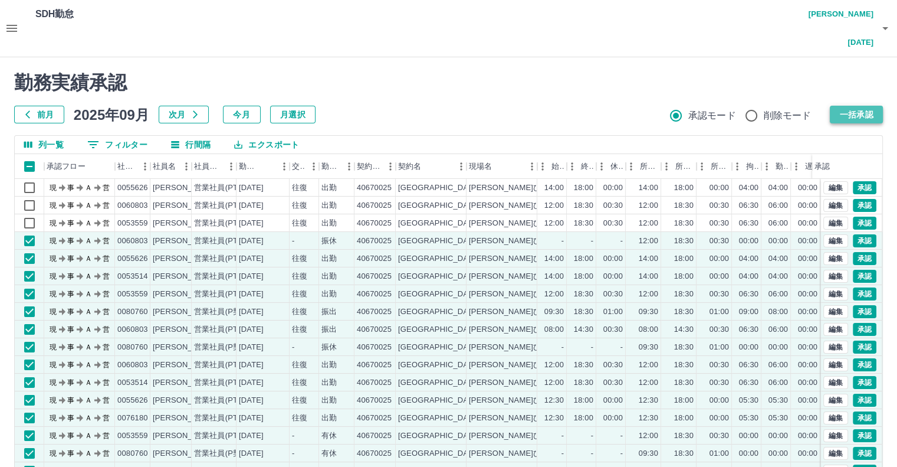
click at [847, 106] on button "一括承認" at bounding box center [856, 115] width 53 height 18
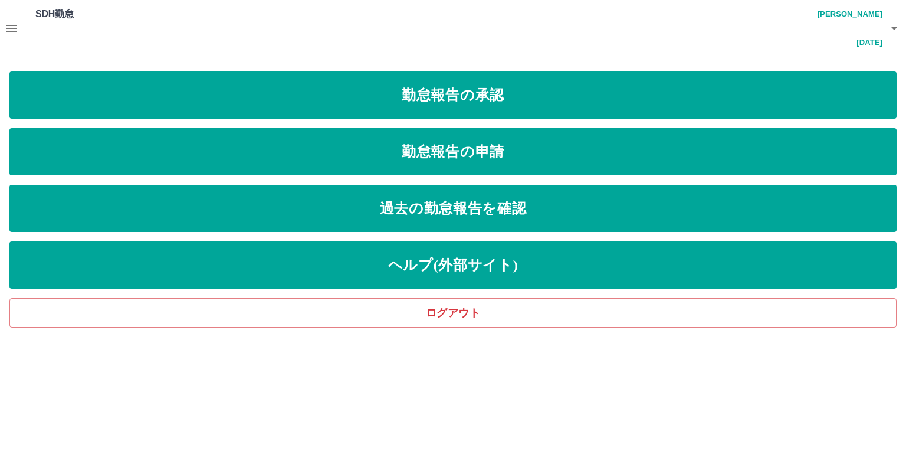
click at [15, 25] on icon "button" at bounding box center [11, 28] width 11 height 7
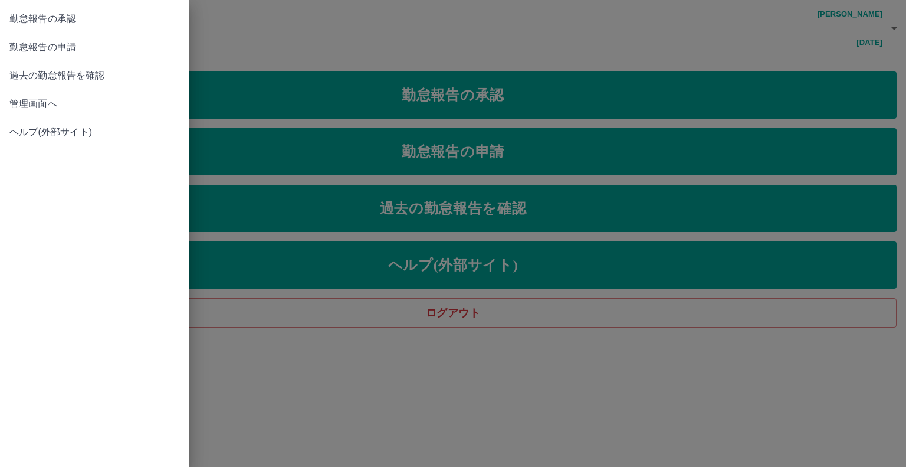
click at [38, 106] on span "管理画面へ" at bounding box center [94, 104] width 170 height 14
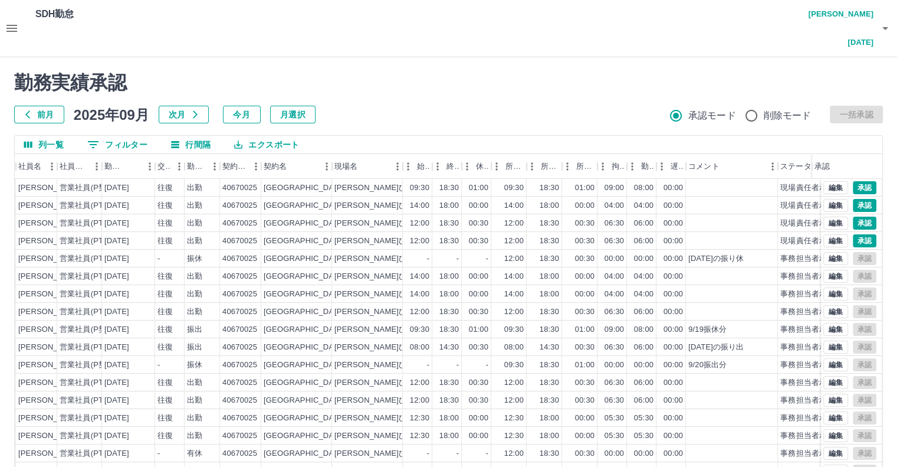
scroll to position [0, 134]
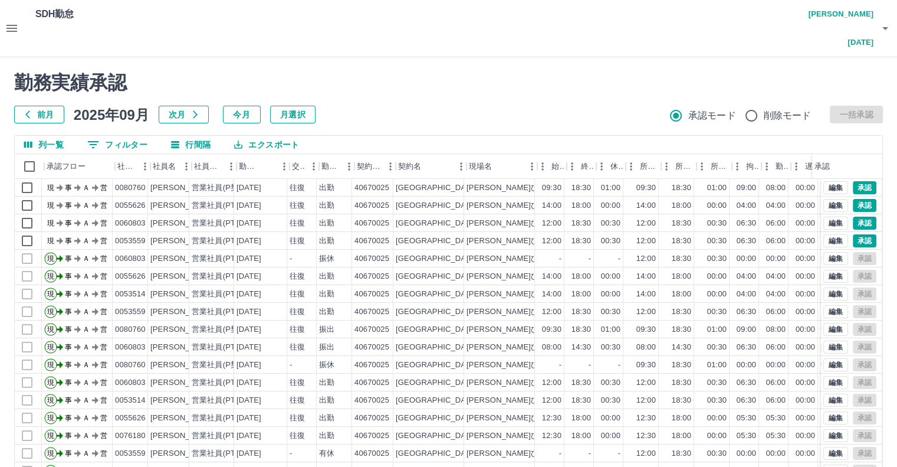
scroll to position [0, 0]
click at [834, 411] on button "編集" at bounding box center [835, 417] width 25 height 13
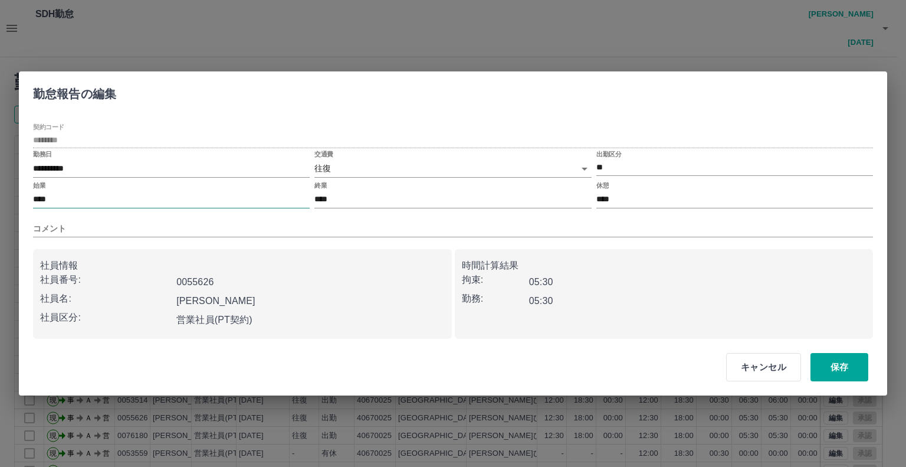
click at [134, 200] on input "****" at bounding box center [171, 199] width 277 height 17
click at [750, 365] on button "キャンセル" at bounding box center [763, 367] width 75 height 28
